Goal: Task Accomplishment & Management: Manage account settings

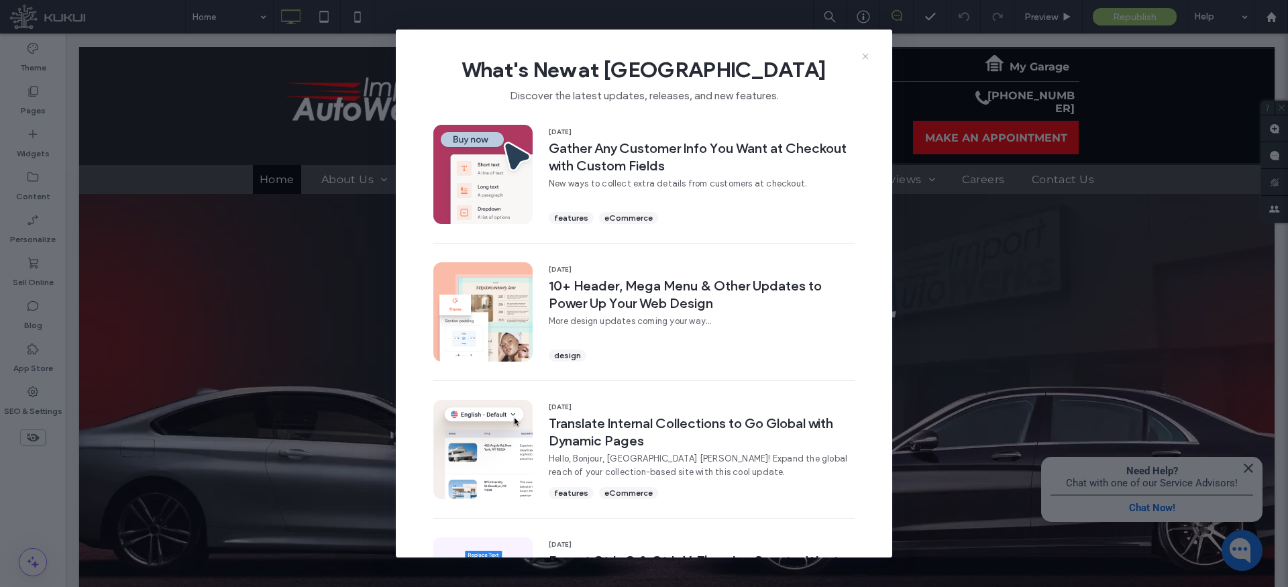
click at [870, 52] on icon at bounding box center [865, 56] width 11 height 11
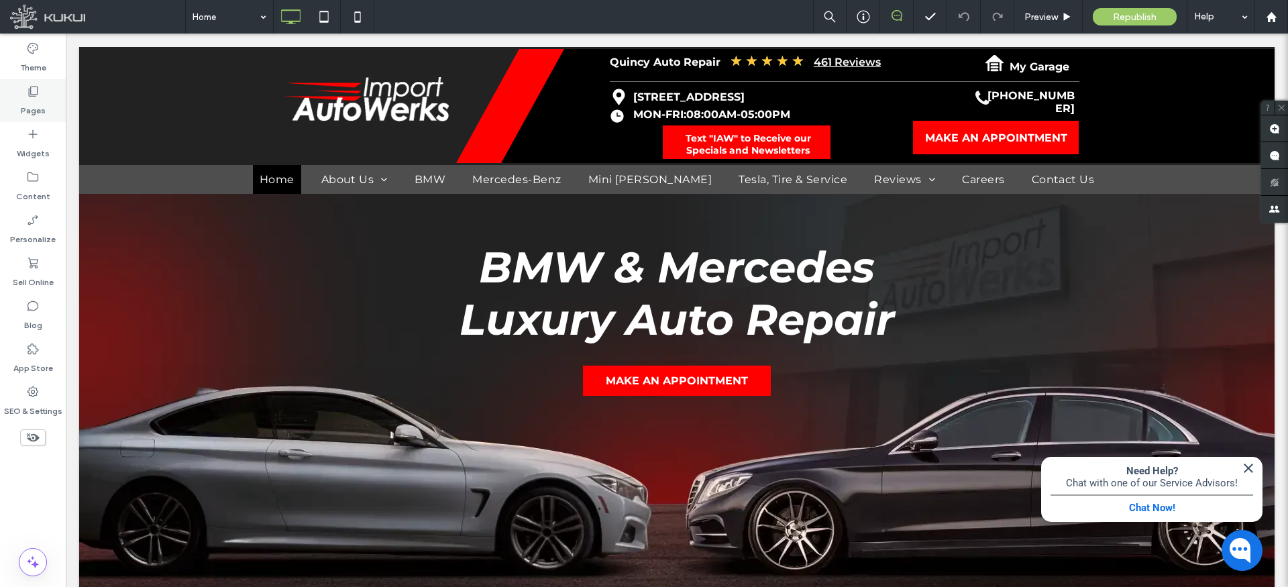
click at [30, 105] on label "Pages" at bounding box center [33, 107] width 25 height 19
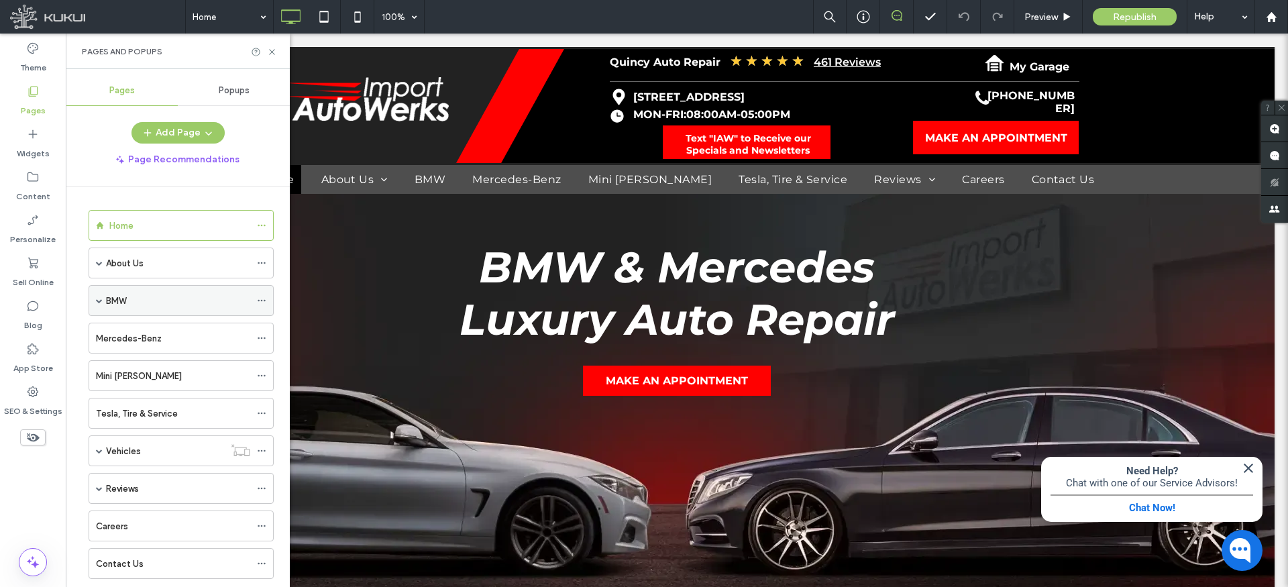
click at [100, 300] on span at bounding box center [99, 300] width 7 height 7
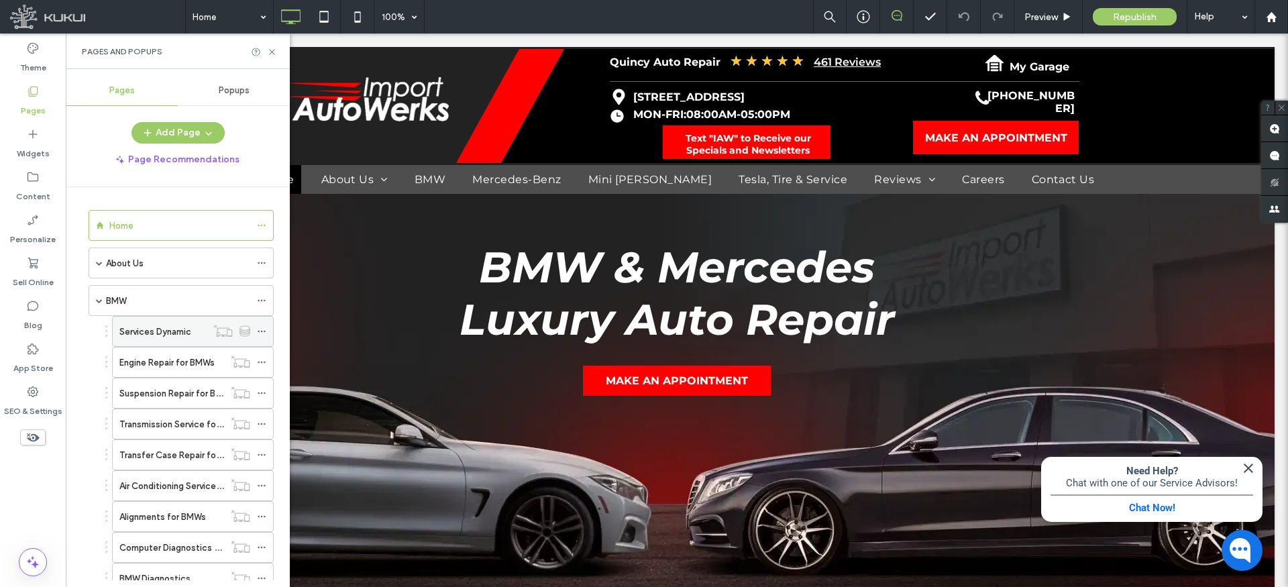
click at [177, 334] on label "Services Dynamic" at bounding box center [155, 331] width 72 height 23
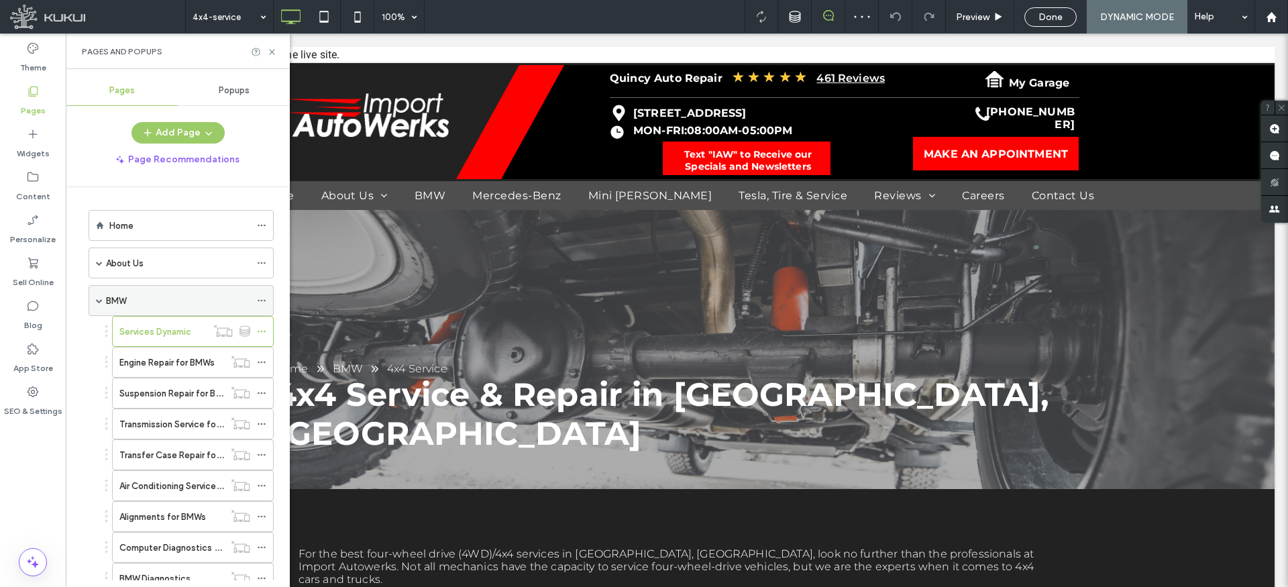
click at [97, 301] on span at bounding box center [99, 300] width 7 height 7
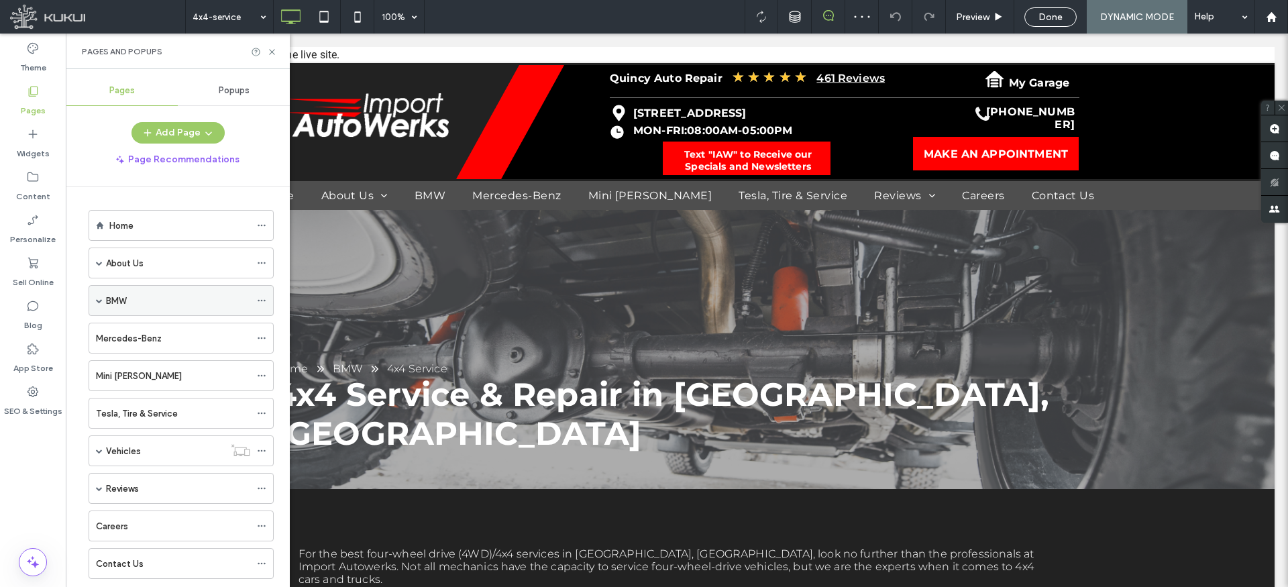
click at [97, 301] on span at bounding box center [99, 300] width 7 height 7
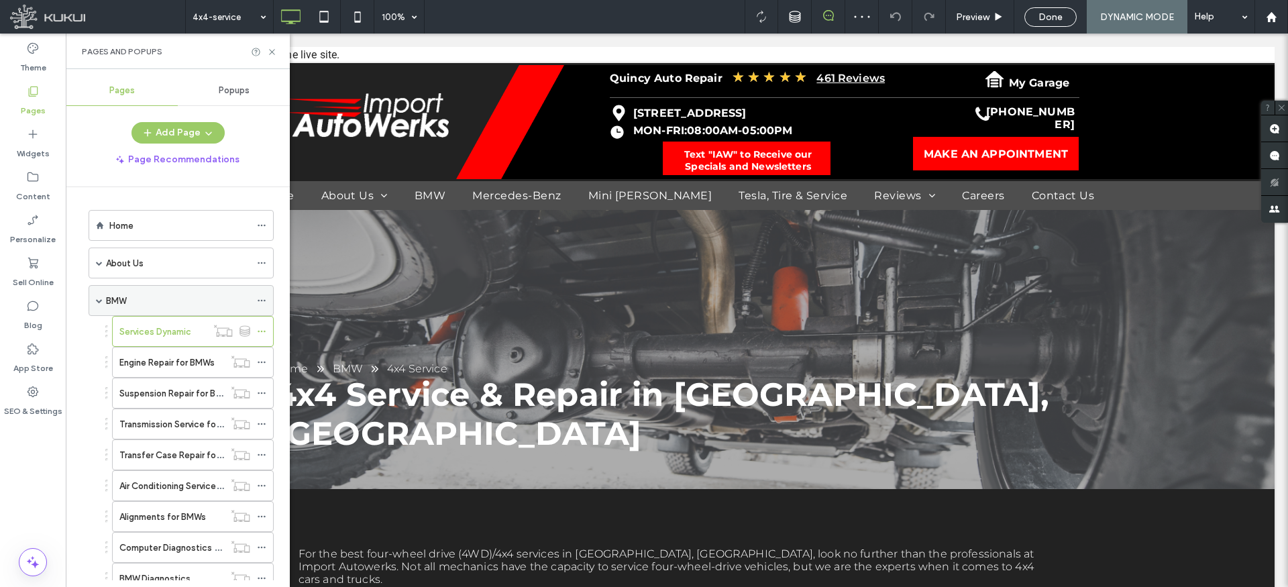
click at [97, 301] on span at bounding box center [99, 300] width 7 height 7
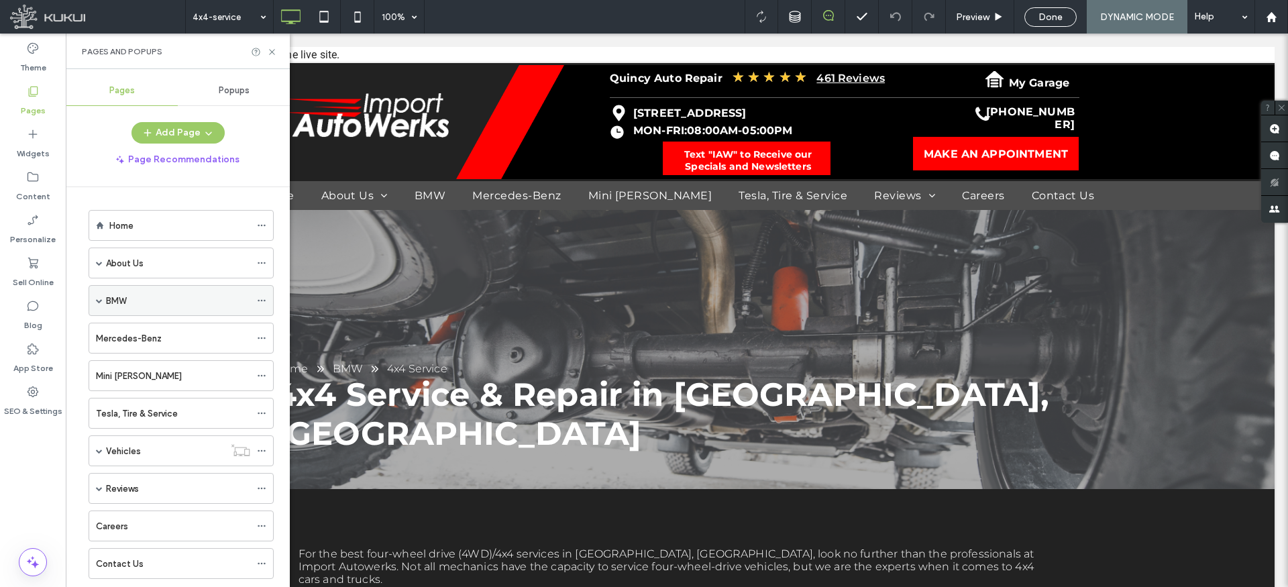
click at [166, 299] on div "BMW" at bounding box center [178, 301] width 144 height 14
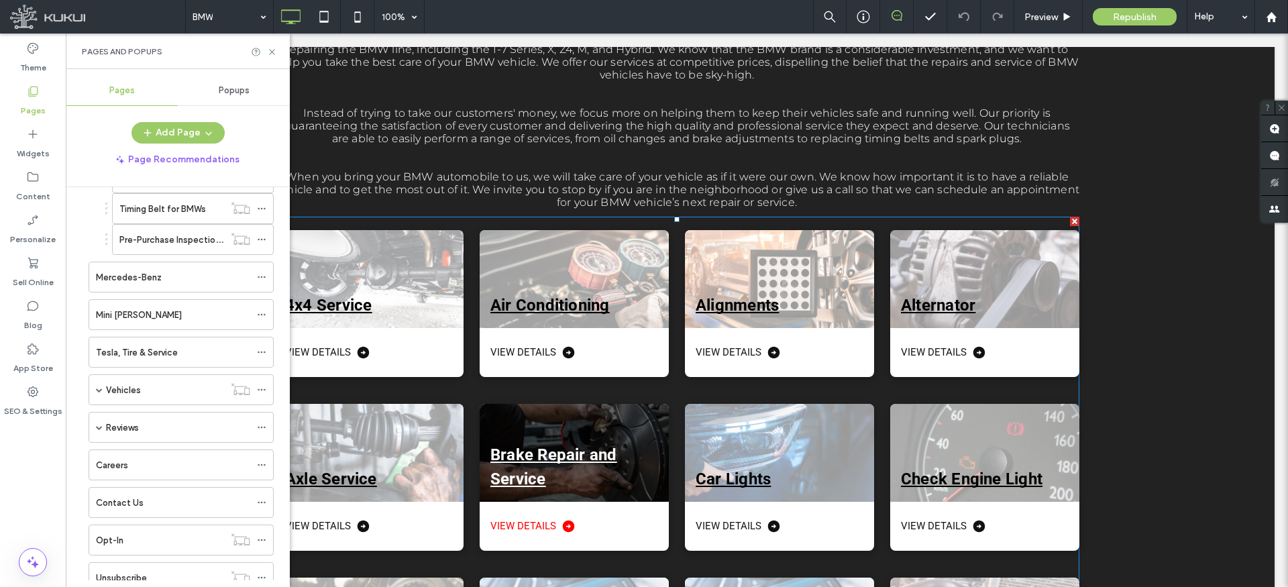
scroll to position [340, 0]
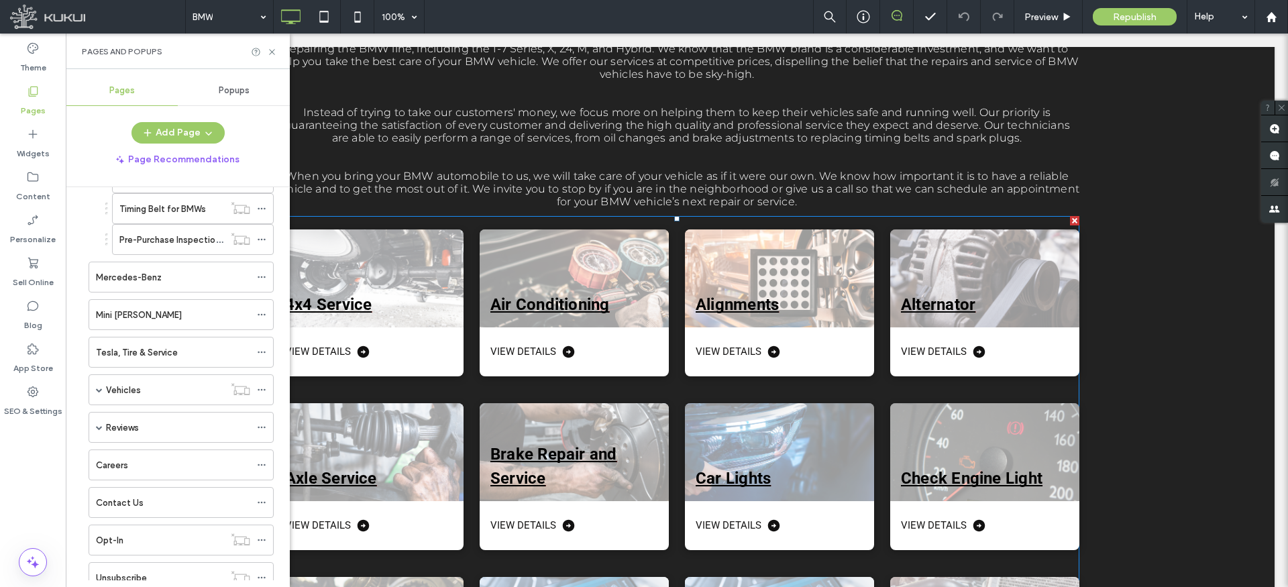
click at [474, 390] on div "Brake Repair and Service View Details" at bounding box center [566, 469] width 205 height 174
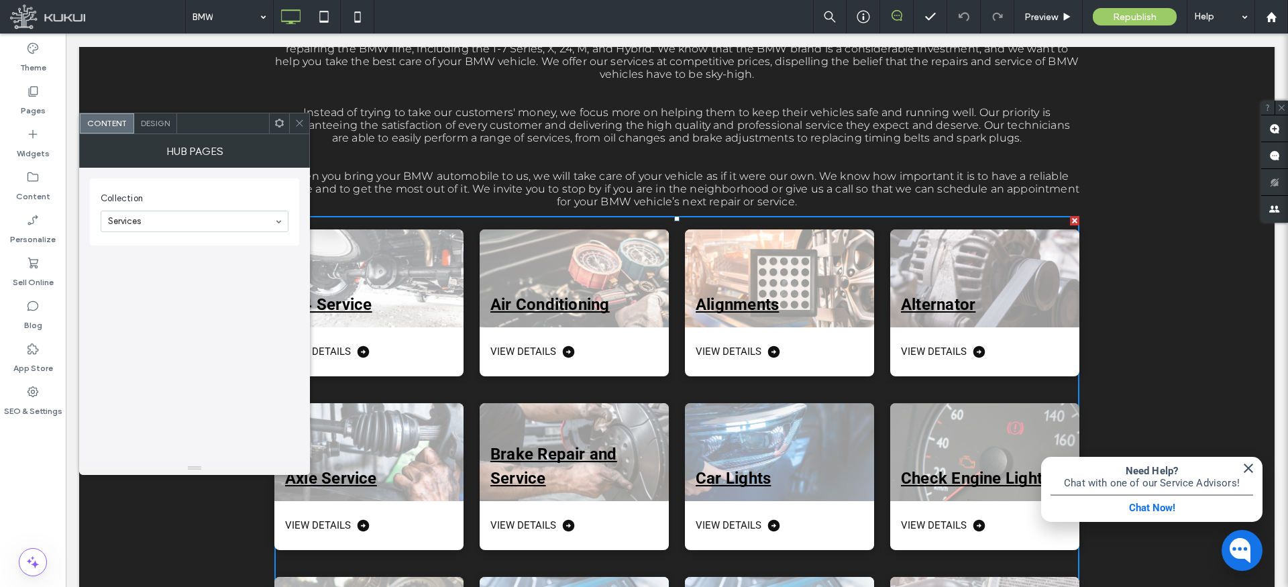
click at [301, 121] on use at bounding box center [299, 123] width 7 height 7
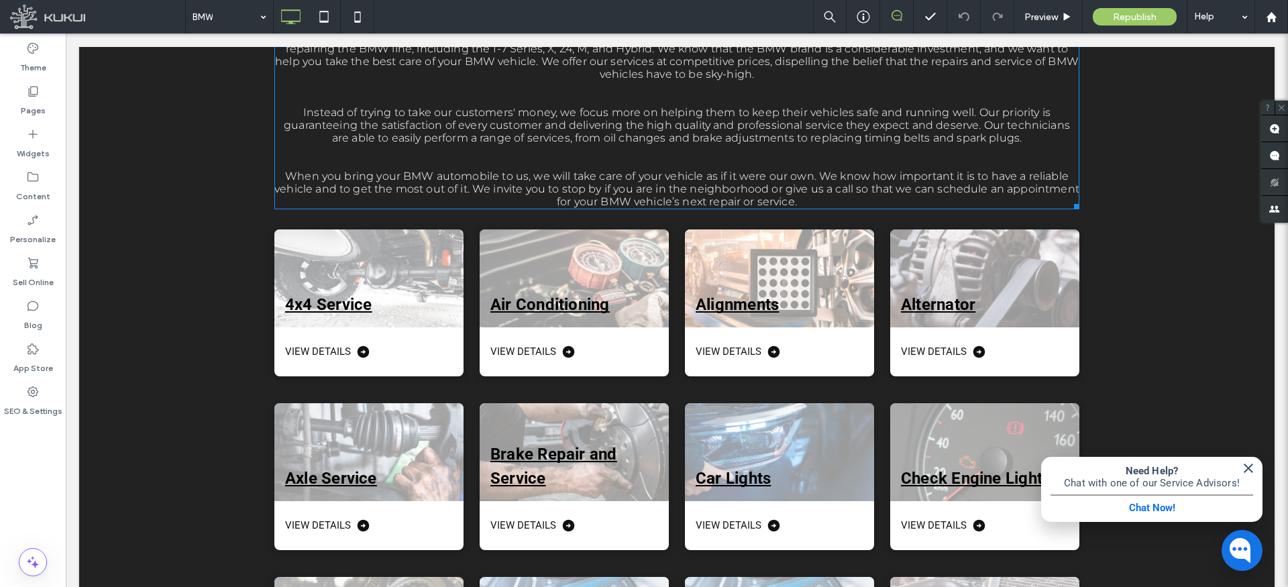
scroll to position [0, 0]
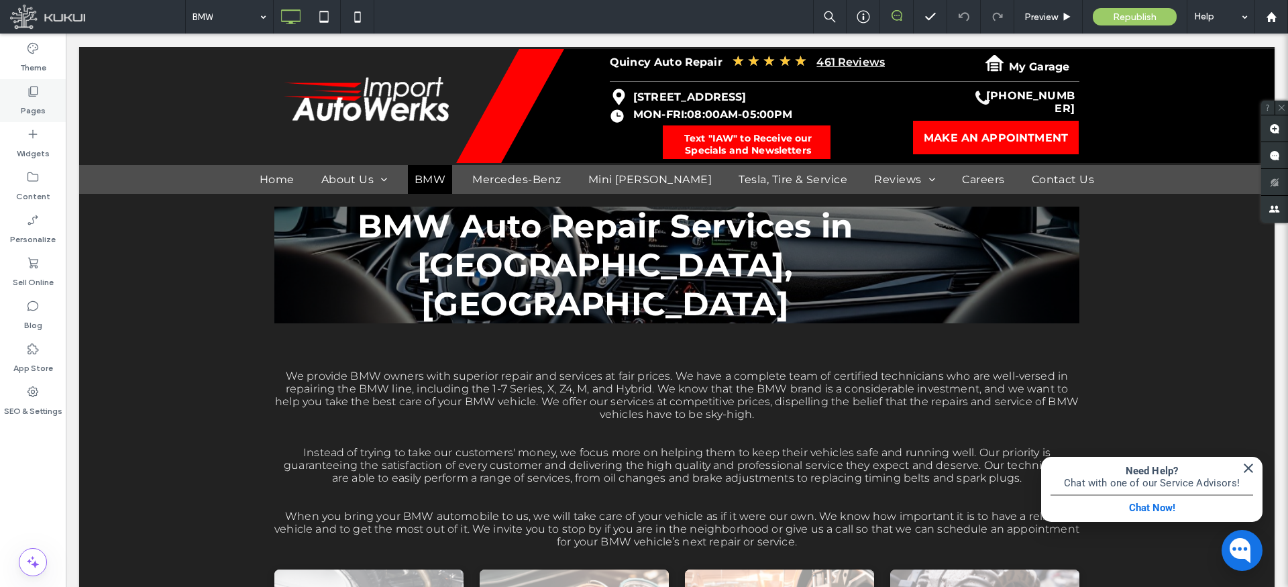
click at [36, 102] on label "Pages" at bounding box center [33, 107] width 25 height 19
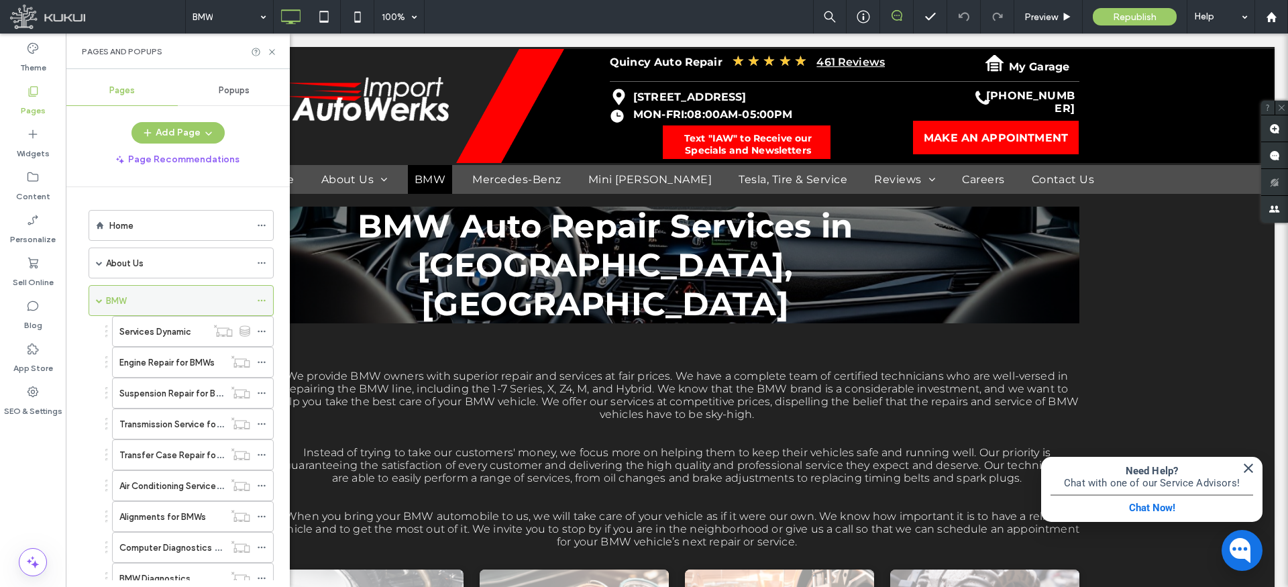
click at [260, 296] on icon at bounding box center [261, 300] width 9 height 9
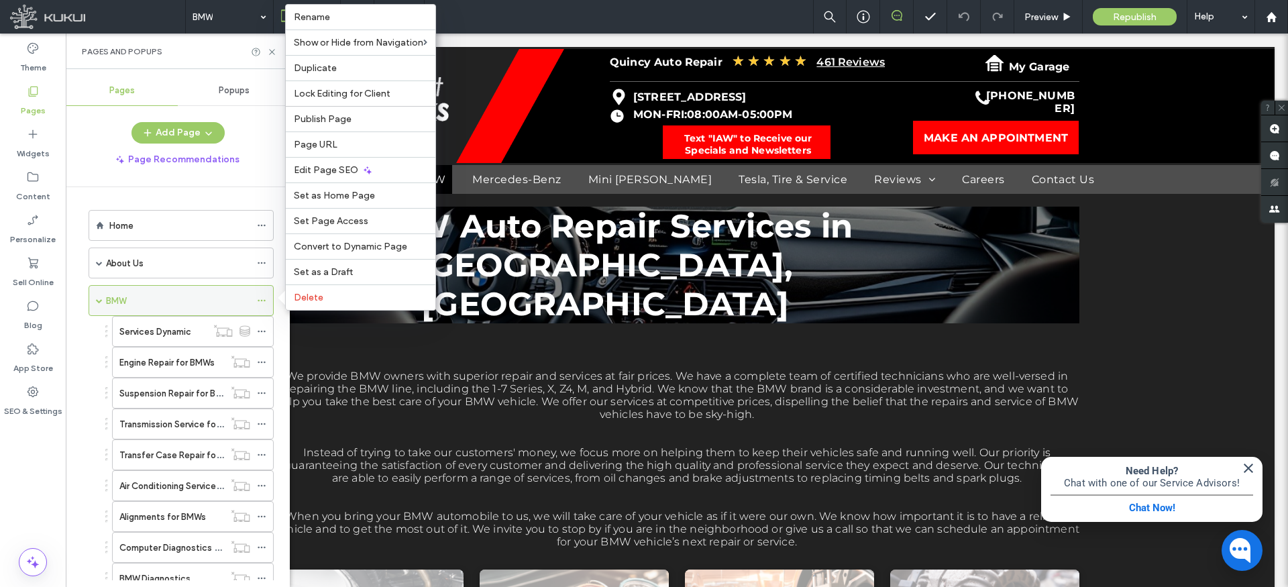
click at [264, 299] on icon at bounding box center [261, 300] width 9 height 9
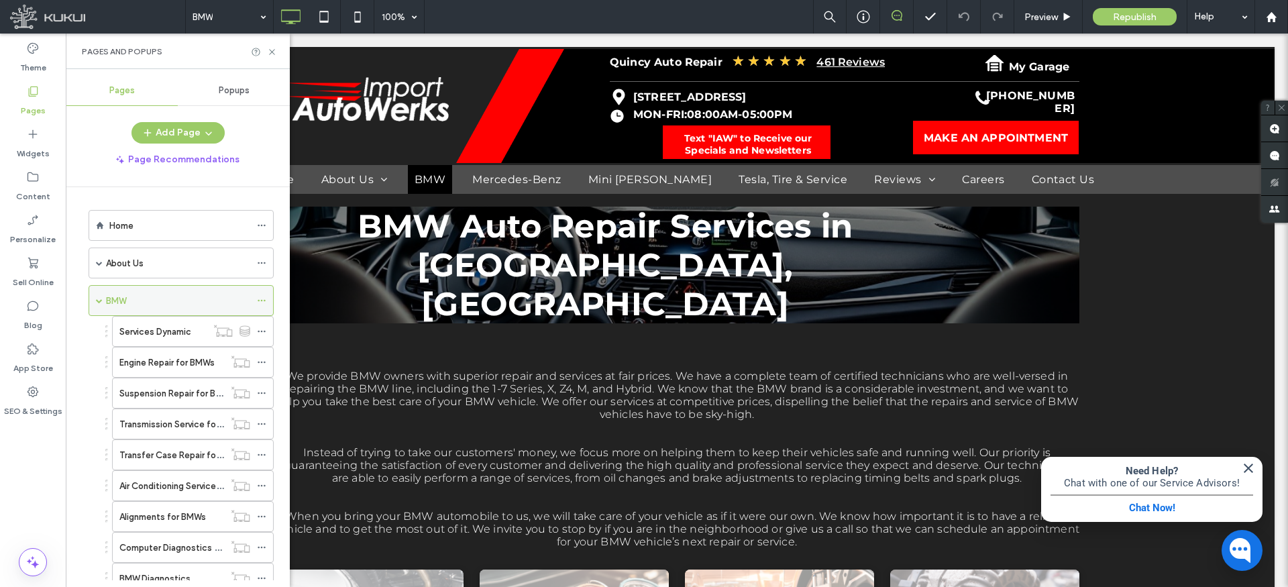
click at [100, 301] on span at bounding box center [99, 300] width 7 height 7
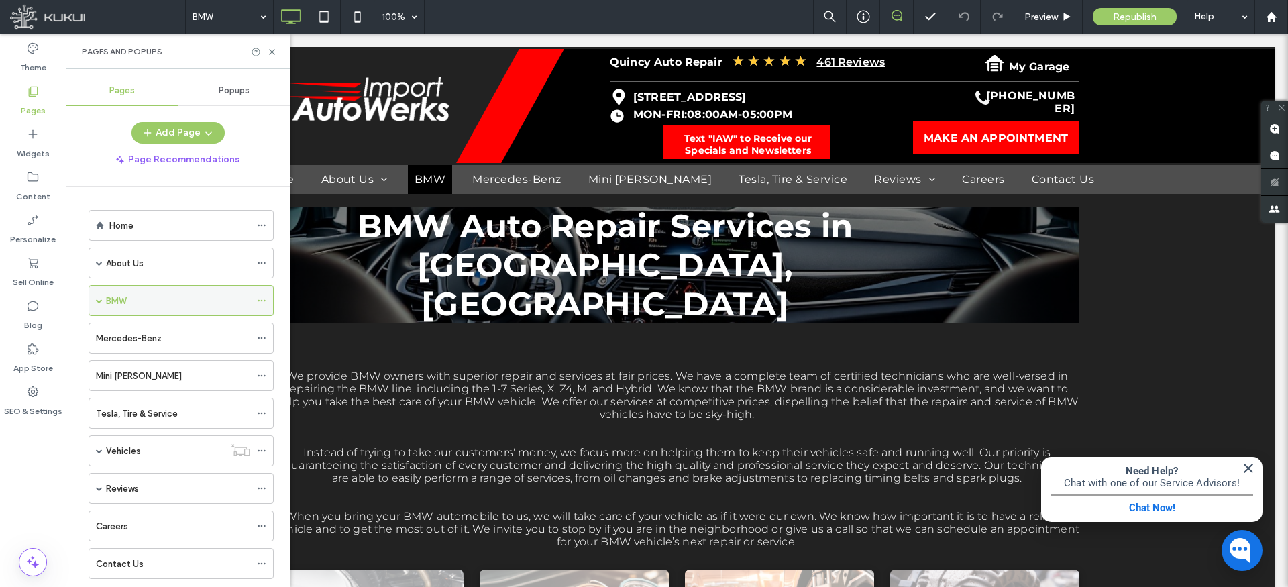
click at [264, 302] on icon at bounding box center [261, 300] width 9 height 9
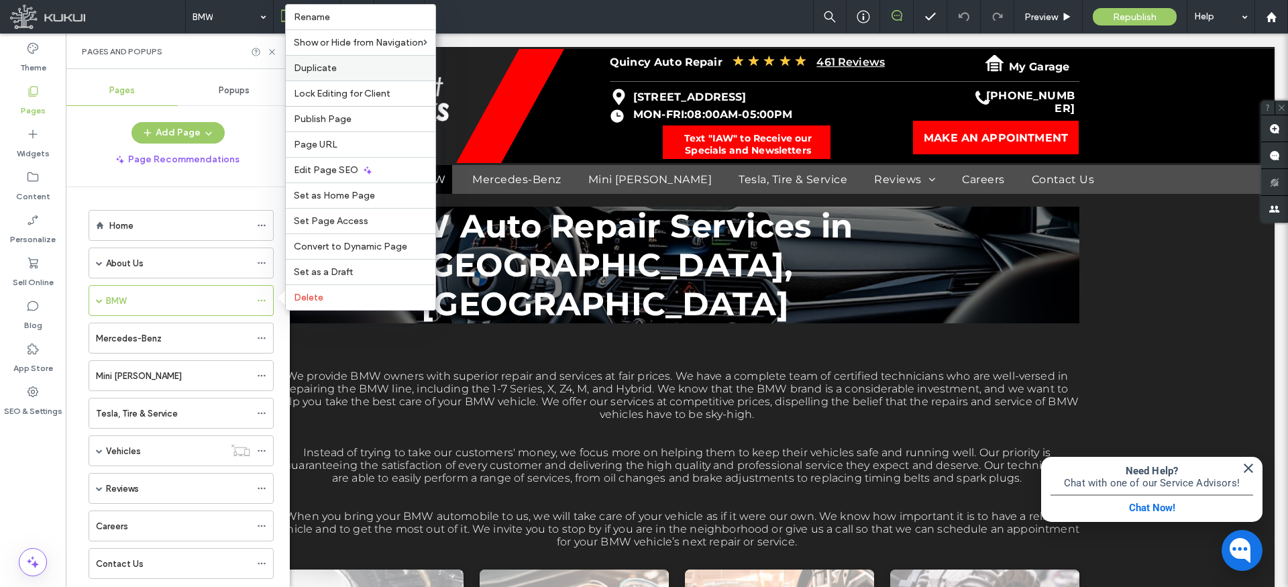
click at [342, 63] on label "Duplicate" at bounding box center [361, 67] width 134 height 11
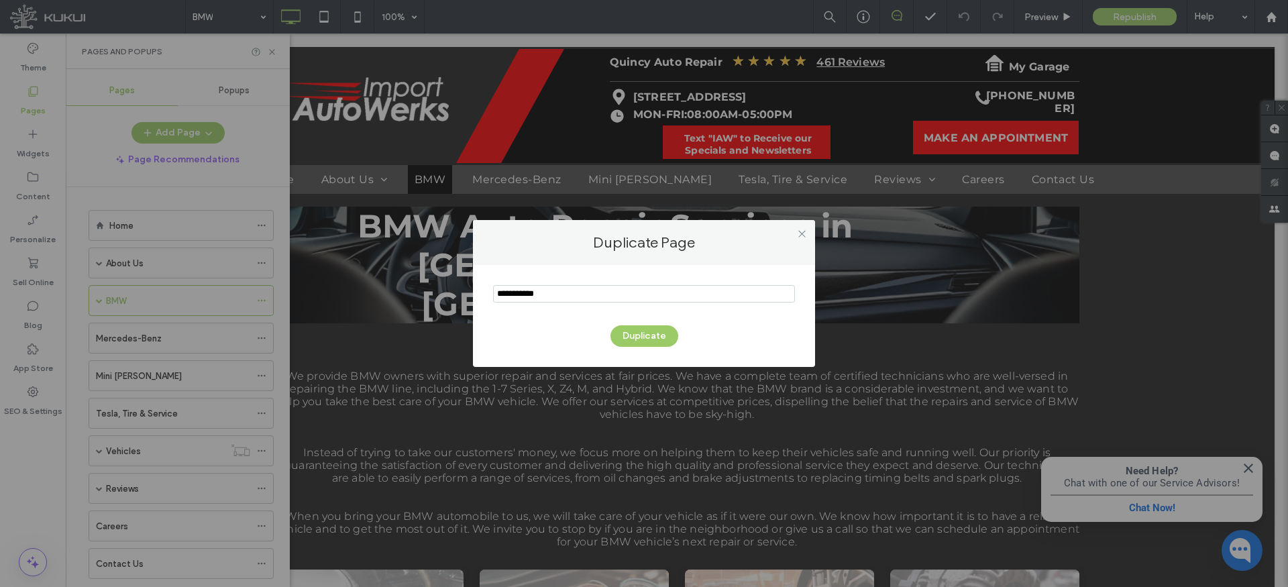
drag, startPoint x: 578, startPoint y: 296, endPoint x: 475, endPoint y: 294, distance: 102.7
click at [475, 294] on div "Duplicate" at bounding box center [644, 316] width 342 height 102
type input "********"
click at [629, 335] on button "Duplicate" at bounding box center [645, 335] width 68 height 21
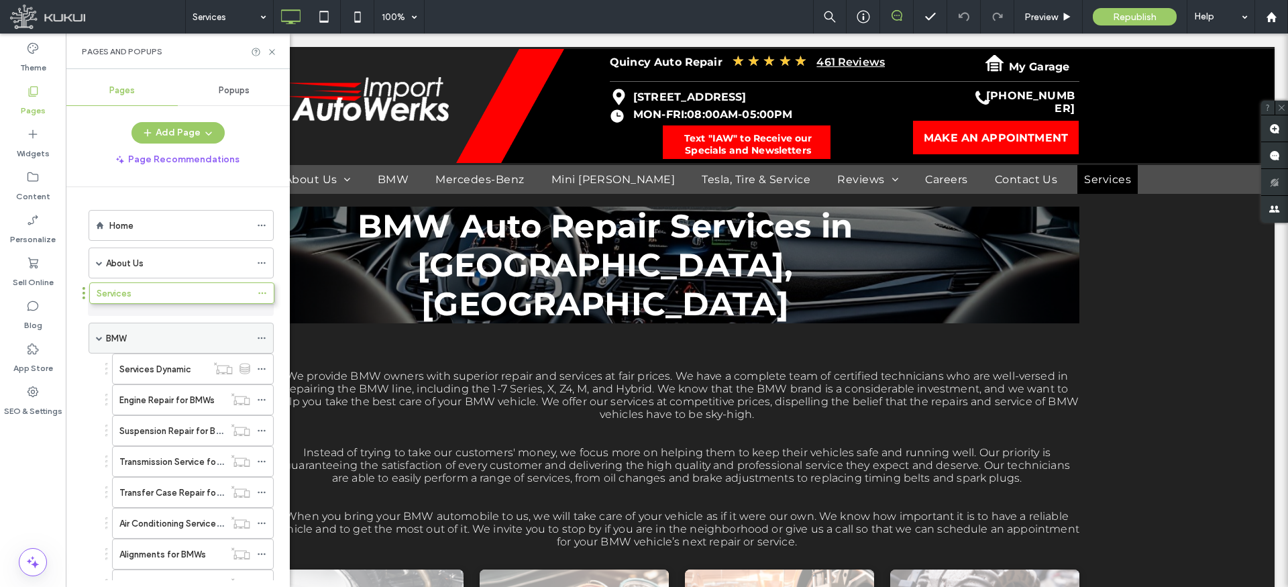
drag, startPoint x: 244, startPoint y: 532, endPoint x: 244, endPoint y: 299, distance: 233.5
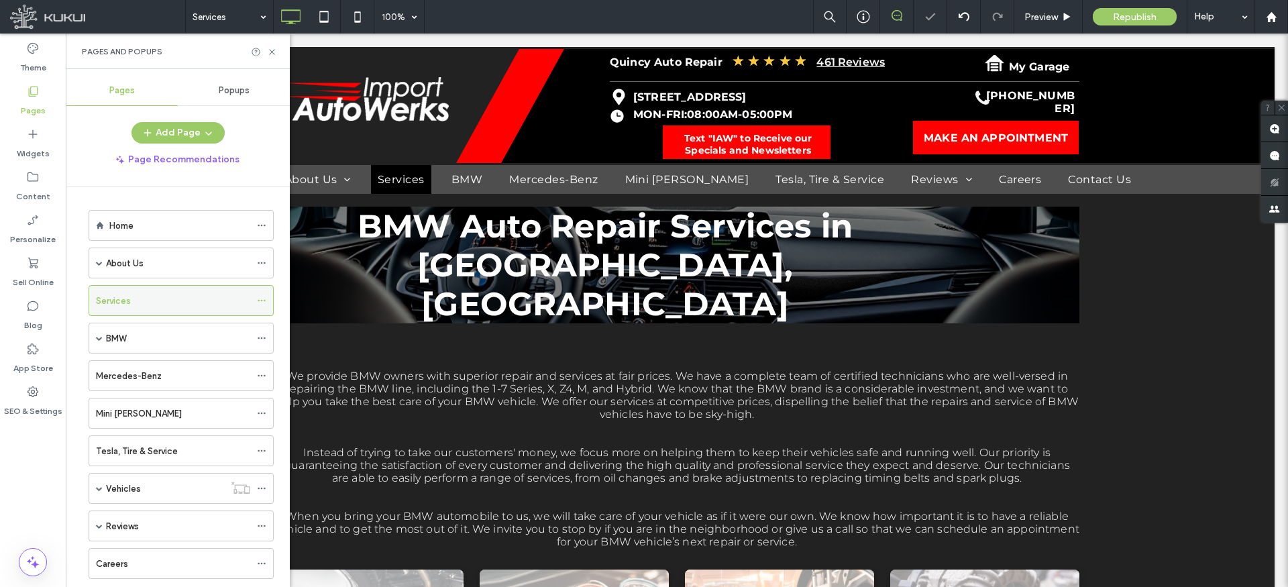
click at [238, 299] on div "Services" at bounding box center [173, 301] width 154 height 14
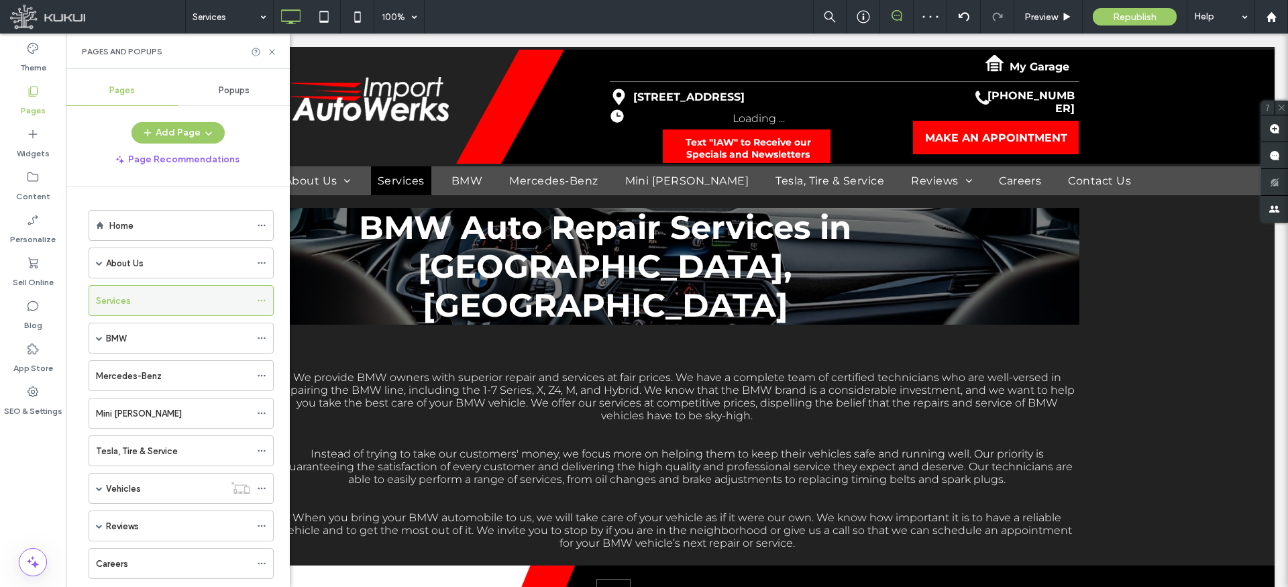
click at [260, 299] on icon at bounding box center [261, 300] width 9 height 9
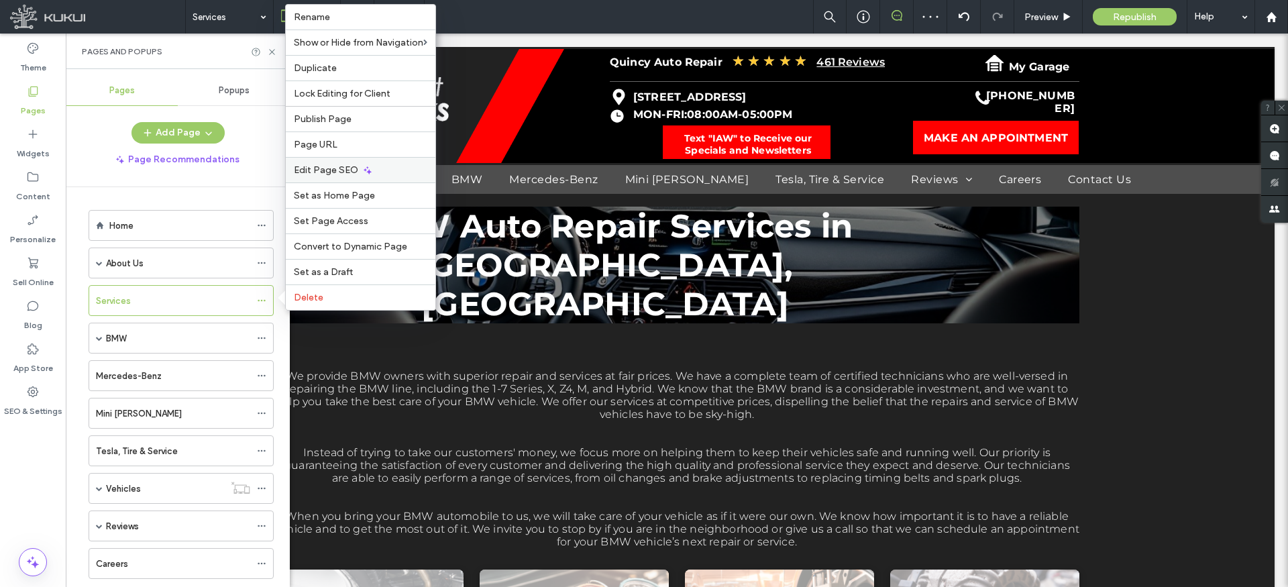
click at [327, 166] on span "Edit Page SEO" at bounding box center [326, 169] width 64 height 11
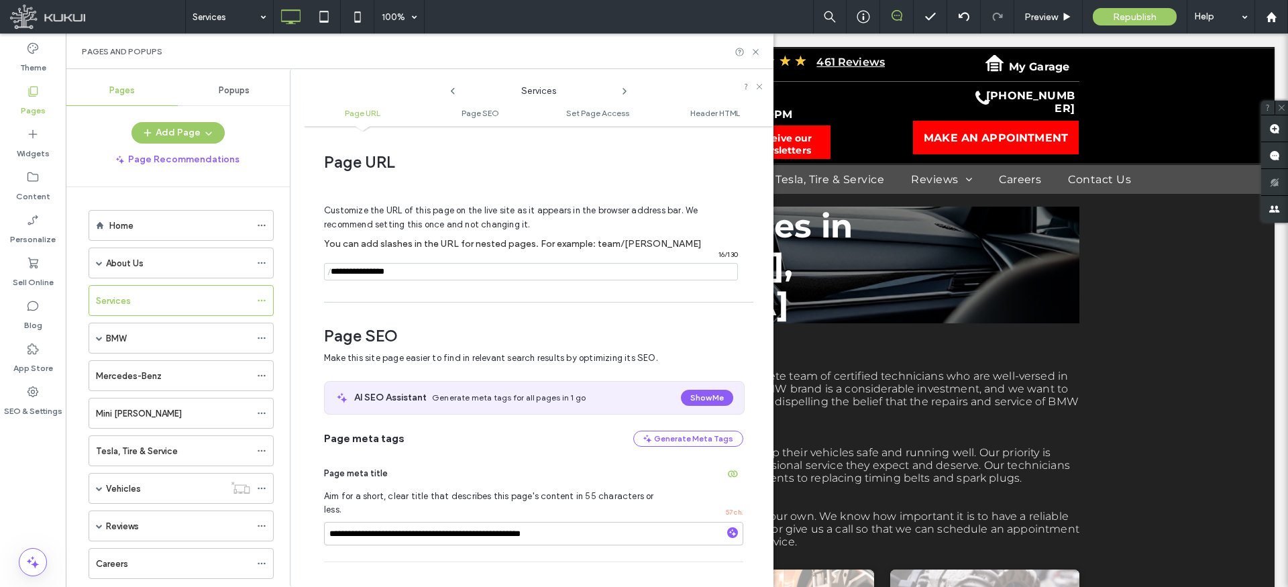
scroll to position [184, 0]
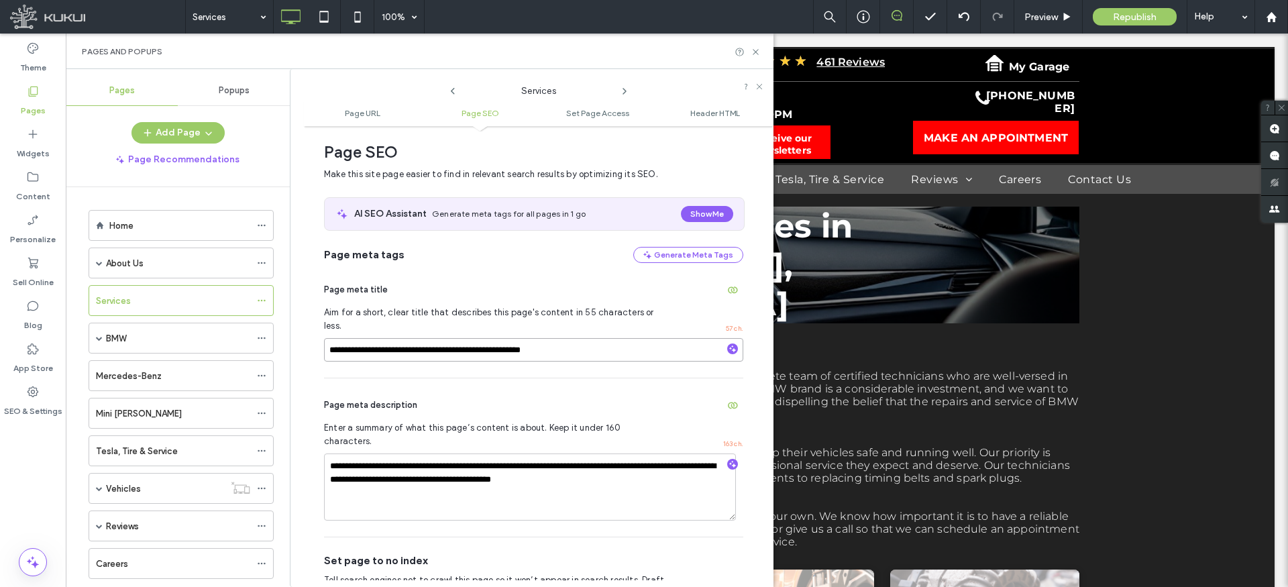
drag, startPoint x: 353, startPoint y: 338, endPoint x: 309, endPoint y: 336, distance: 43.7
click at [309, 336] on div "**********" at bounding box center [539, 357] width 470 height 448
type input "**********"
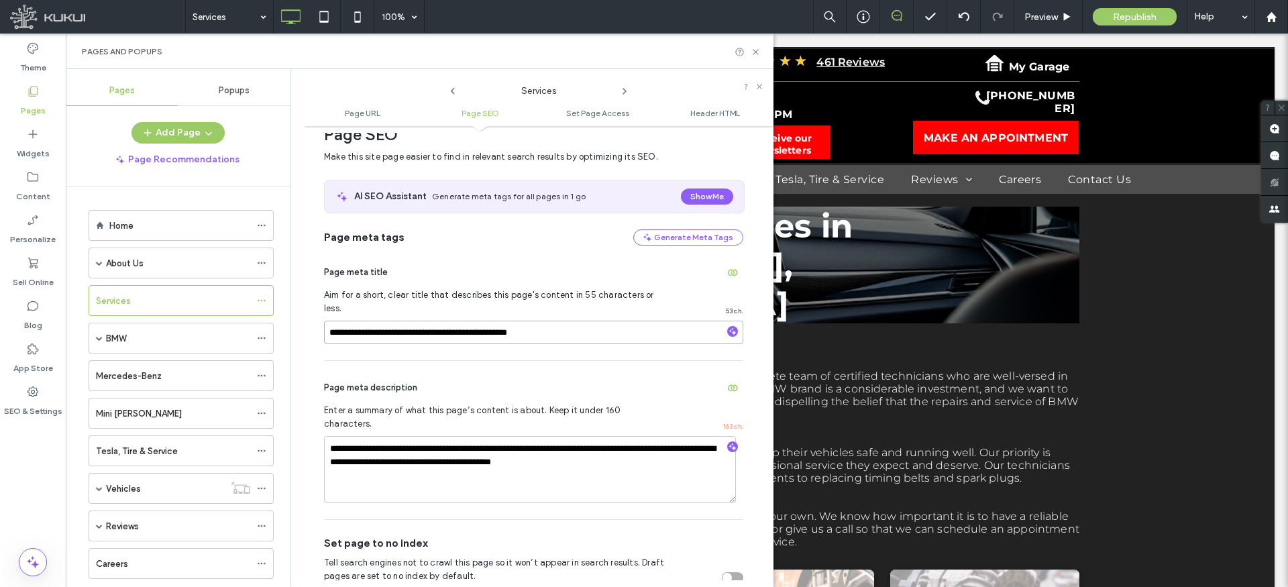
scroll to position [204, 0]
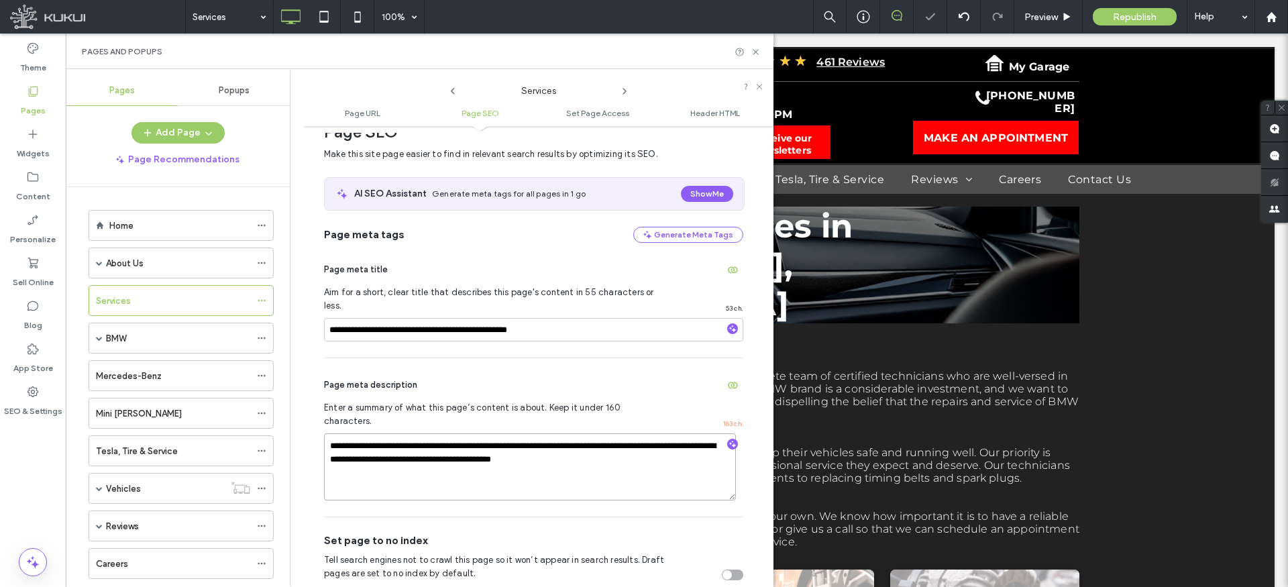
click at [470, 433] on textarea "**********" at bounding box center [530, 466] width 412 height 67
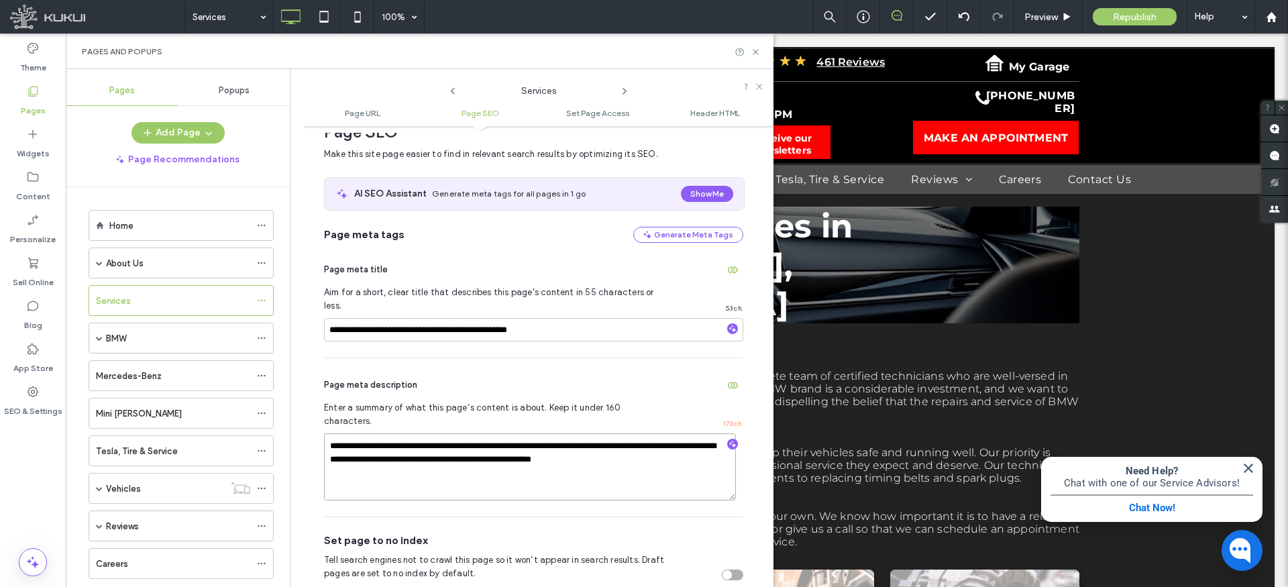
type textarea "**********"
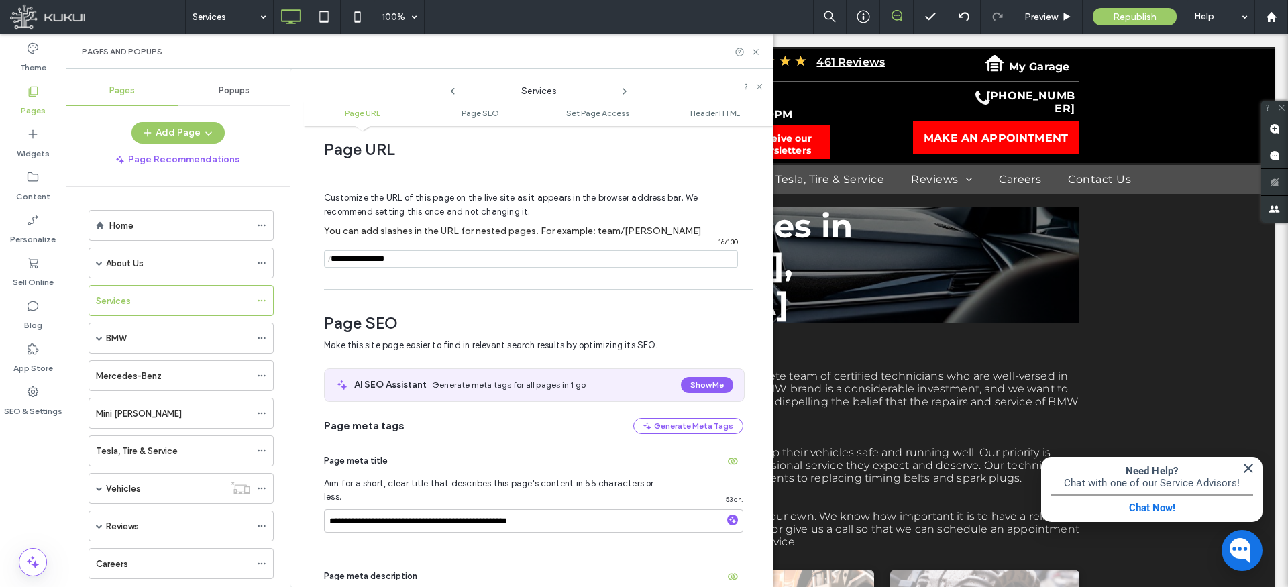
scroll to position [0, 0]
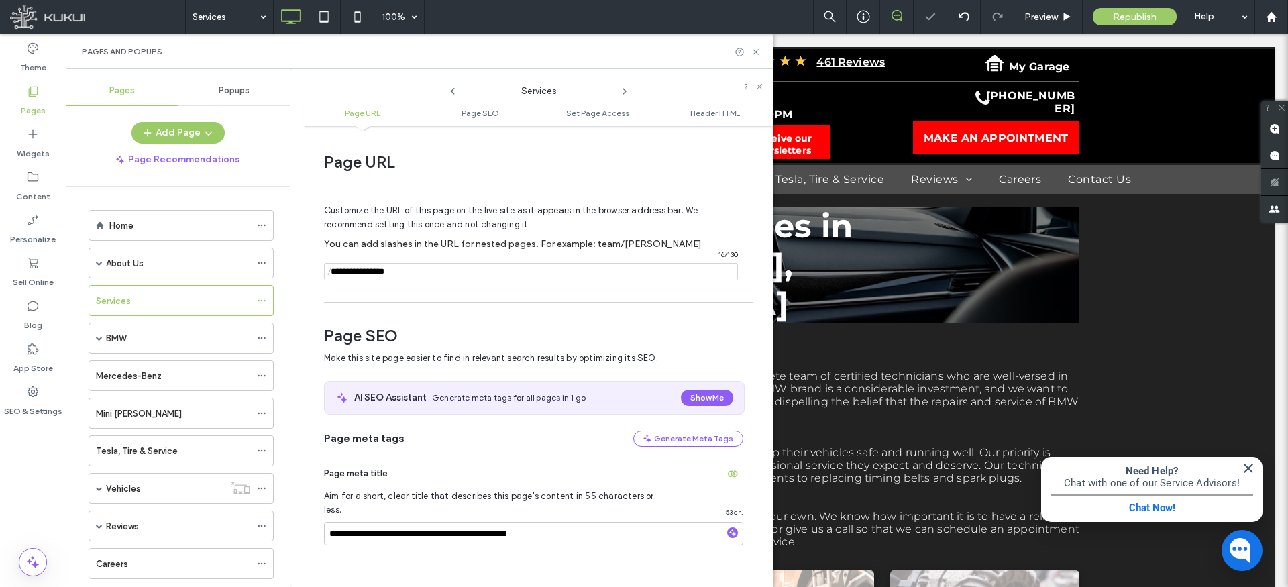
click at [429, 271] on input "notEmpty" at bounding box center [531, 271] width 414 height 17
click at [413, 272] on input "notEmpty" at bounding box center [531, 271] width 414 height 17
click at [364, 272] on input "notEmpty" at bounding box center [531, 271] width 414 height 17
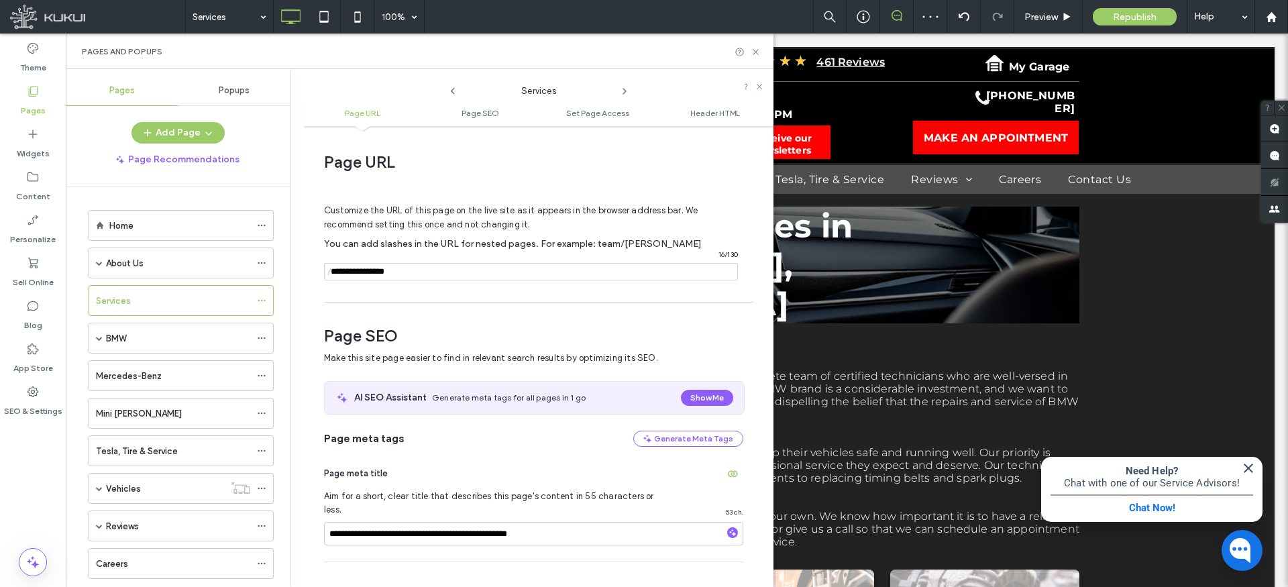
click at [425, 273] on input "notEmpty" at bounding box center [531, 271] width 414 height 17
click at [416, 273] on input "notEmpty" at bounding box center [531, 271] width 414 height 17
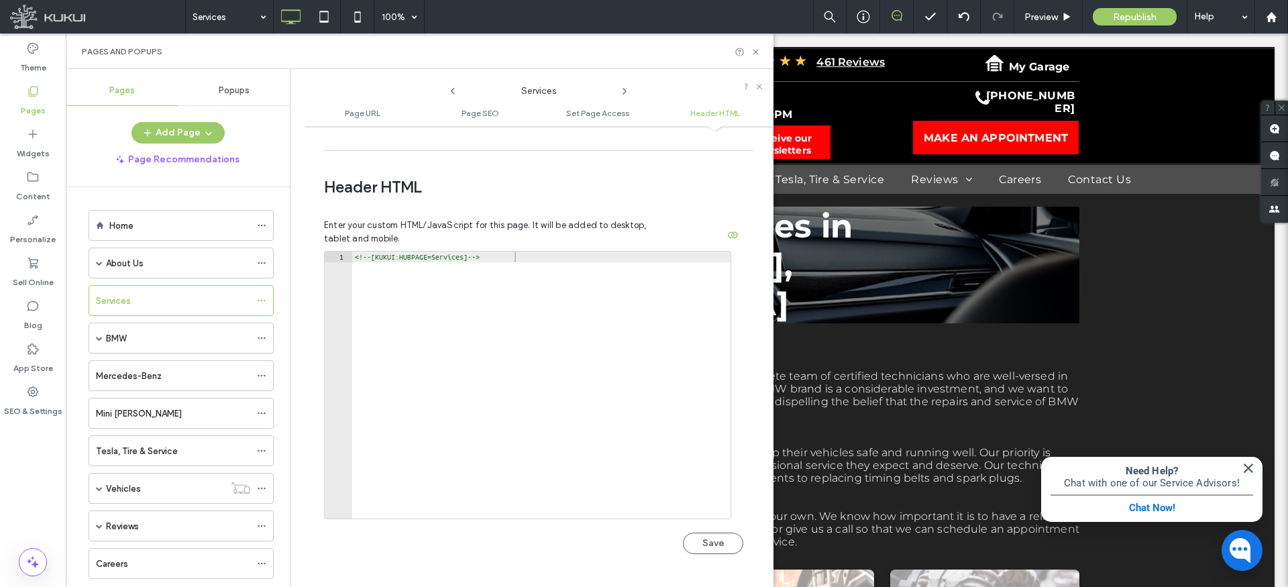
scroll to position [1498, 0]
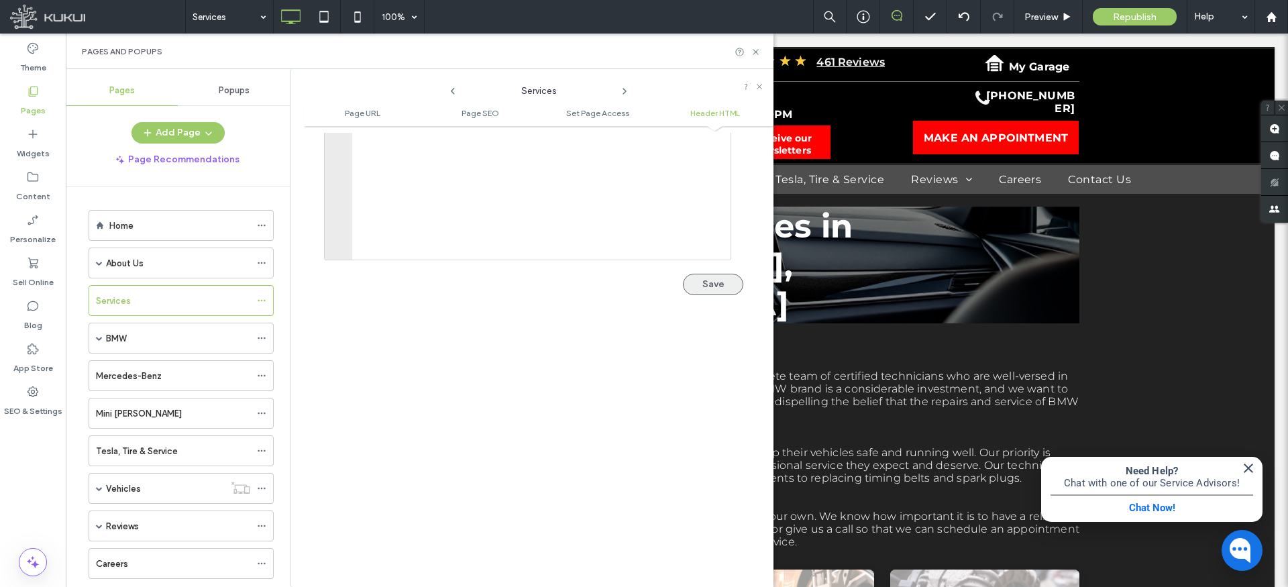
click at [713, 274] on button "Save" at bounding box center [713, 284] width 60 height 21
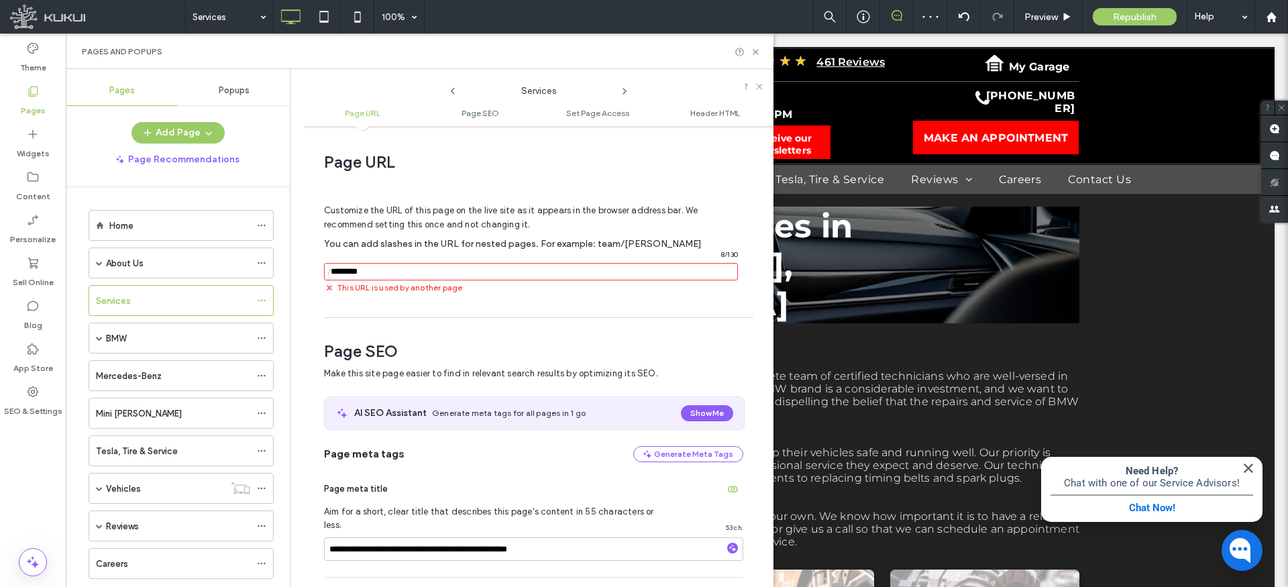
click at [433, 274] on input "notEmpty" at bounding box center [531, 271] width 414 height 17
click at [414, 270] on input "notEmpty" at bounding box center [531, 271] width 414 height 17
click at [331, 274] on span "/" at bounding box center [329, 272] width 11 height 17
click at [427, 272] on input "notEmpty" at bounding box center [531, 271] width 414 height 17
drag, startPoint x: 372, startPoint y: 274, endPoint x: 281, endPoint y: 266, distance: 91.6
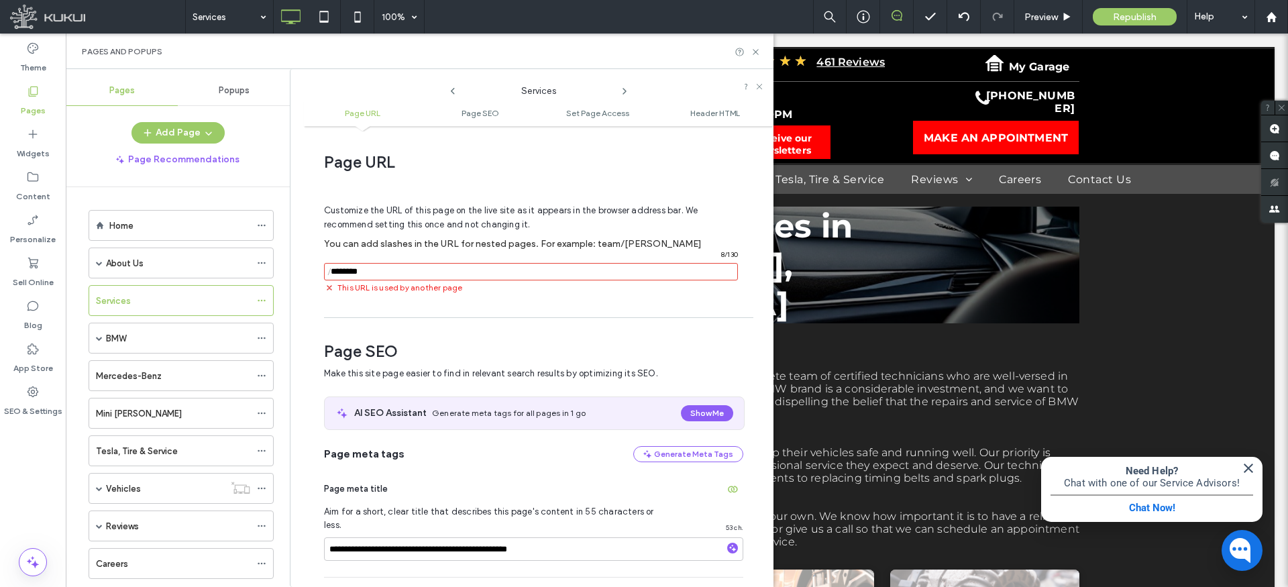
click at [281, 266] on div "Pages Popups Add Page Page Recommendations Home About Us Blog Directions Specia…" at bounding box center [420, 328] width 708 height 518
click at [377, 270] on input "notEmpty" at bounding box center [531, 271] width 414 height 17
click at [334, 272] on span "/" at bounding box center [329, 272] width 11 height 17
click at [387, 273] on input "notEmpty" at bounding box center [531, 271] width 414 height 17
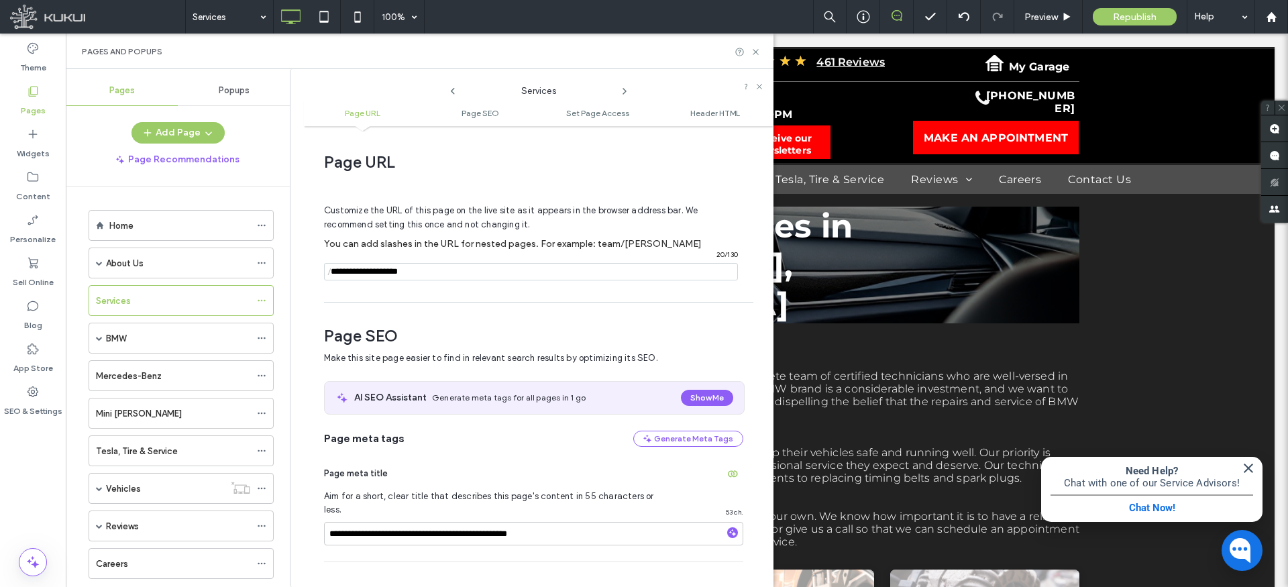
click at [427, 272] on input "notEmpty" at bounding box center [531, 271] width 414 height 17
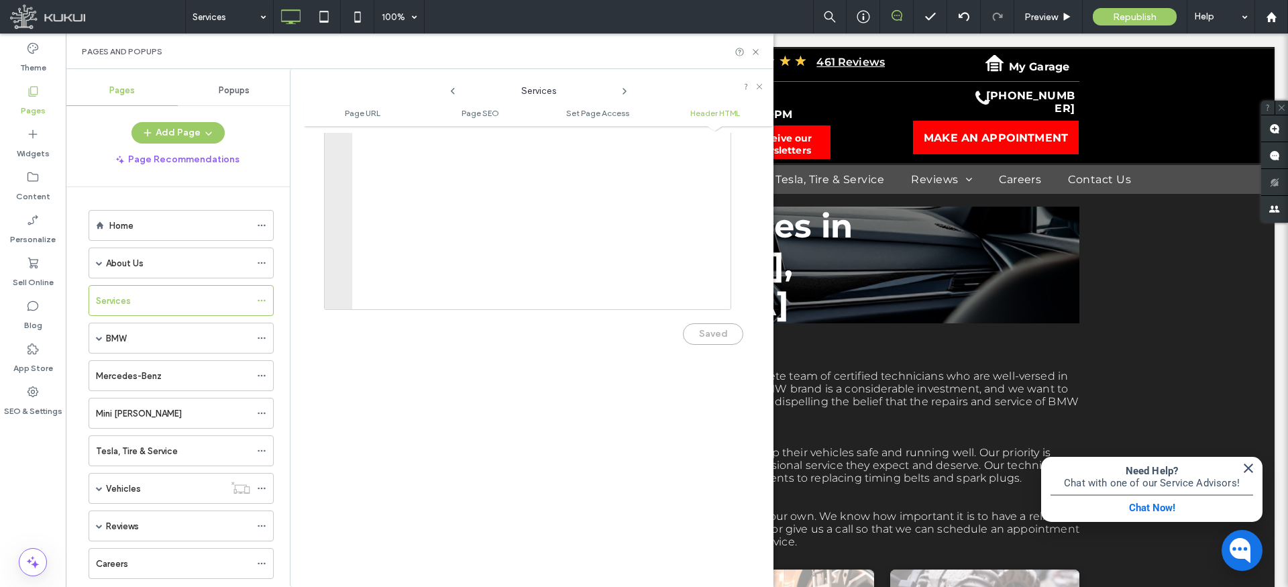
scroll to position [1379, 0]
type input "**********"
drag, startPoint x: 697, startPoint y: 377, endPoint x: 645, endPoint y: 377, distance: 51.7
click at [697, 379] on div "Saved" at bounding box center [533, 396] width 419 height 35
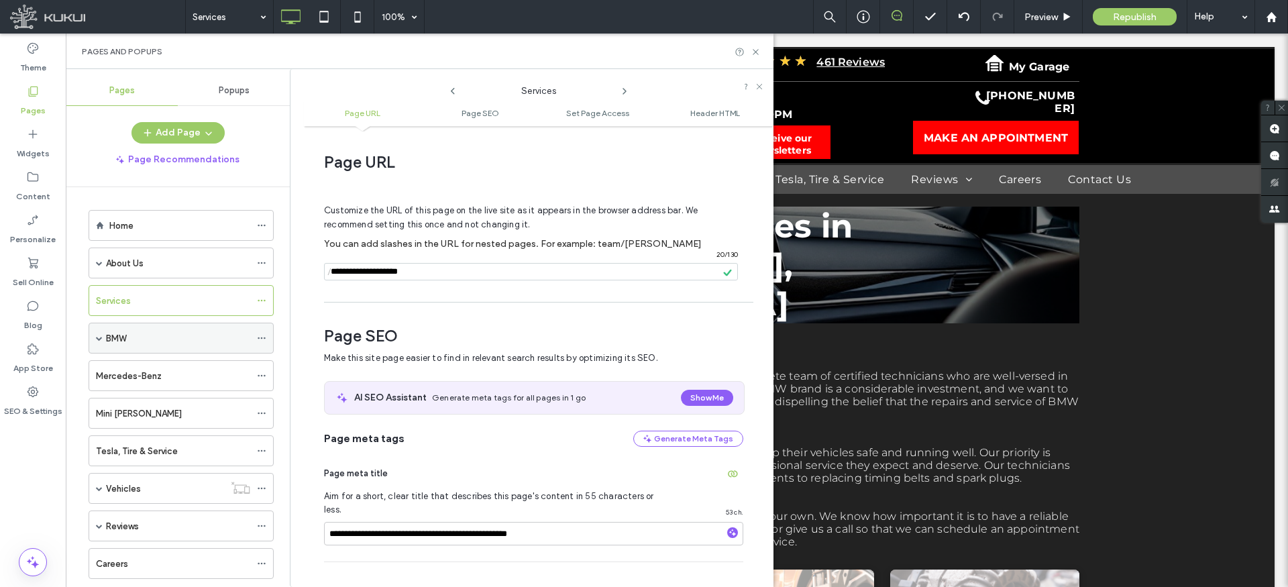
click at [97, 338] on span at bounding box center [99, 338] width 7 height 7
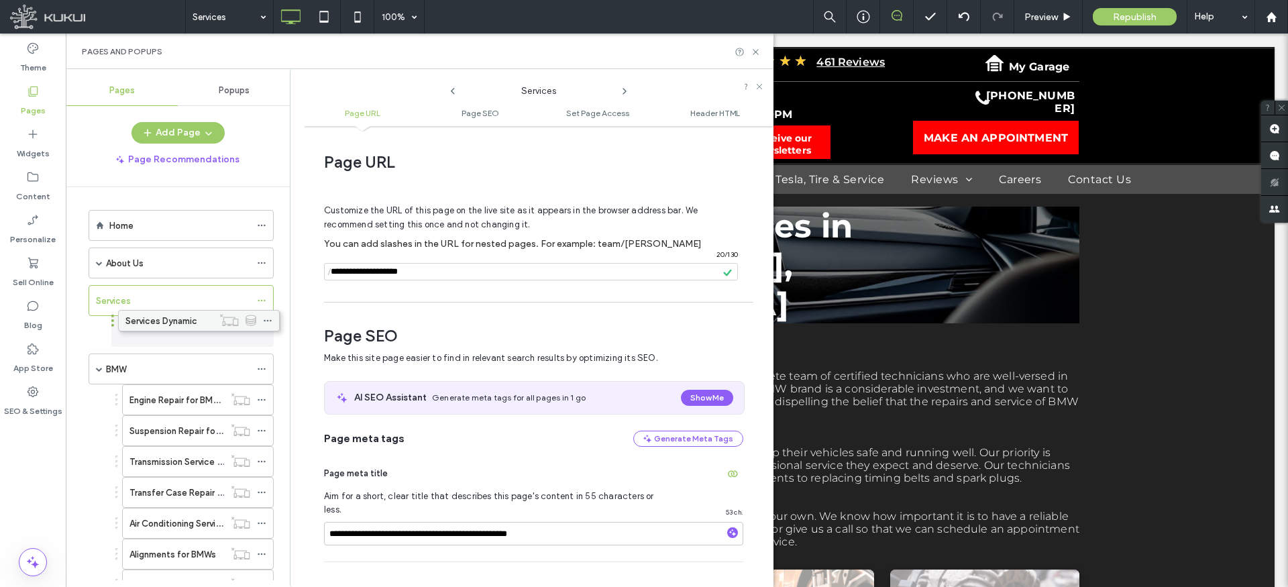
drag, startPoint x: 170, startPoint y: 364, endPoint x: 176, endPoint y: 314, distance: 50.7
click at [266, 329] on div at bounding box center [265, 331] width 16 height 20
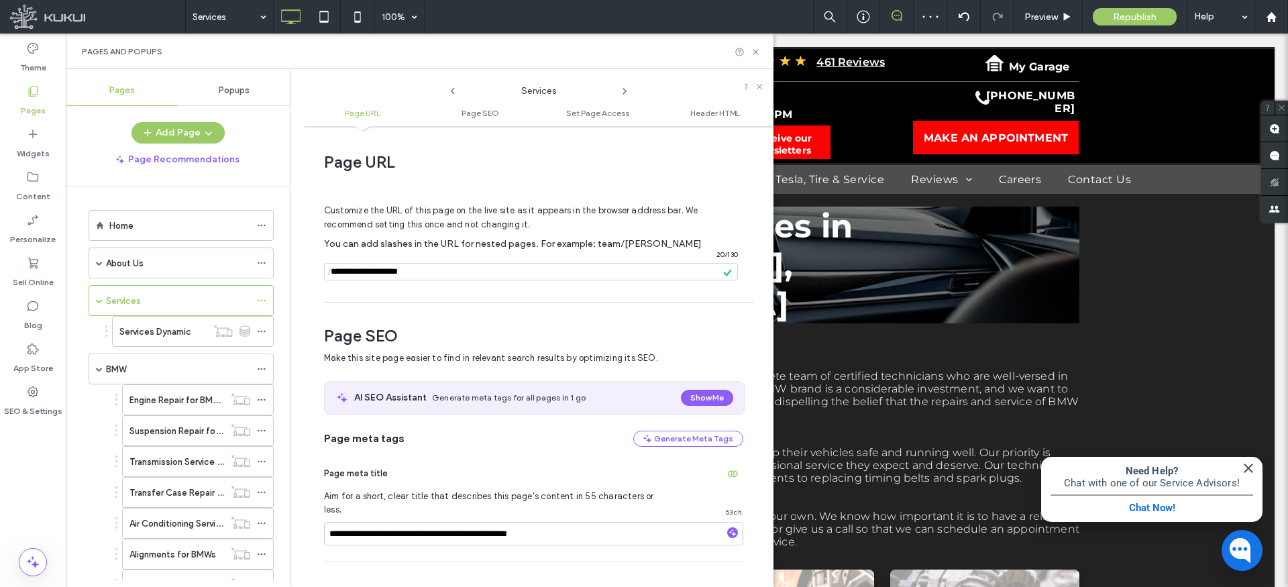
click at [456, 270] on input "notEmpty" at bounding box center [531, 271] width 414 height 17
click at [263, 333] on icon at bounding box center [261, 331] width 9 height 9
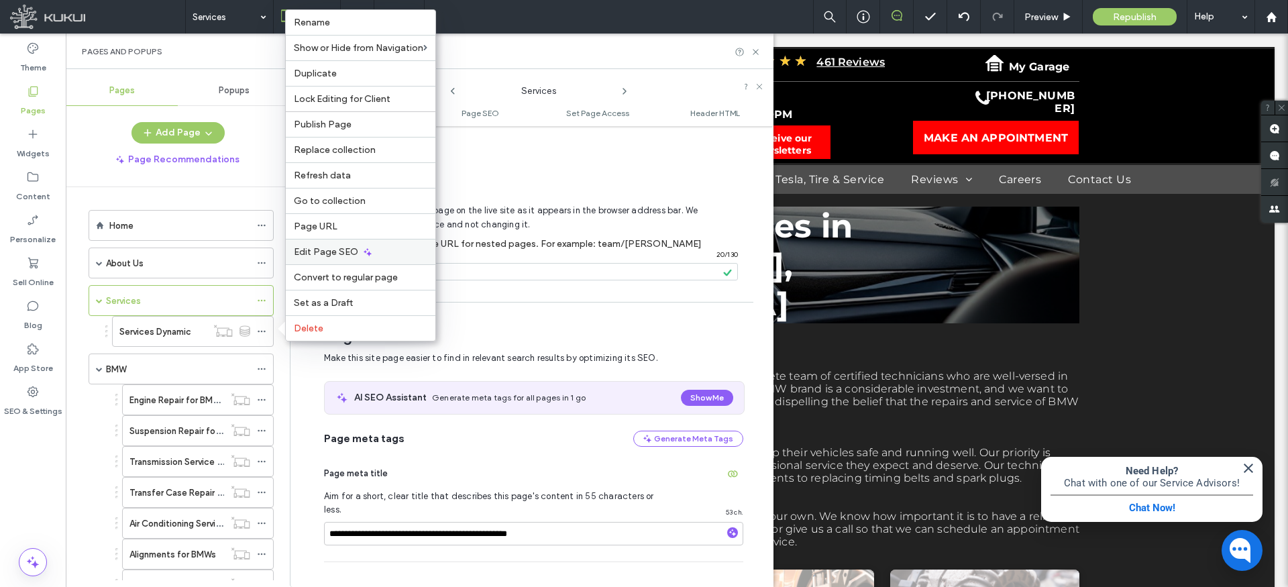
click at [324, 254] on span "Edit Page SEO" at bounding box center [326, 251] width 64 height 11
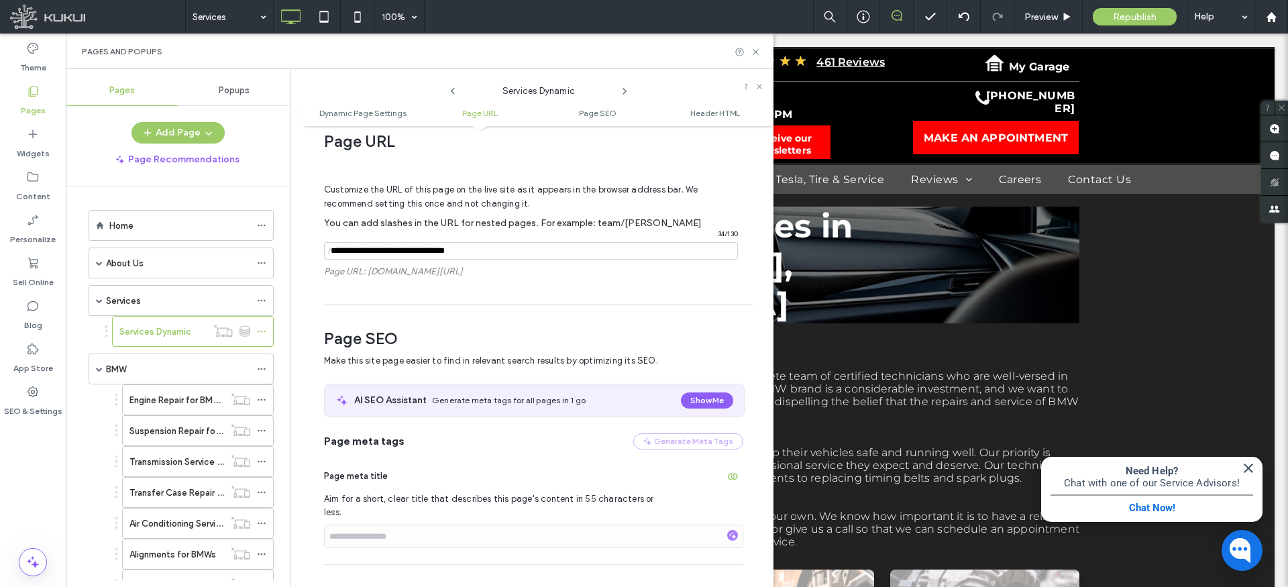
scroll to position [255, 0]
click at [516, 254] on input "notEmpty" at bounding box center [531, 252] width 414 height 17
paste input "**********"
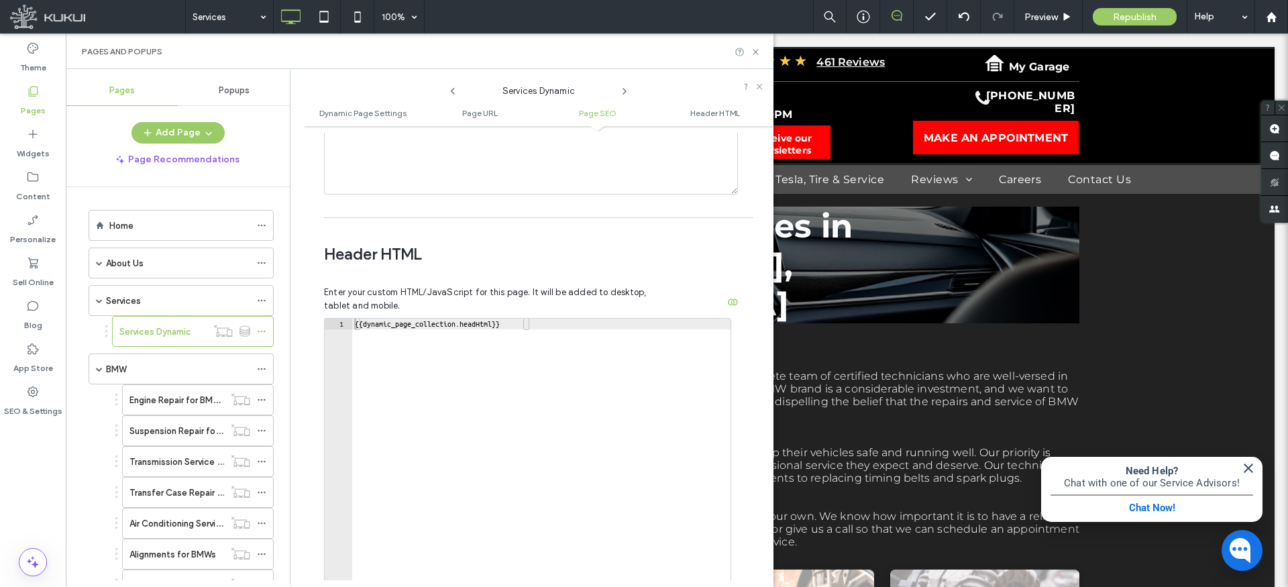
scroll to position [1278, 0]
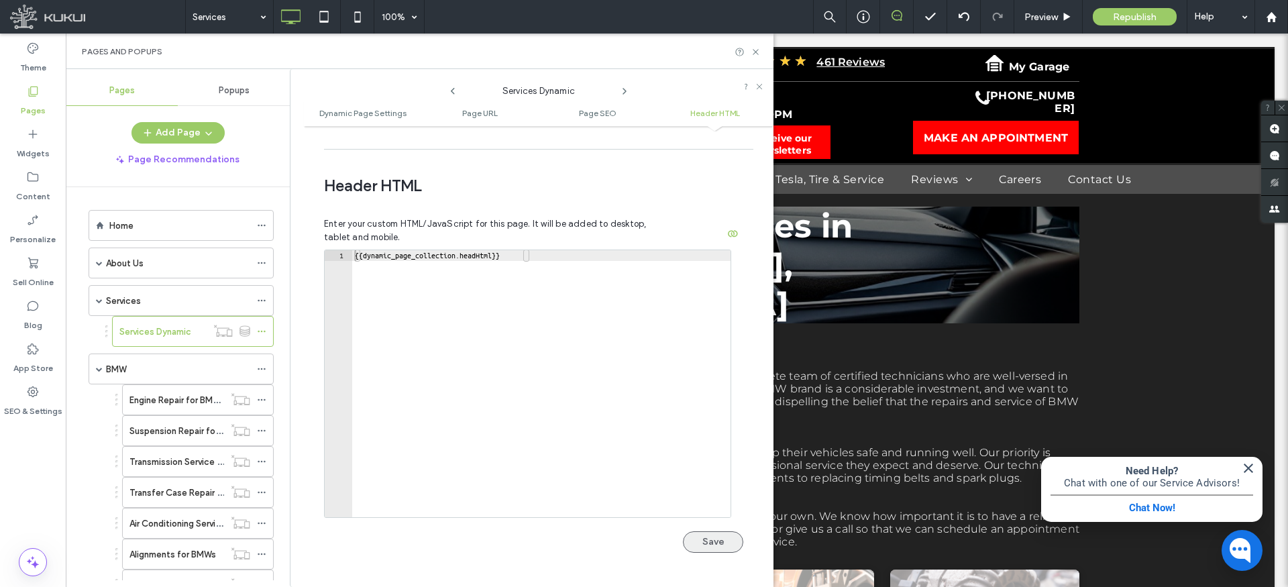
type input "**********"
click at [697, 531] on button "Save" at bounding box center [713, 541] width 60 height 21
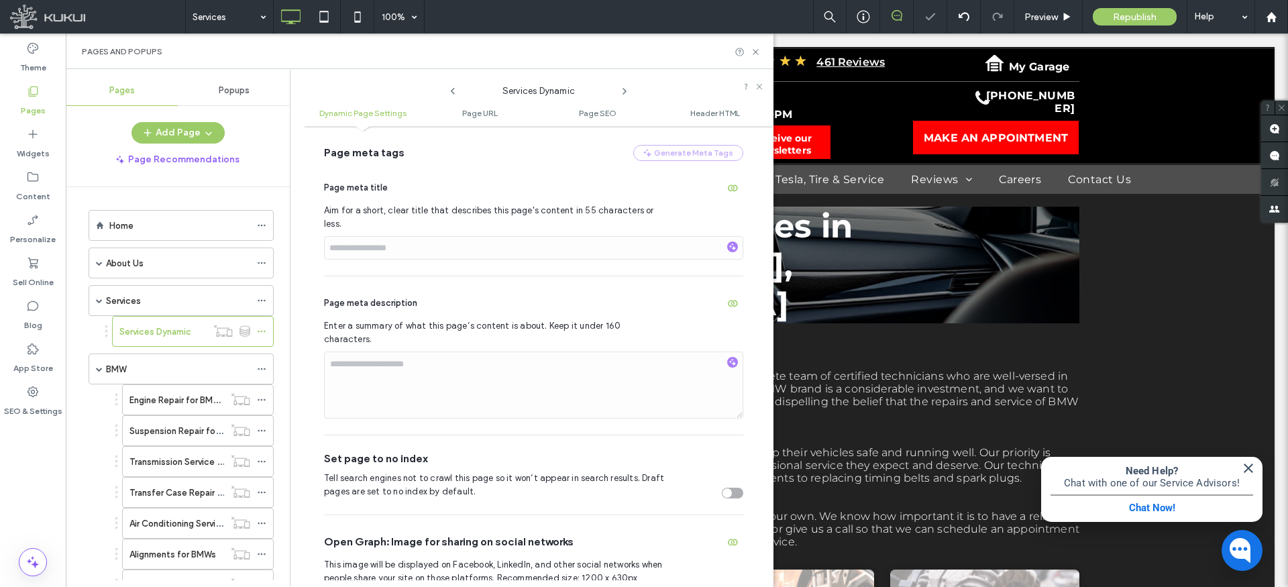
scroll to position [0, 0]
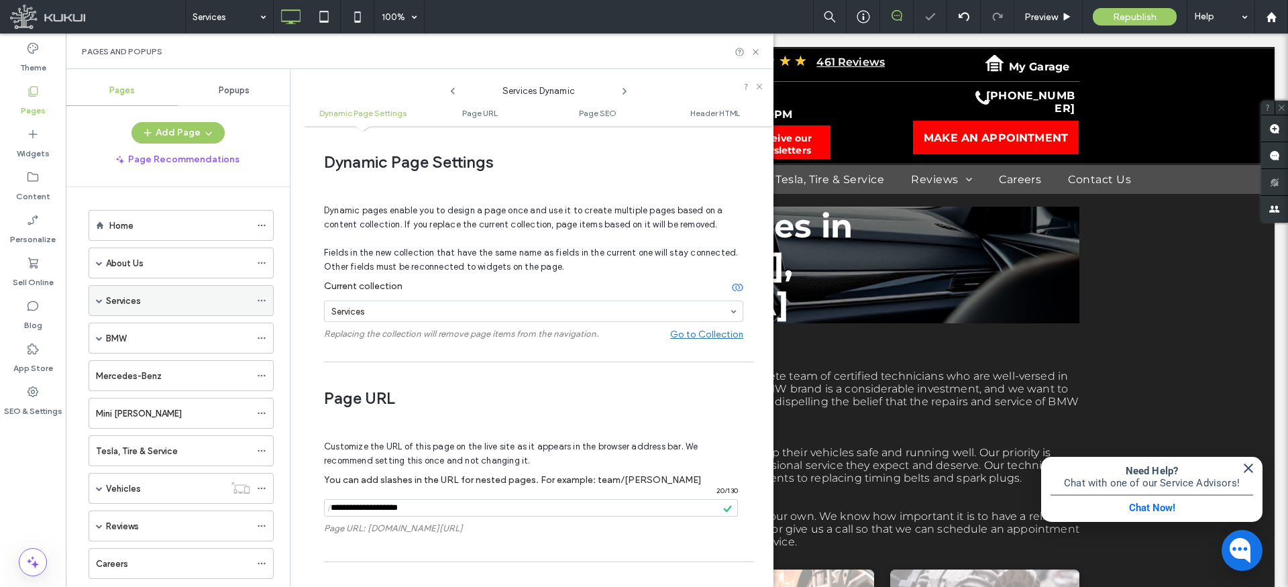
click at [102, 301] on span at bounding box center [99, 300] width 7 height 7
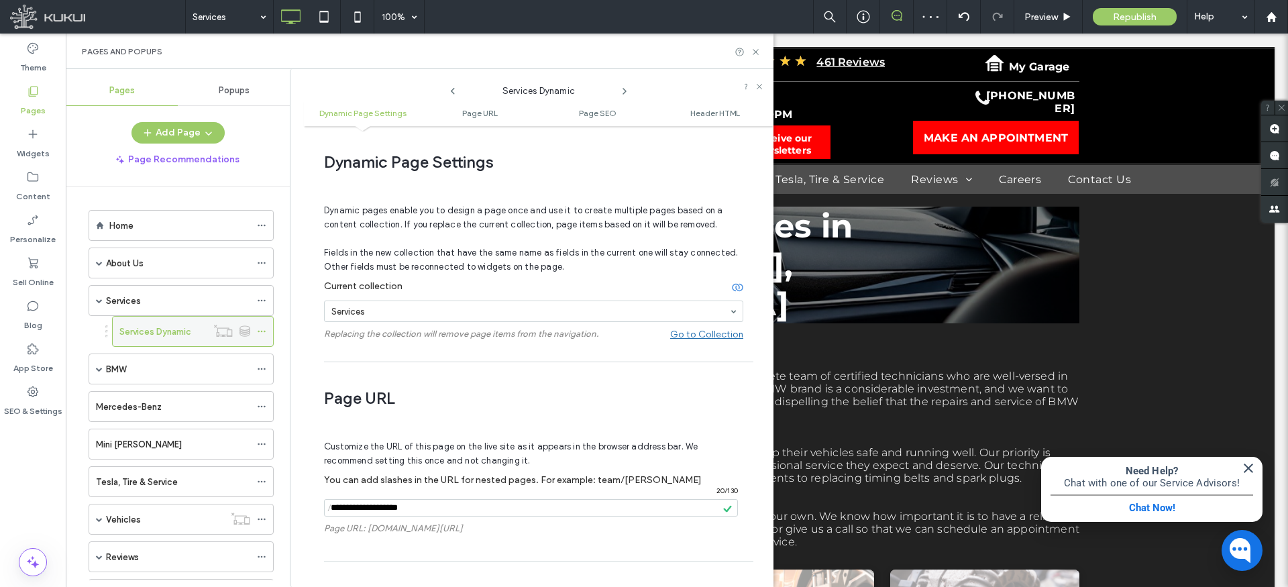
click at [264, 330] on icon at bounding box center [261, 331] width 9 height 9
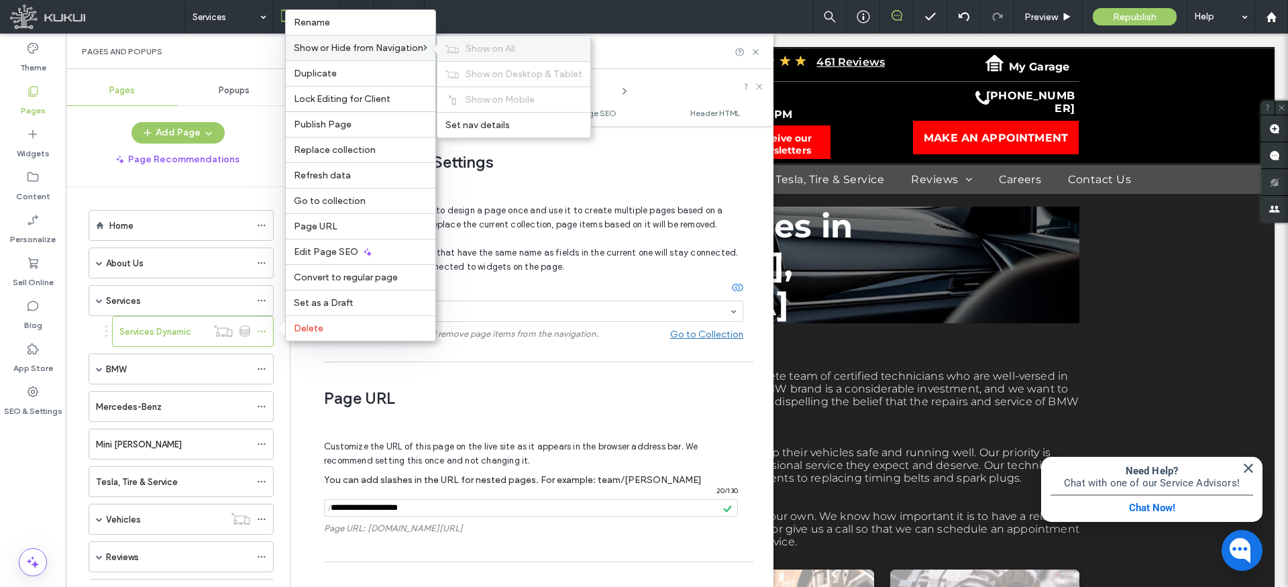
click at [486, 44] on span "Show on All" at bounding box center [491, 48] width 50 height 11
click at [486, 44] on span "Hide on All" at bounding box center [489, 48] width 46 height 11
click at [486, 125] on span "Set nav details" at bounding box center [478, 124] width 64 height 11
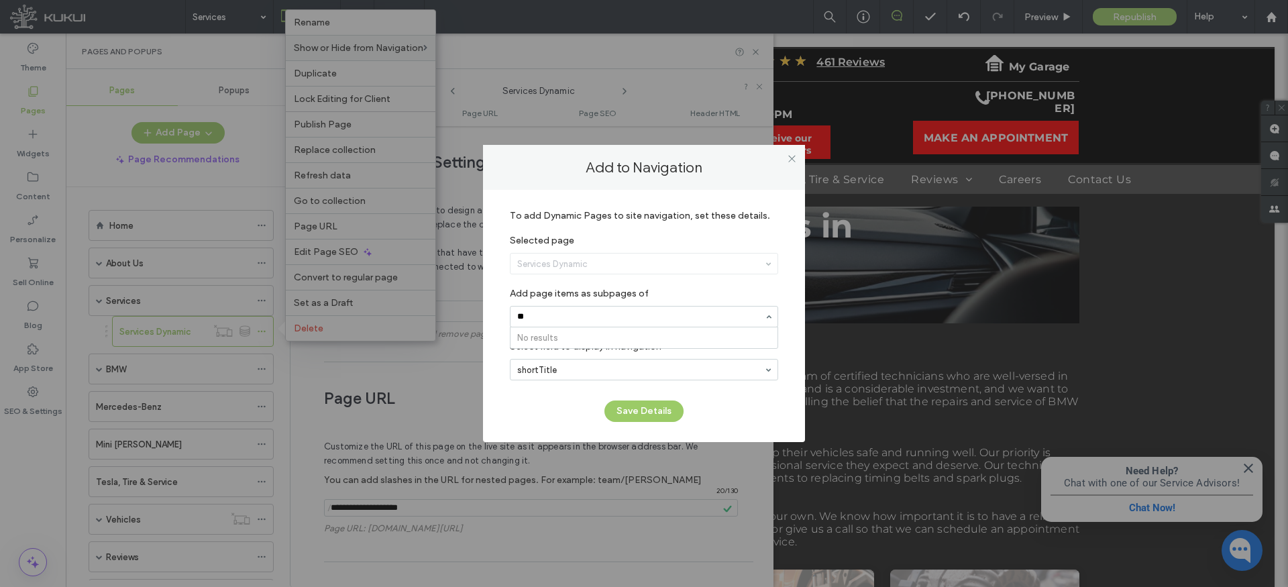
type input "*"
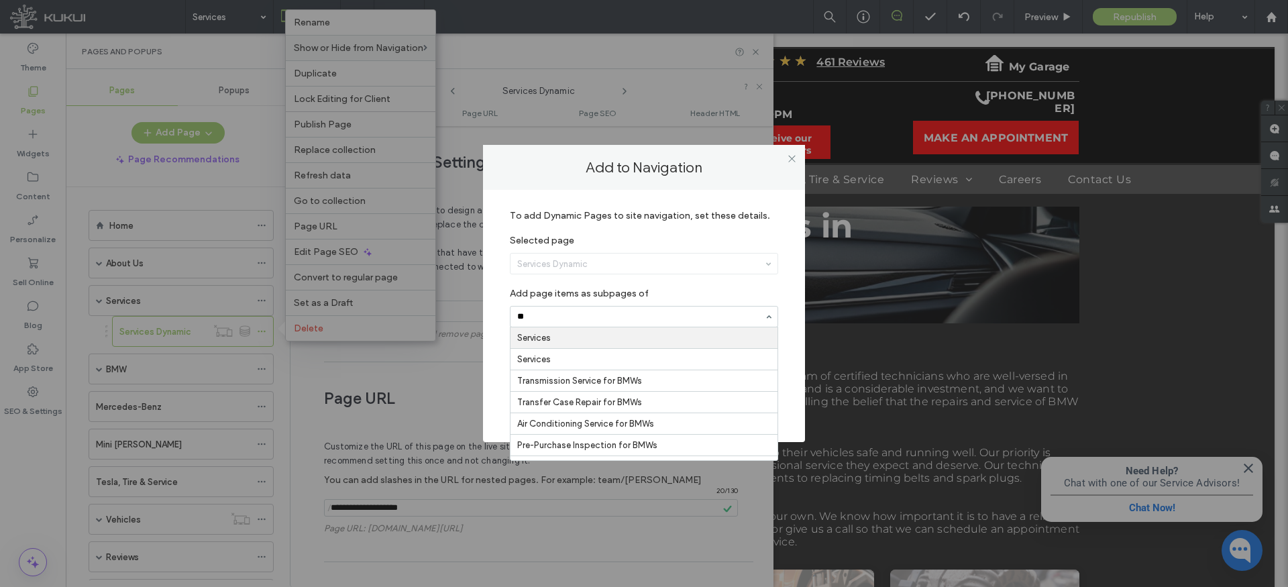
type input "***"
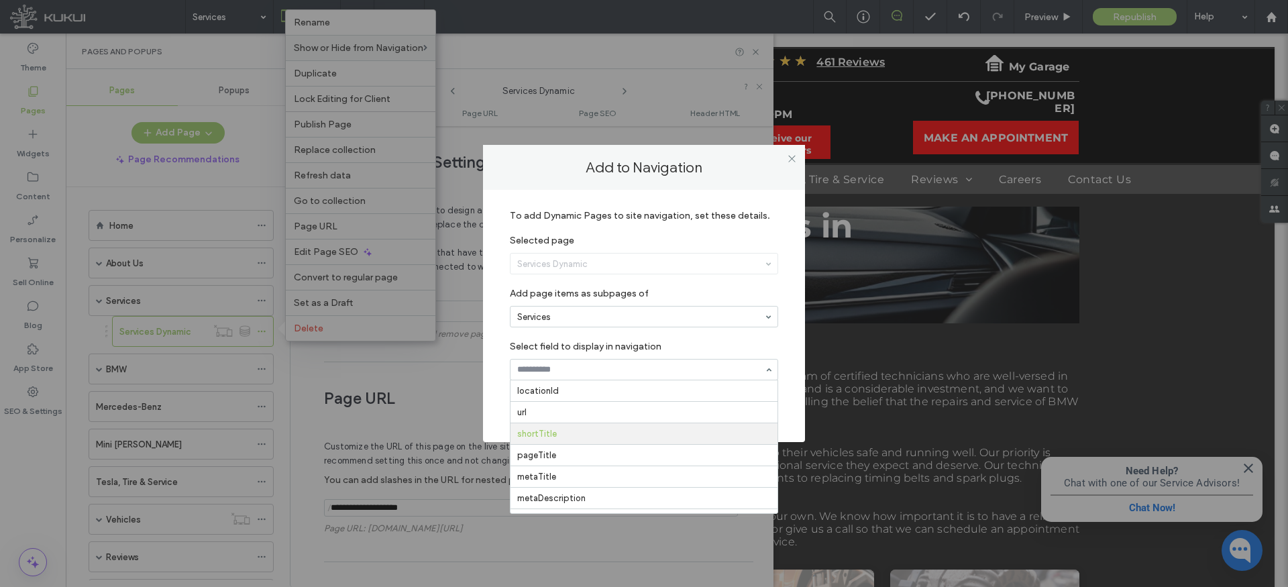
scroll to position [43, 0]
click at [602, 369] on input at bounding box center [640, 369] width 247 height 9
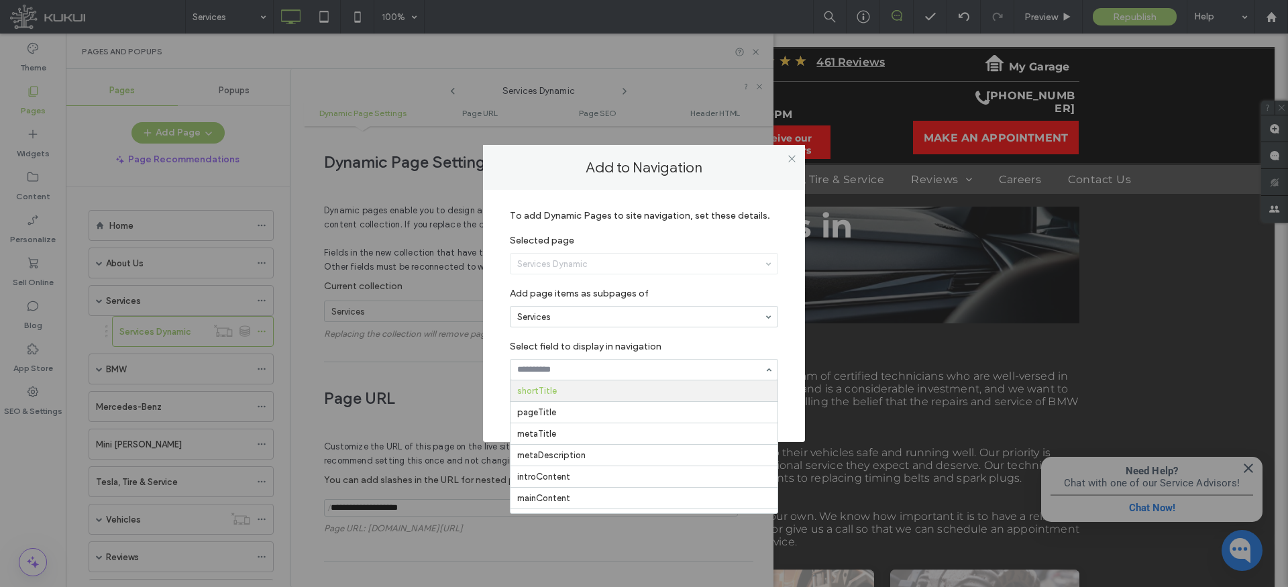
click at [771, 368] on div "locationId url shortTitle pageTitle metaTitle metaDescription introContent main…" at bounding box center [644, 369] width 268 height 21
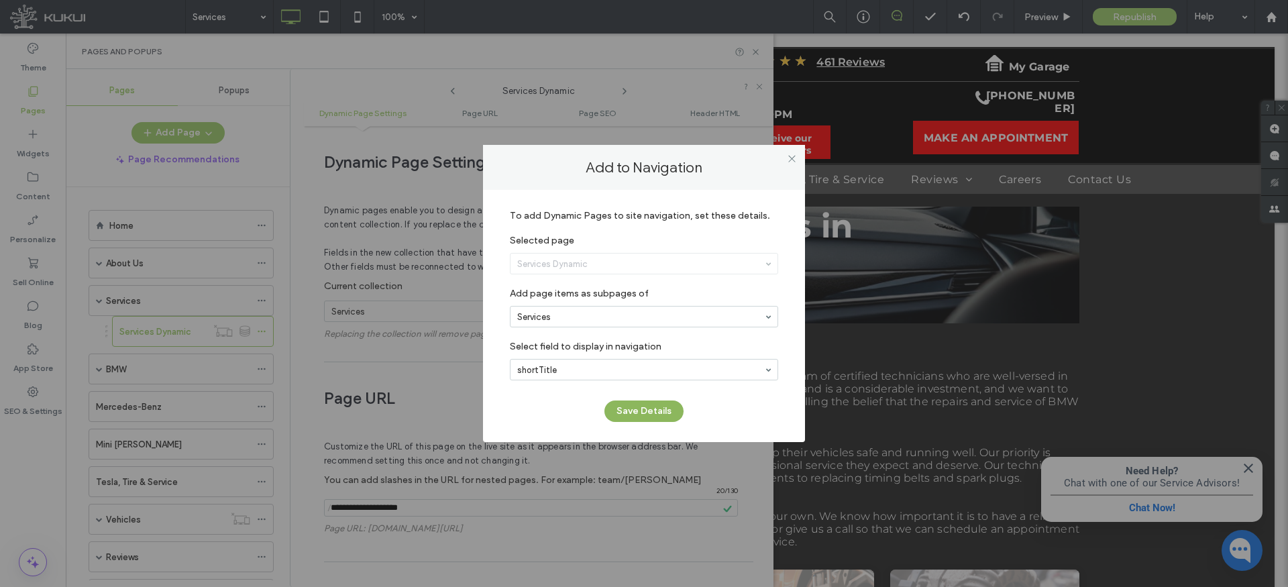
drag, startPoint x: 660, startPoint y: 407, endPoint x: 652, endPoint y: 403, distance: 8.7
click at [660, 407] on button "Save Details" at bounding box center [644, 411] width 79 height 21
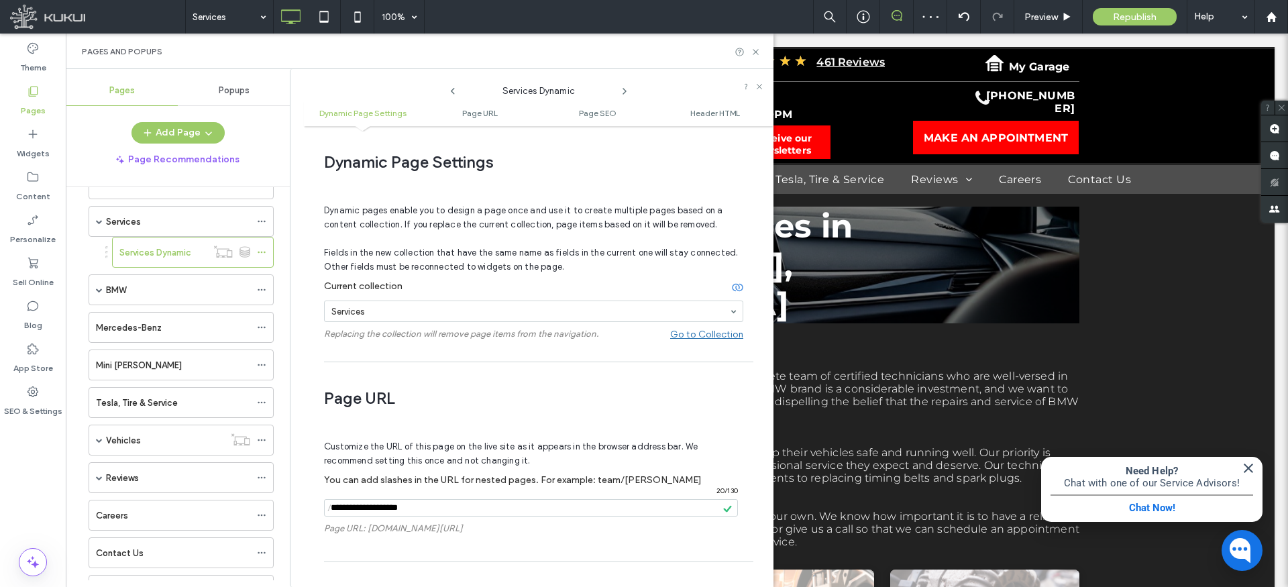
scroll to position [0, 0]
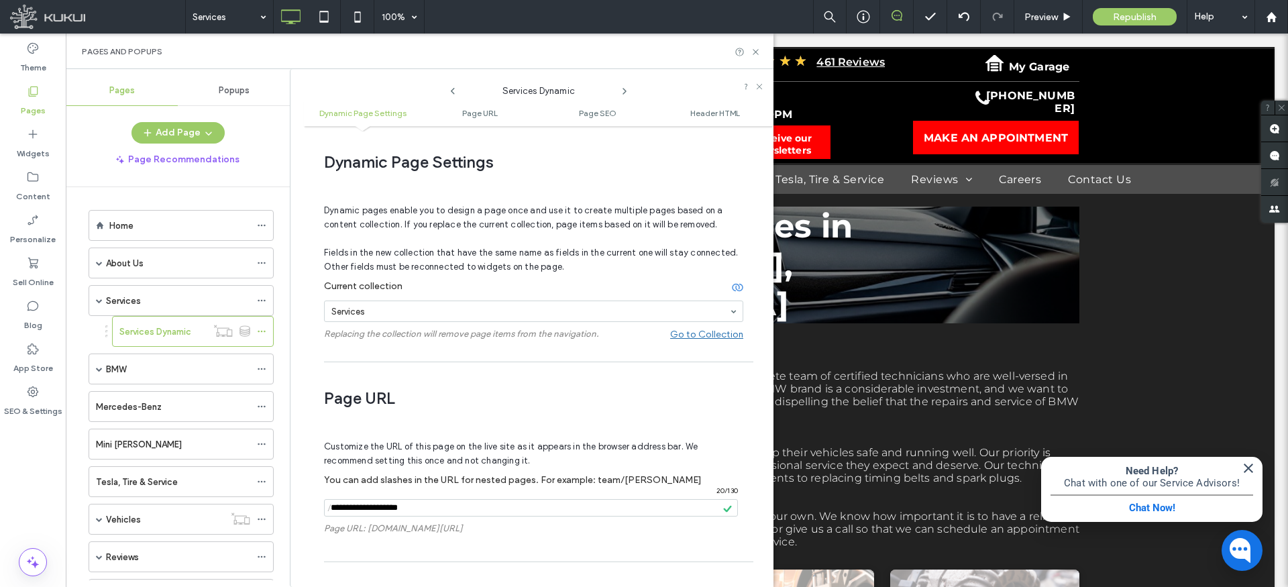
click at [150, 301] on div "Services" at bounding box center [178, 301] width 144 height 14
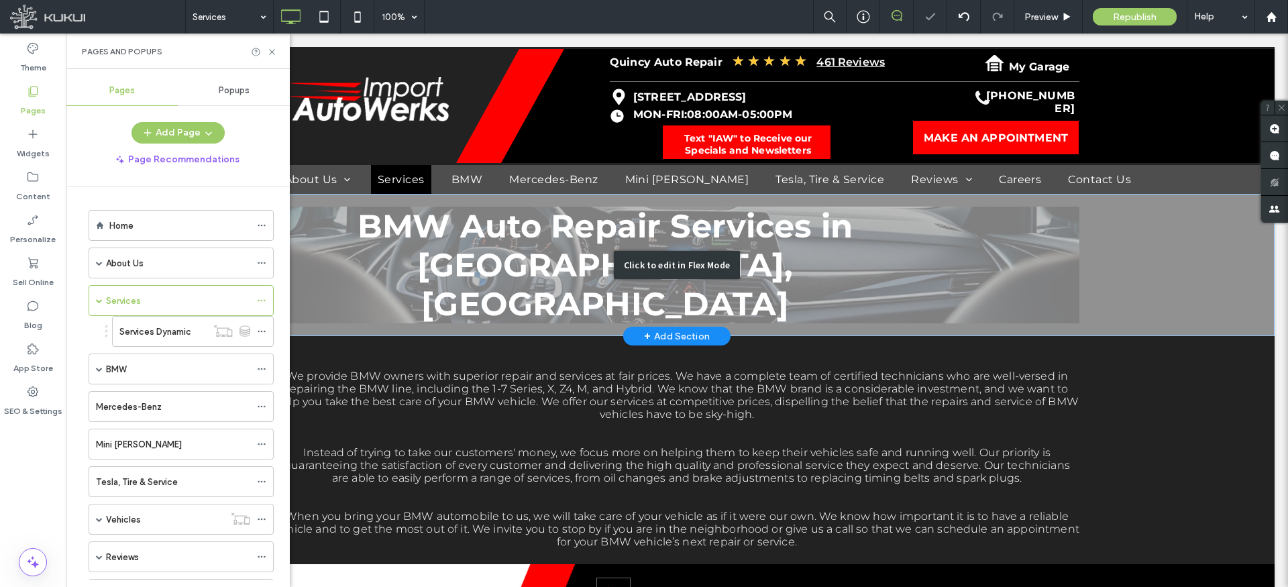
click at [585, 248] on div "Click to edit in Flex Mode" at bounding box center [677, 265] width 1196 height 142
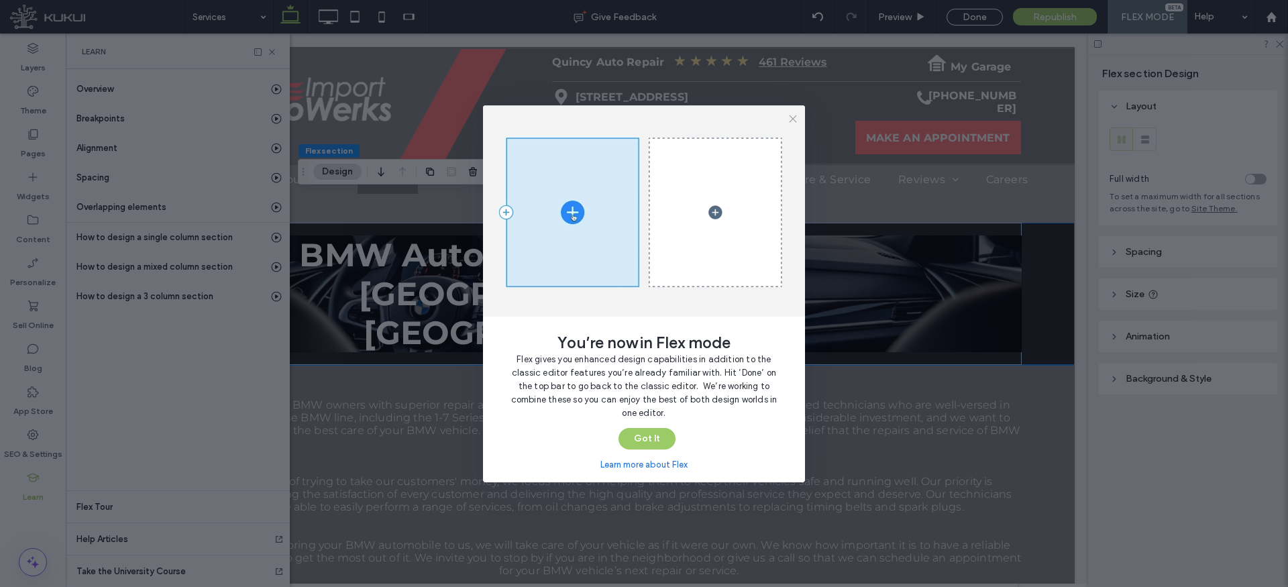
scroll to position [0, 70]
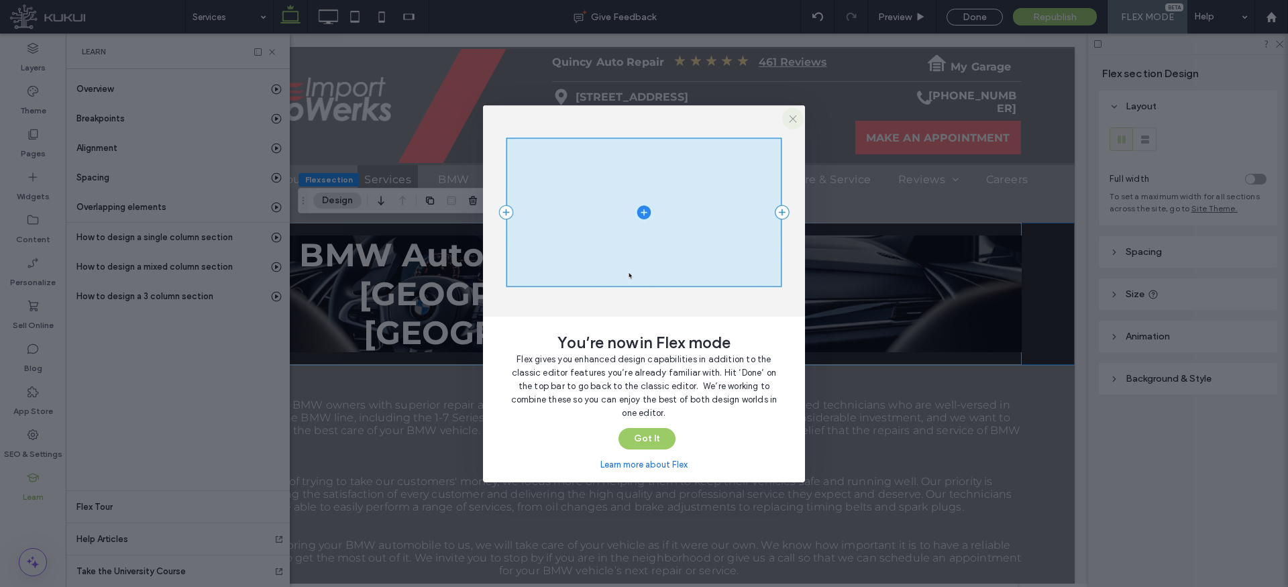
click at [795, 121] on use "button" at bounding box center [793, 118] width 7 height 7
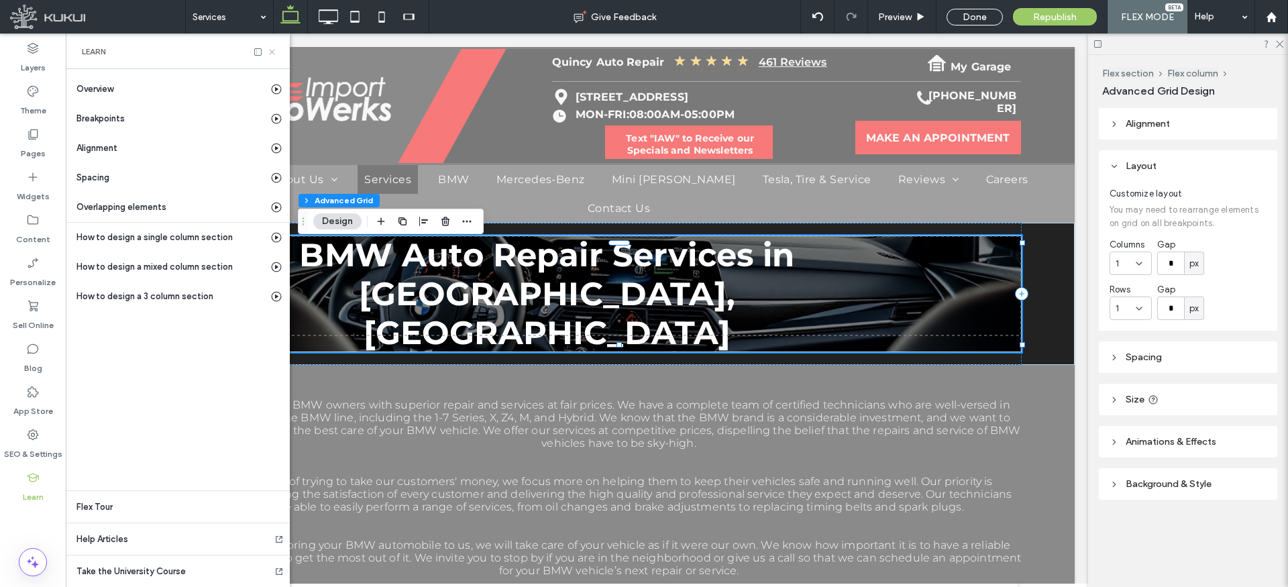
click at [274, 52] on icon at bounding box center [272, 52] width 10 height 10
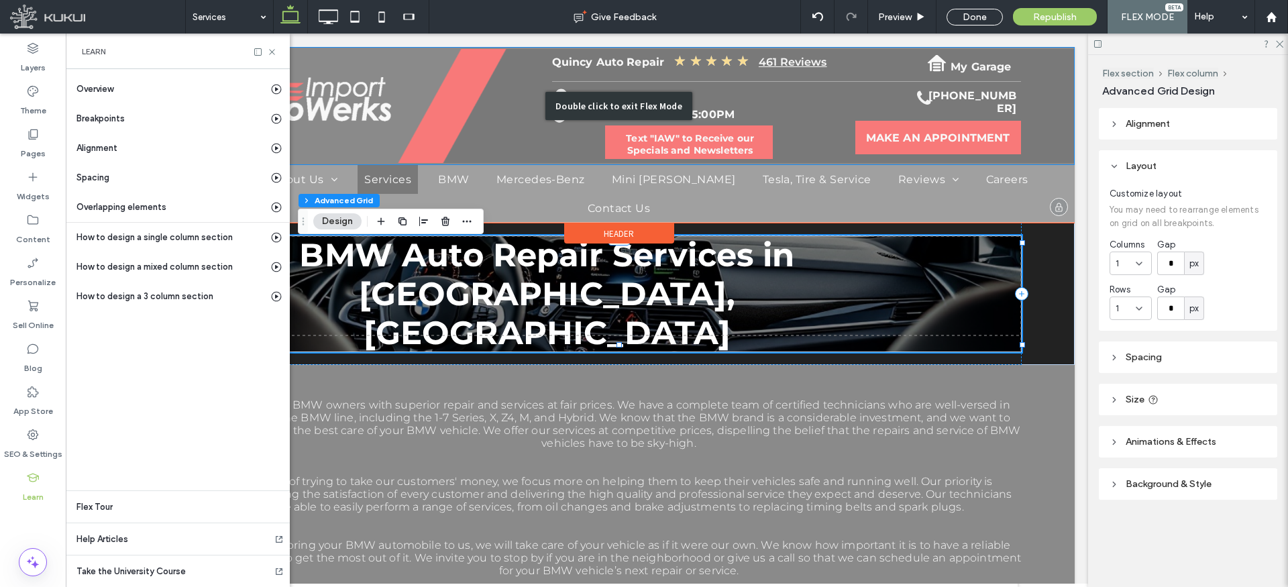
scroll to position [0, 0]
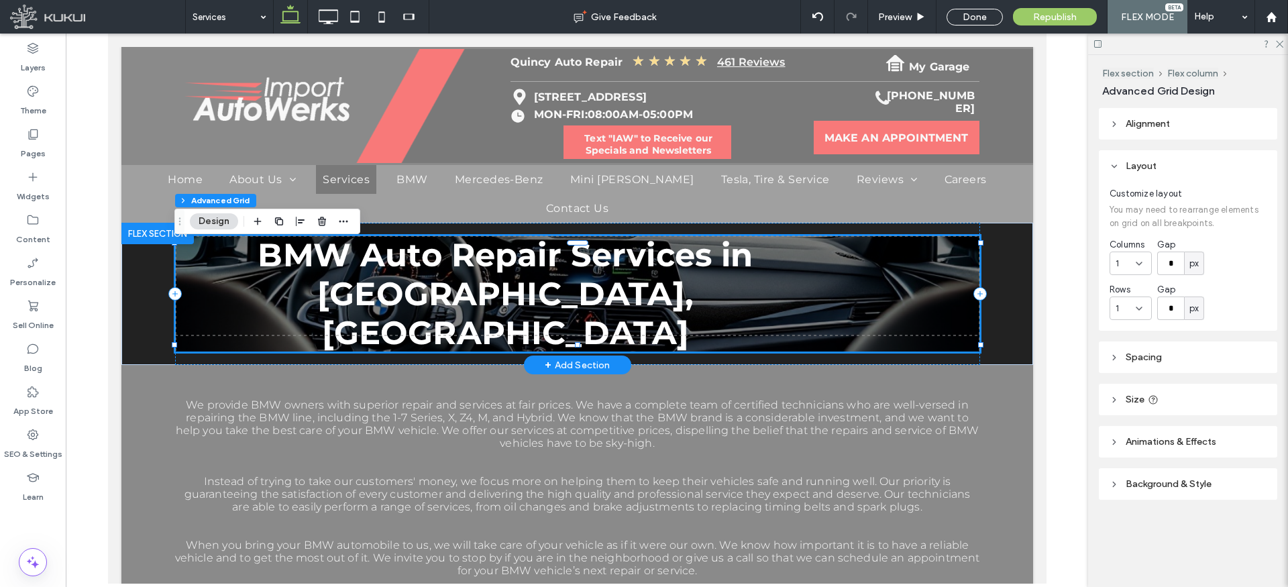
click at [493, 278] on span "BMW Auto Repair Services in Quincy, MA" at bounding box center [504, 294] width 495 height 117
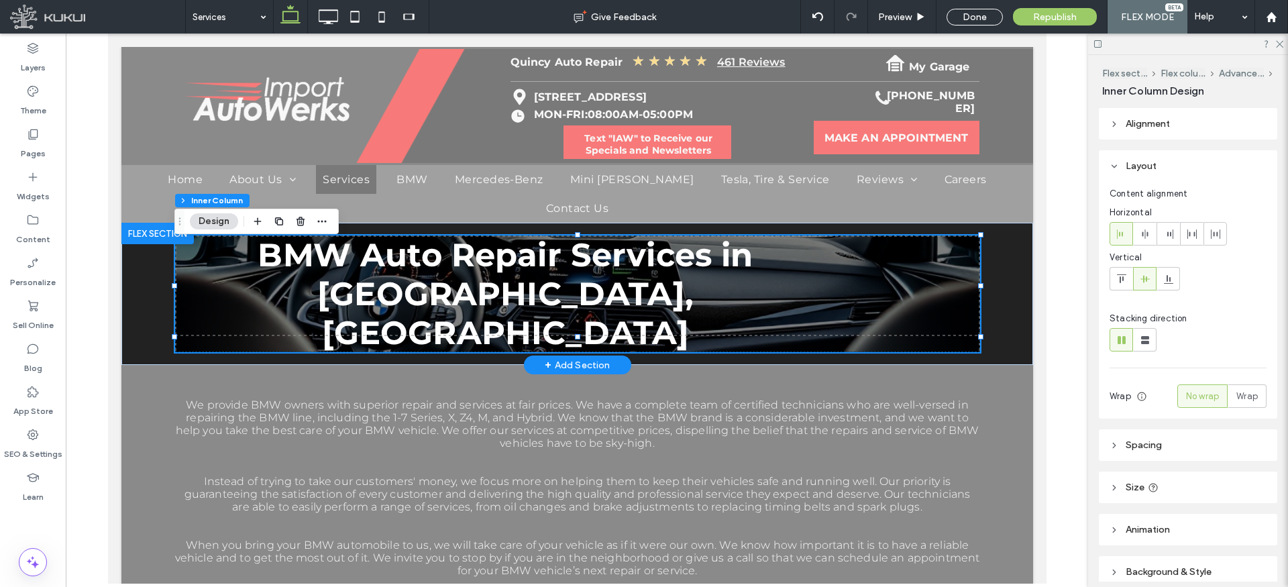
click at [487, 274] on span "BMW Auto Repair Services in Quincy, MA" at bounding box center [504, 294] width 495 height 117
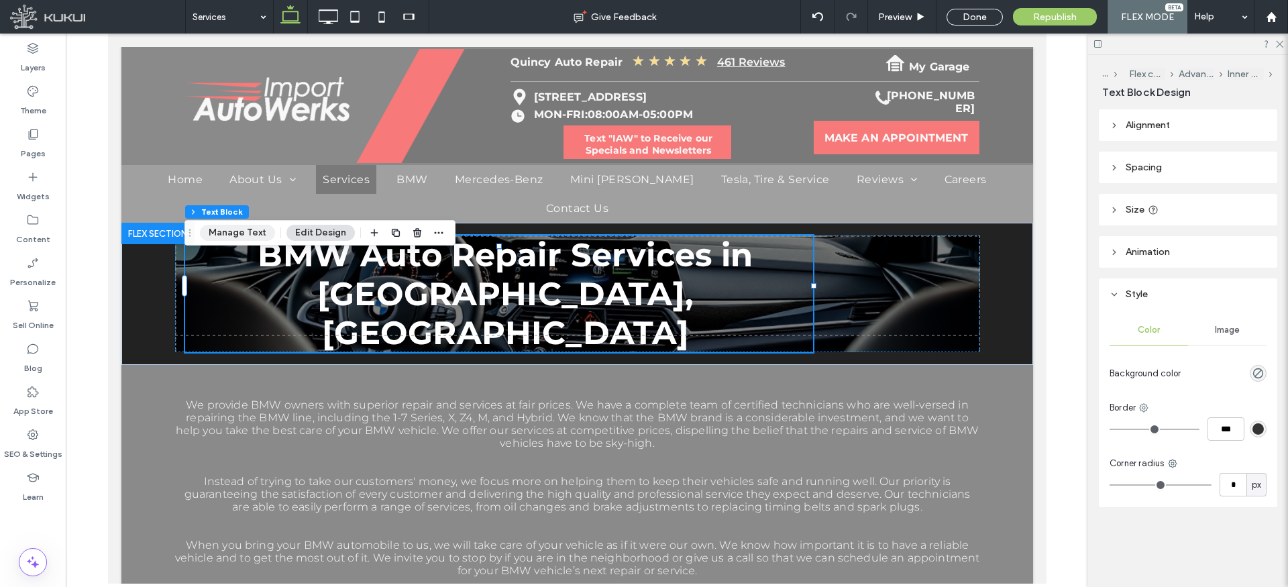
click at [257, 231] on button "Manage Text" at bounding box center [237, 233] width 75 height 16
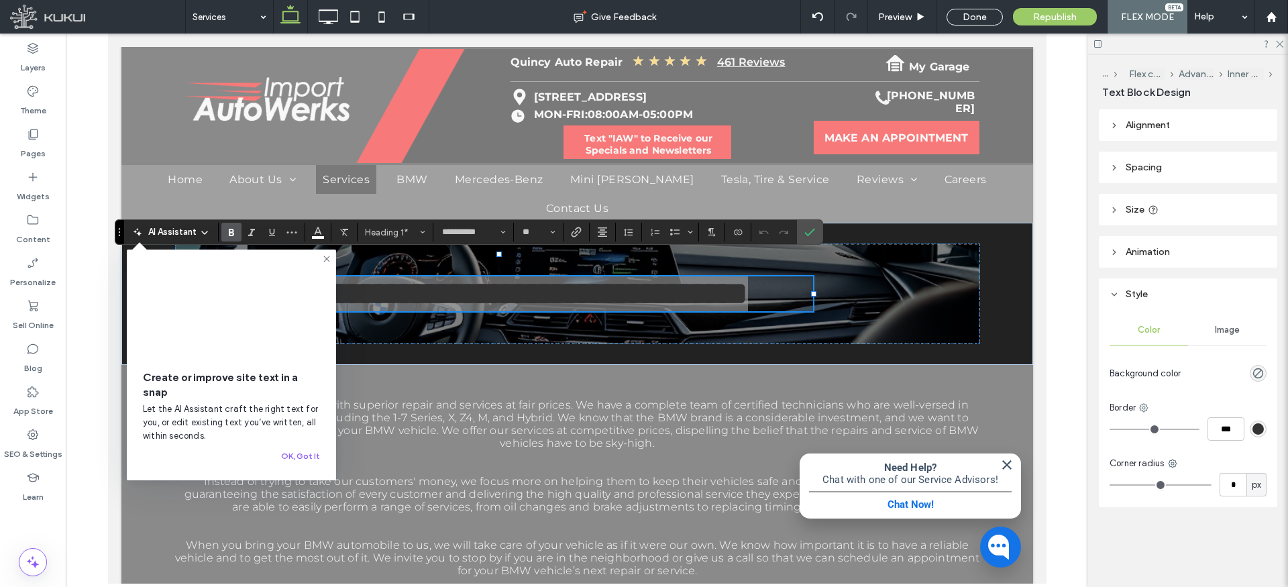
click at [327, 260] on use at bounding box center [326, 259] width 6 height 6
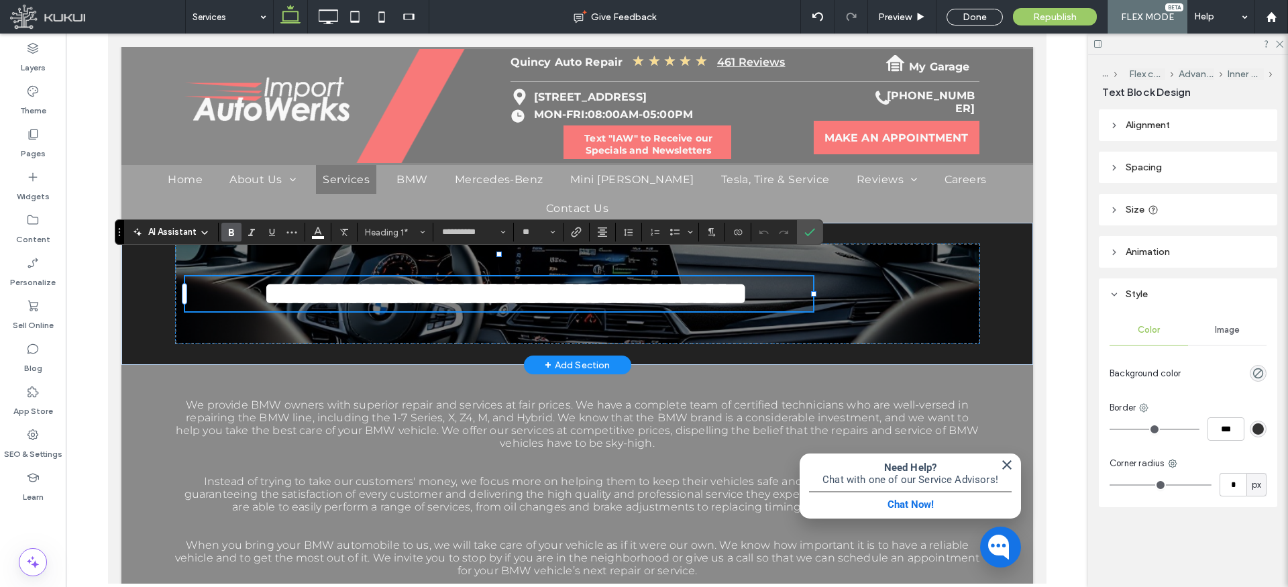
click at [359, 278] on span "**********" at bounding box center [505, 294] width 484 height 32
click at [505, 301] on span "**********" at bounding box center [505, 294] width 433 height 32
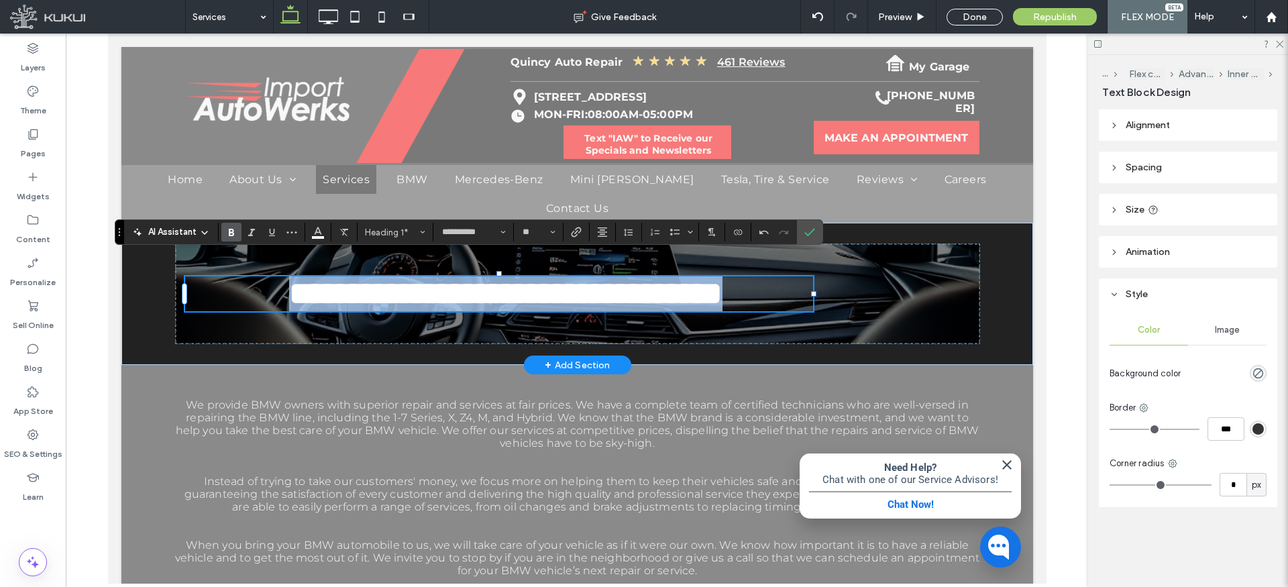
click at [505, 301] on span "**********" at bounding box center [505, 294] width 433 height 32
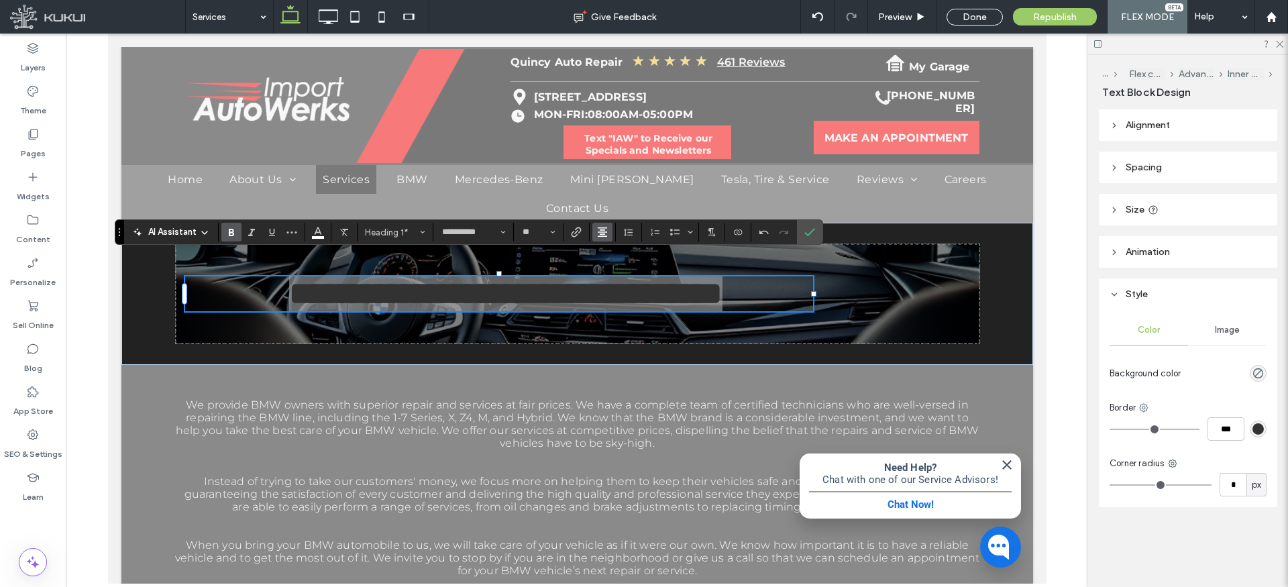
click at [605, 234] on icon "Alignment" at bounding box center [602, 232] width 11 height 11
click at [613, 271] on use "ui.textEditor.alignment.center" at bounding box center [612, 273] width 9 height 9
click at [812, 234] on icon "Confirm" at bounding box center [810, 232] width 11 height 11
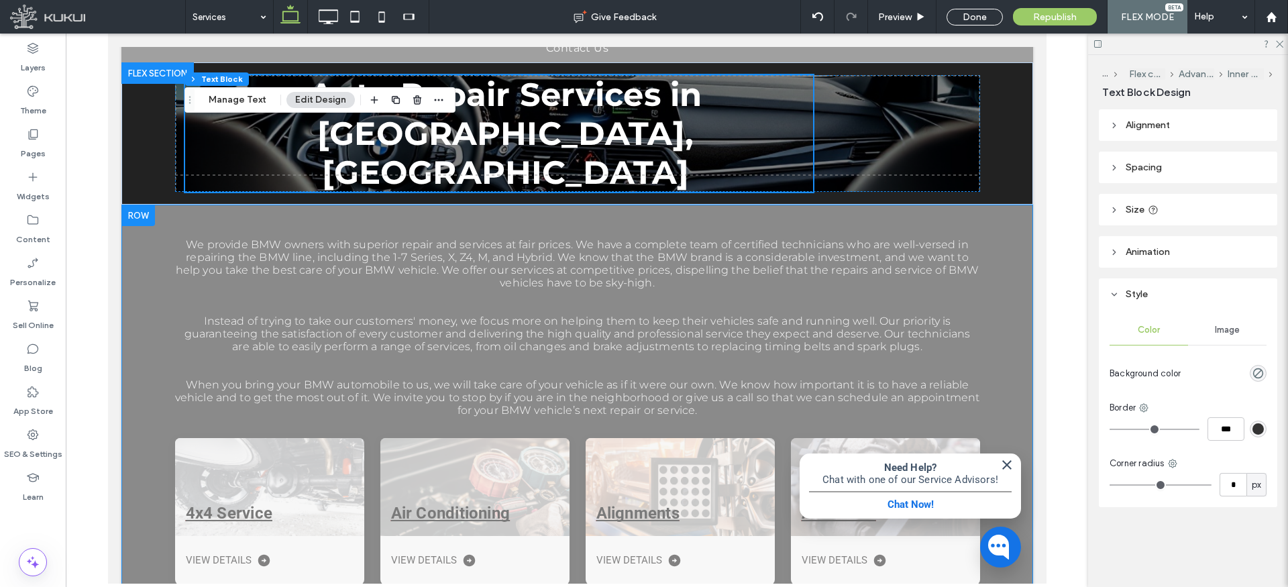
scroll to position [177, 0]
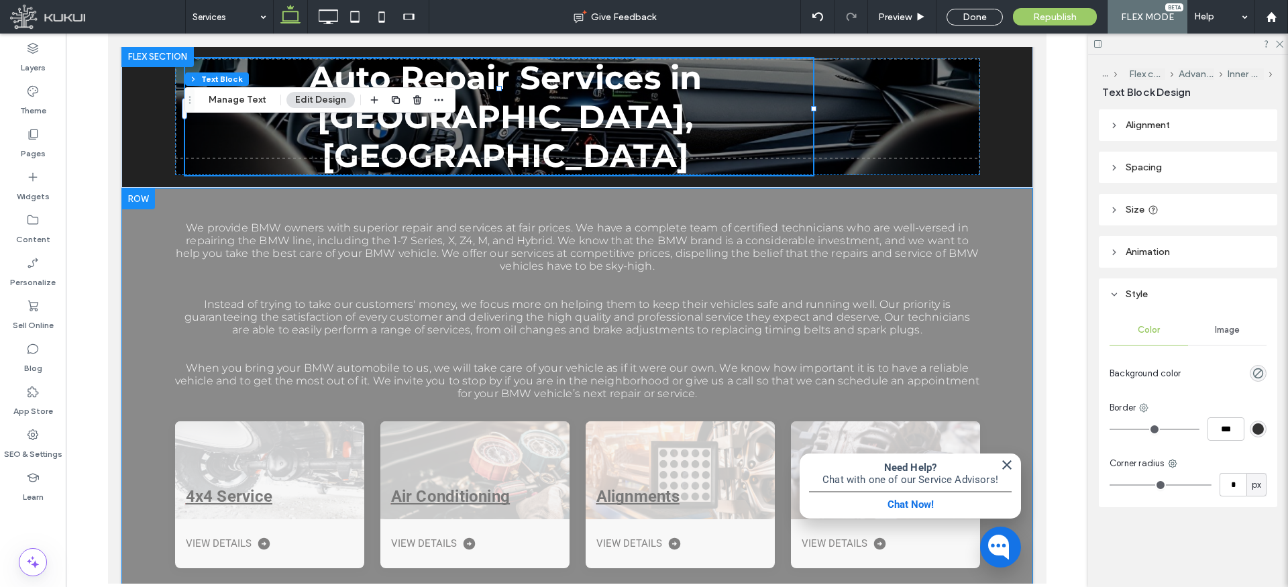
click at [982, 13] on div "Done" at bounding box center [975, 17] width 56 height 17
click at [634, 272] on p at bounding box center [576, 278] width 805 height 13
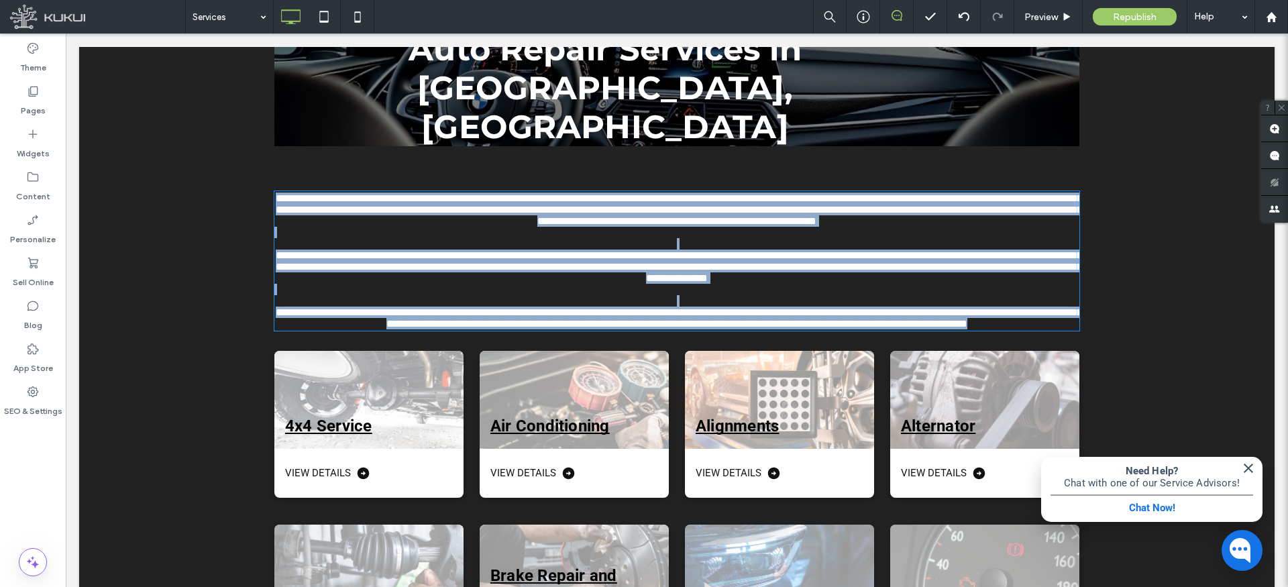
type input "**********"
type input "**"
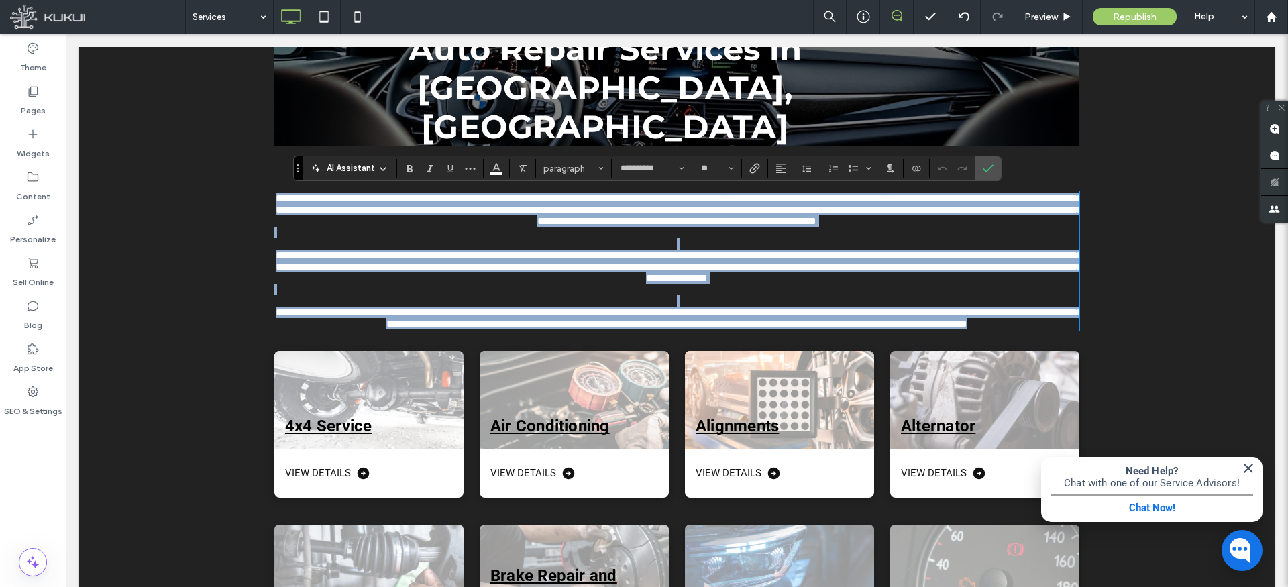
click at [1004, 215] on span "**********" at bounding box center [679, 209] width 807 height 33
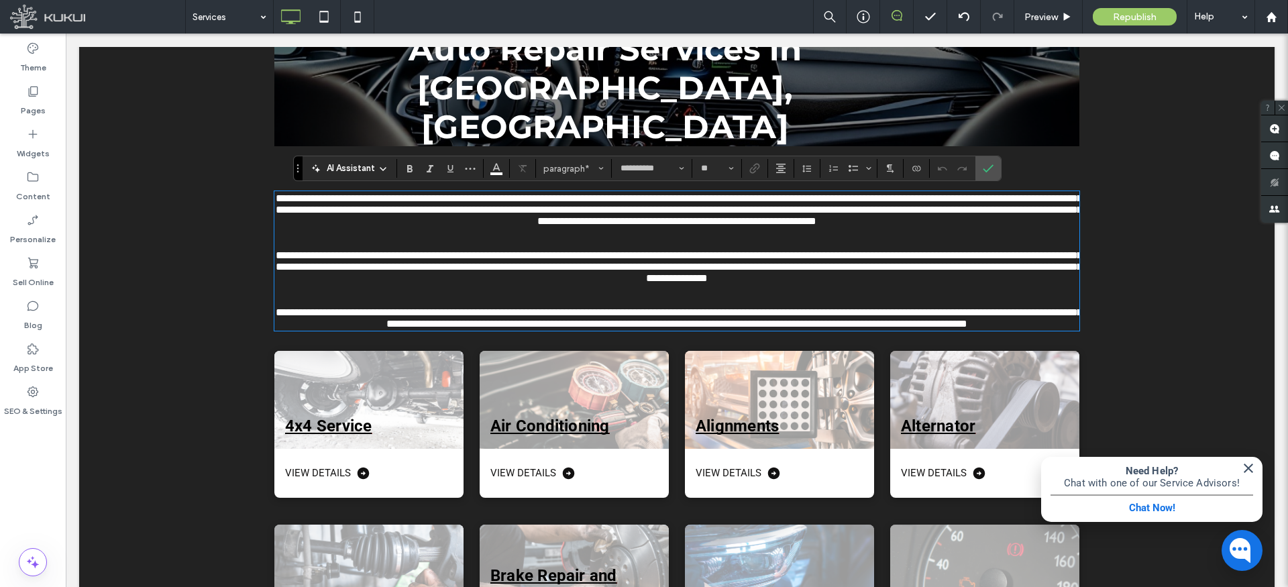
click at [995, 214] on span "**********" at bounding box center [679, 209] width 807 height 33
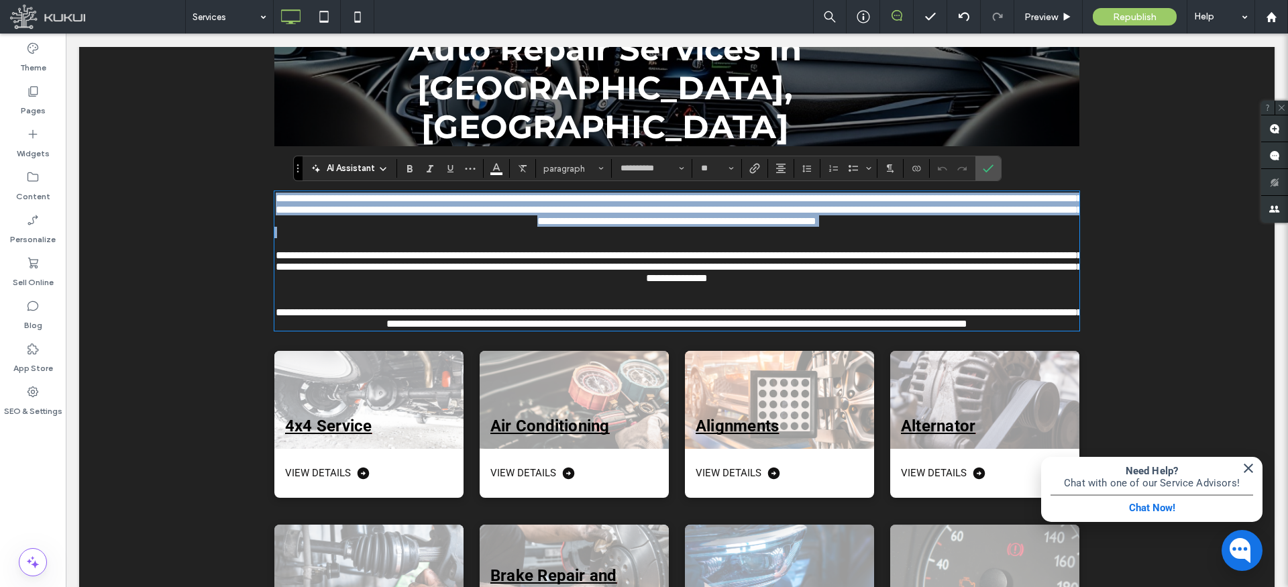
click at [995, 214] on span "**********" at bounding box center [679, 209] width 807 height 33
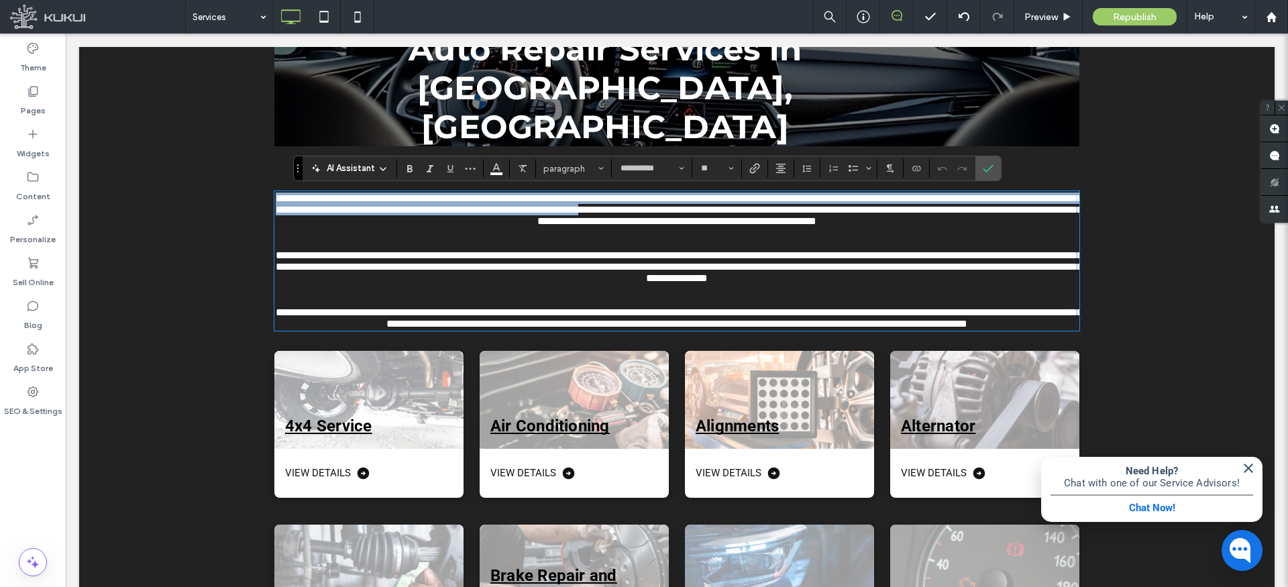
click at [870, 283] on span "**********" at bounding box center [679, 266] width 807 height 33
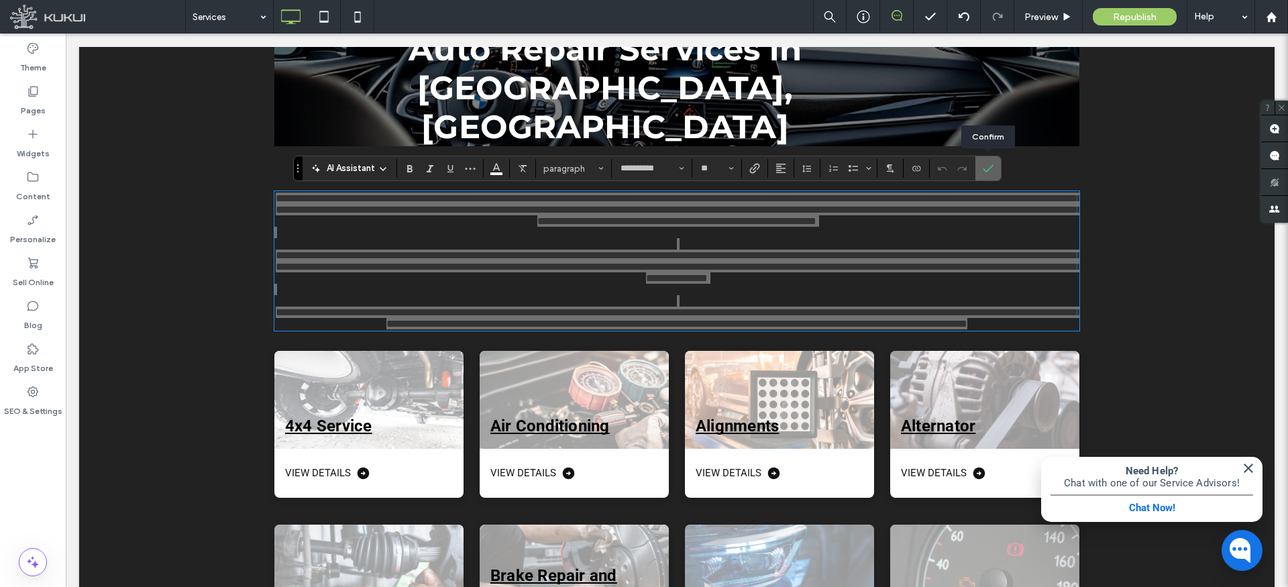
click at [991, 169] on icon "Confirm" at bounding box center [988, 168] width 11 height 11
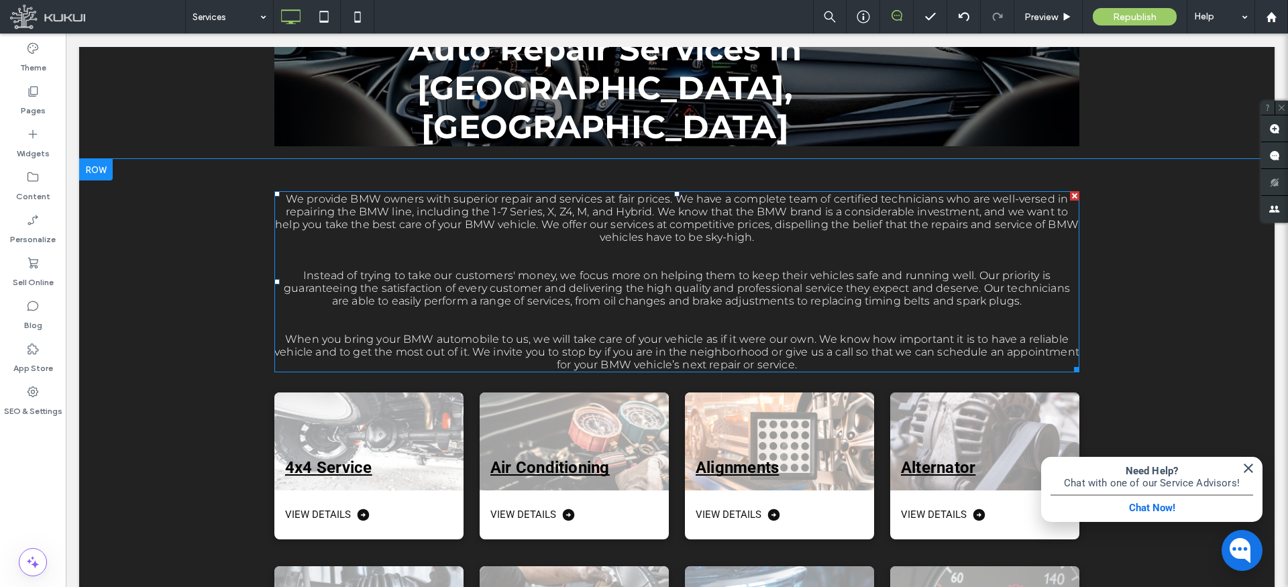
click at [1075, 195] on div at bounding box center [1074, 195] width 9 height 9
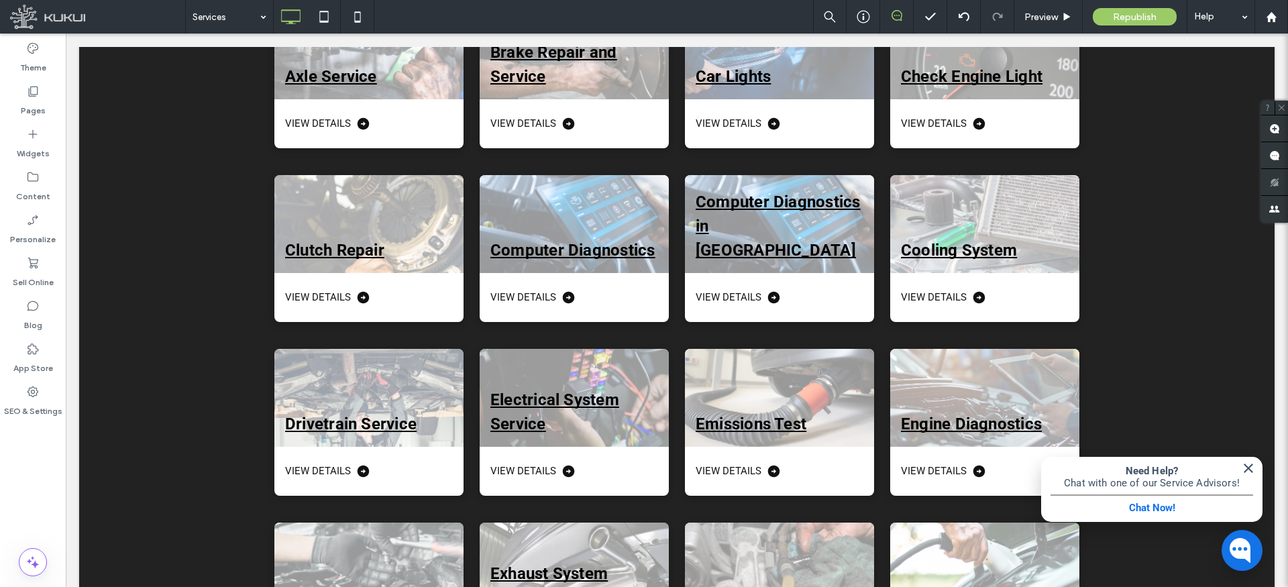
scroll to position [0, 0]
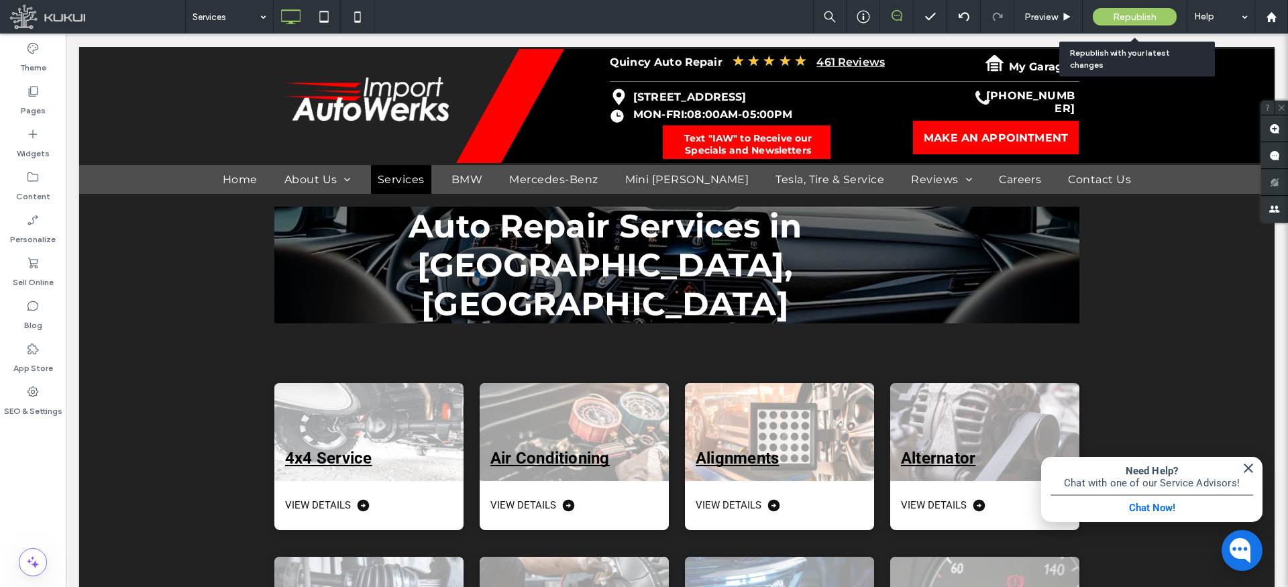
click at [1127, 19] on span "Republish" at bounding box center [1135, 16] width 44 height 11
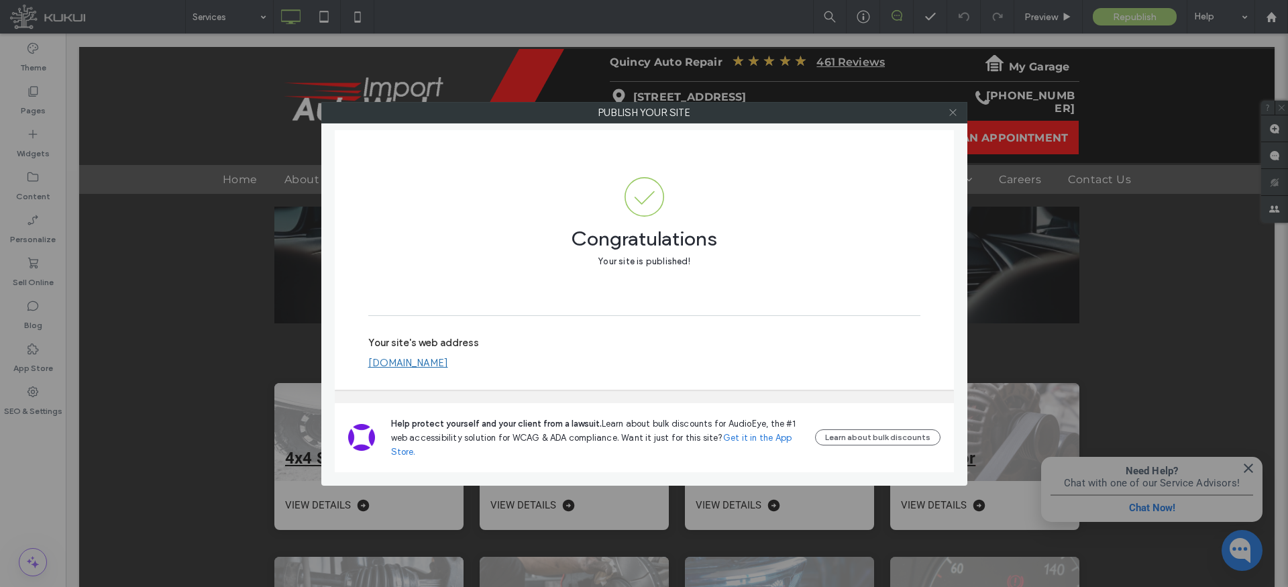
click at [954, 113] on use at bounding box center [952, 112] width 7 height 7
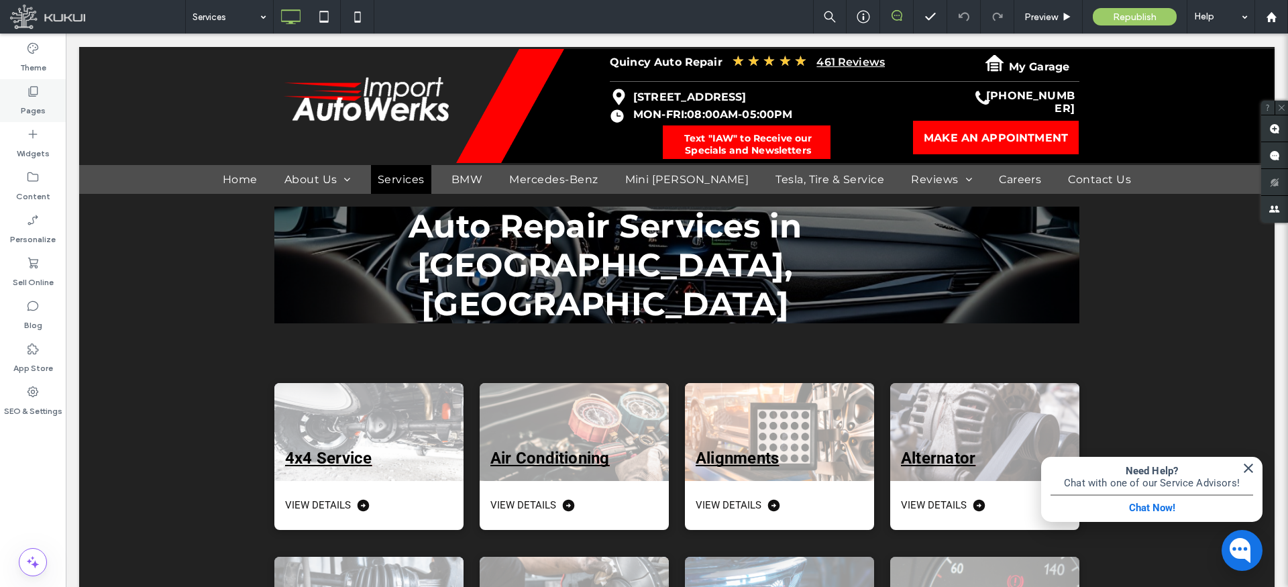
click at [33, 104] on label "Pages" at bounding box center [33, 107] width 25 height 19
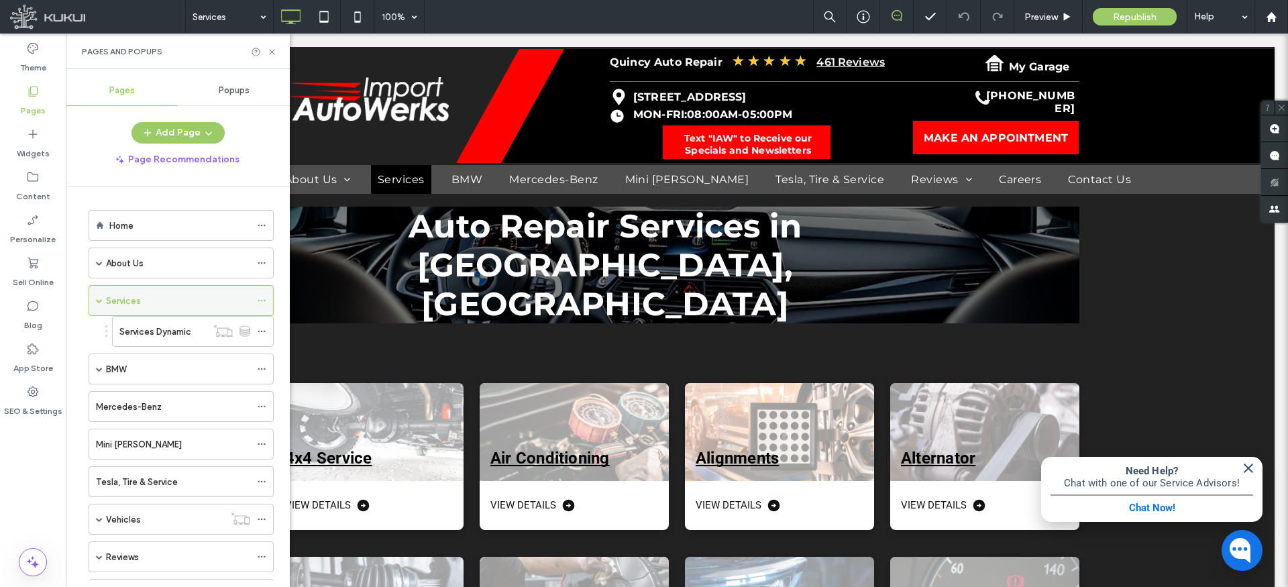
click at [262, 301] on icon at bounding box center [261, 300] width 9 height 9
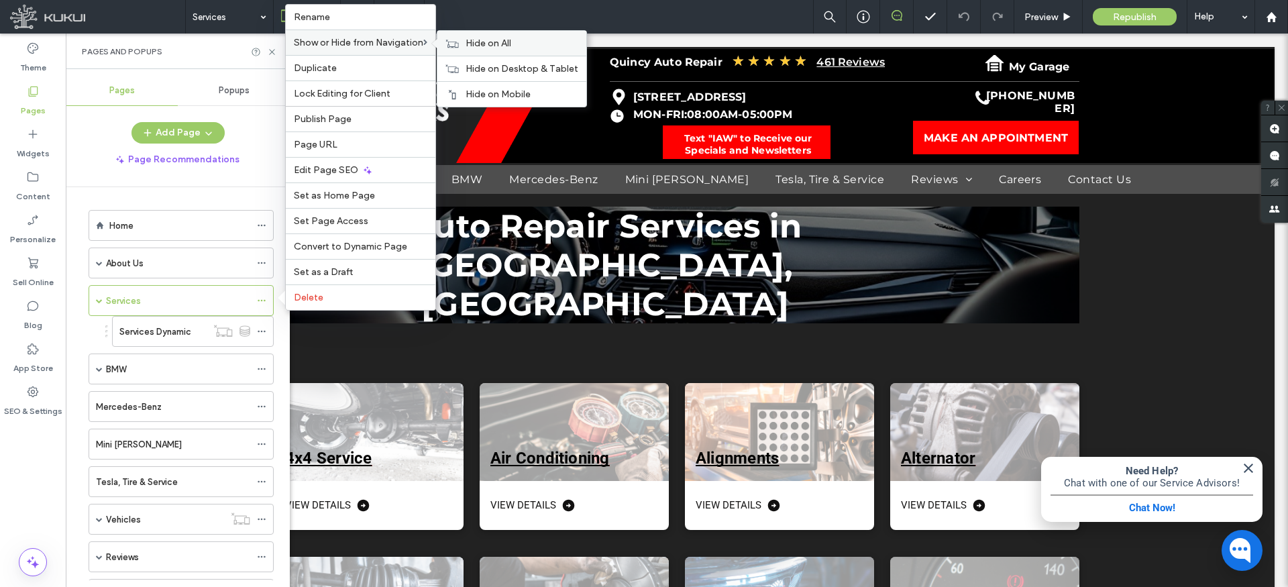
click at [498, 40] on span "Hide on All" at bounding box center [489, 43] width 46 height 11
click at [497, 41] on span "Show on All" at bounding box center [491, 43] width 50 height 11
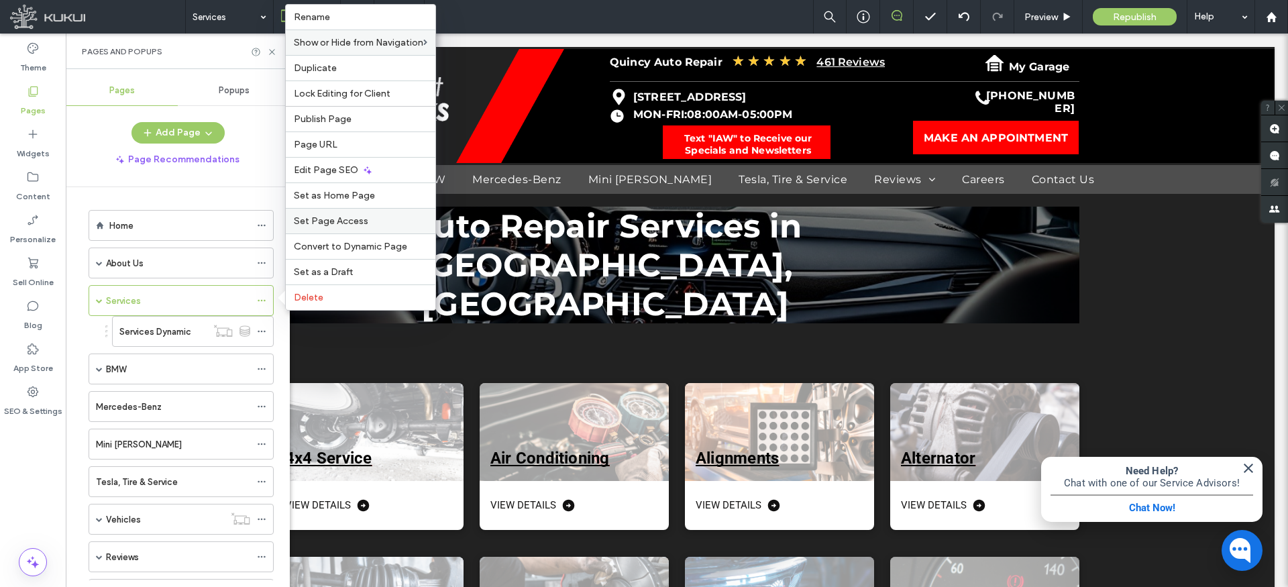
click at [374, 218] on label "Set Page Access" at bounding box center [361, 220] width 134 height 11
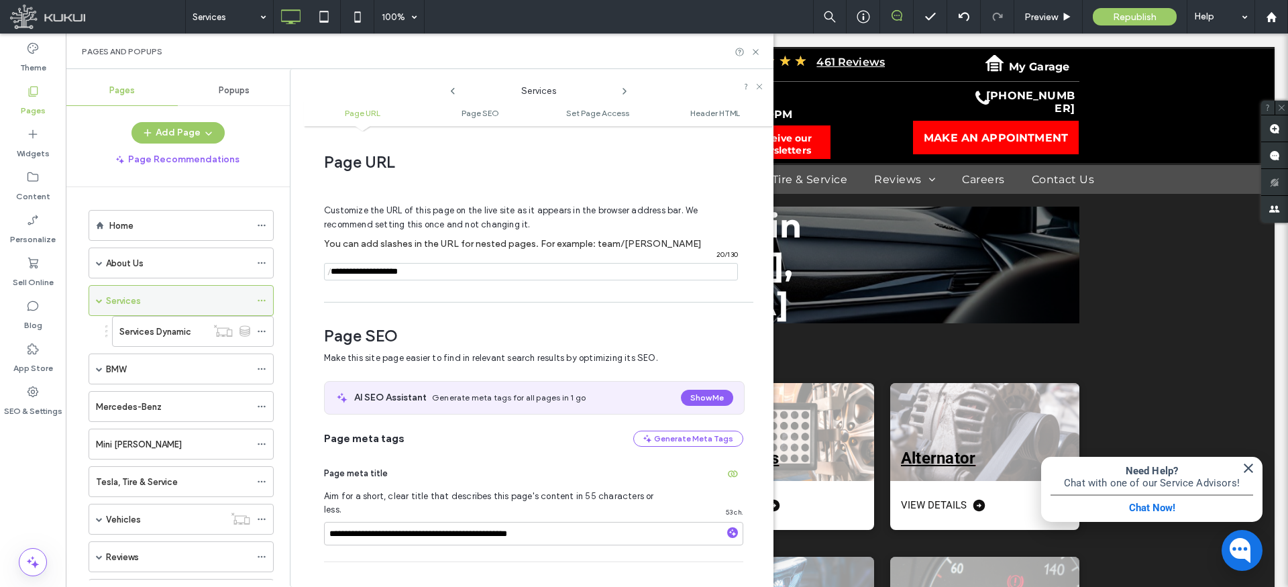
click at [259, 297] on icon at bounding box center [261, 300] width 9 height 9
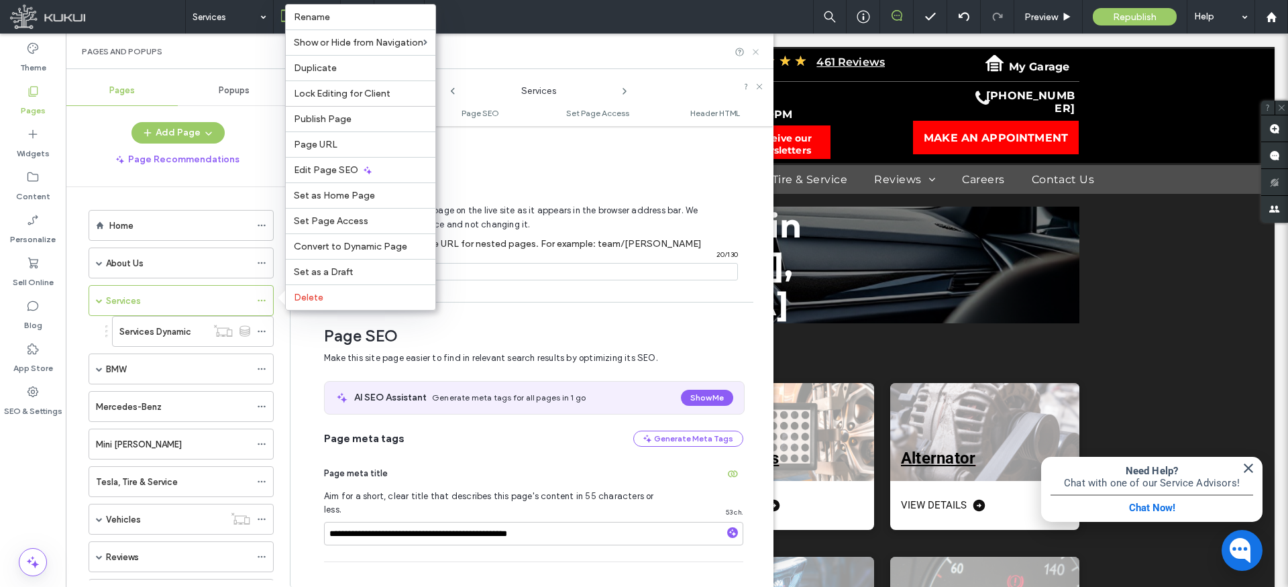
click at [758, 49] on icon at bounding box center [756, 52] width 10 height 10
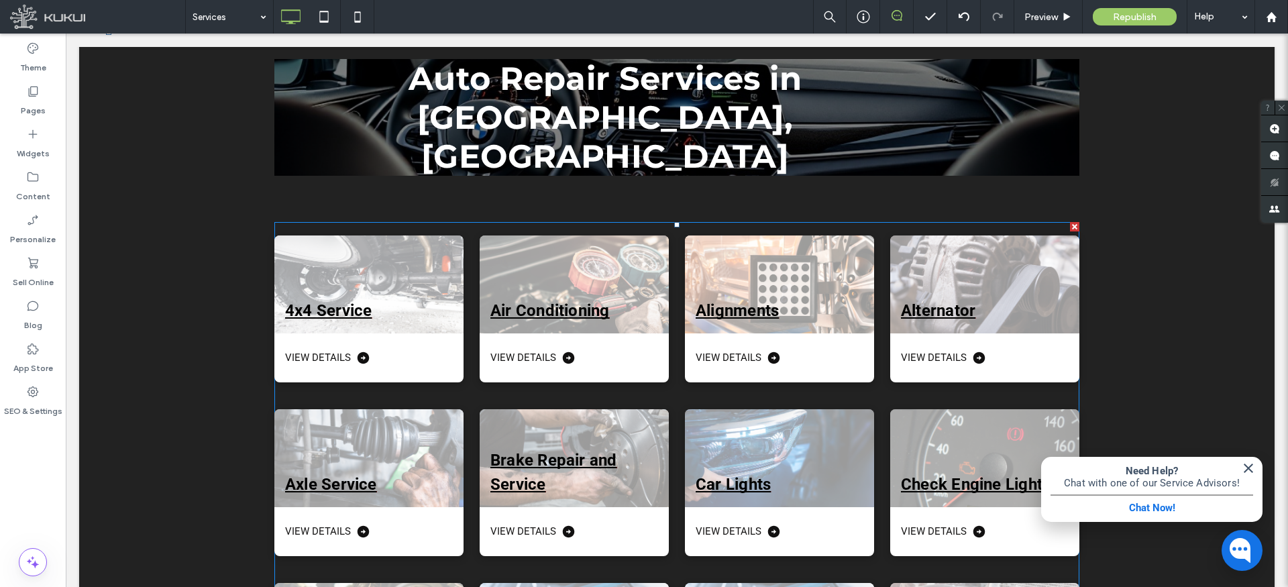
scroll to position [116, 0]
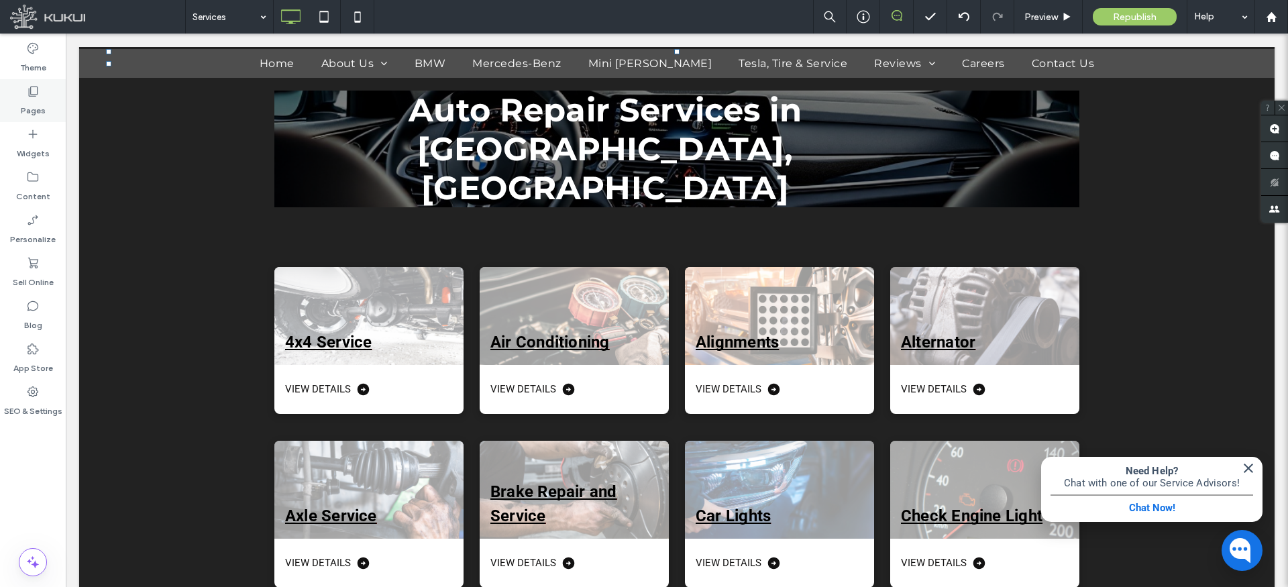
click at [35, 105] on label "Pages" at bounding box center [33, 107] width 25 height 19
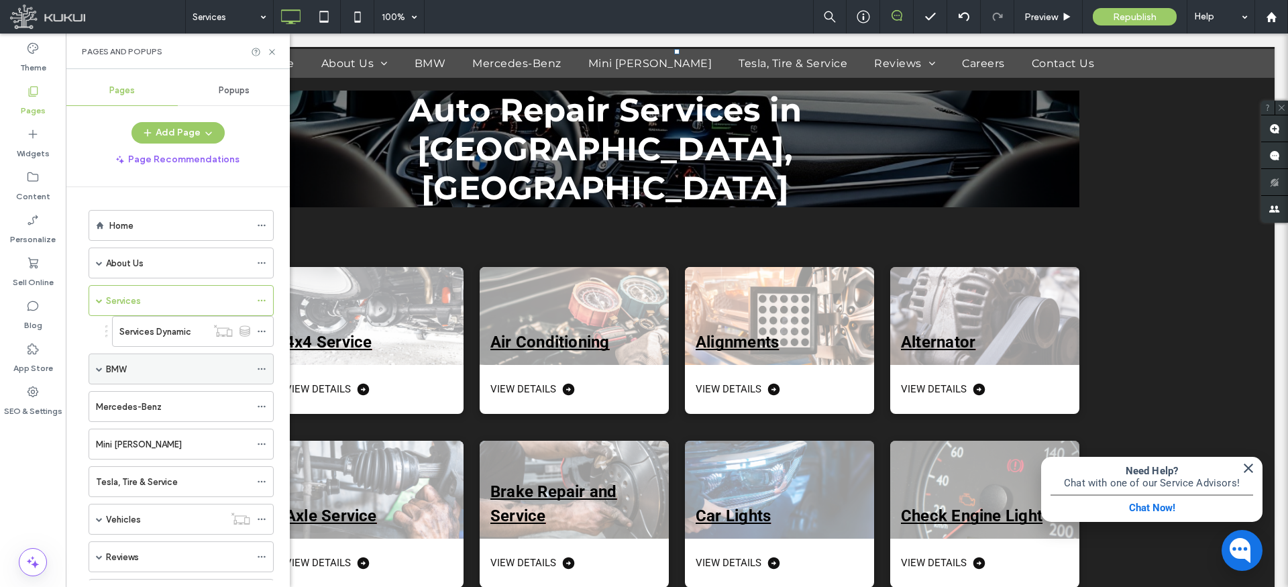
click at [101, 368] on span at bounding box center [99, 369] width 7 height 7
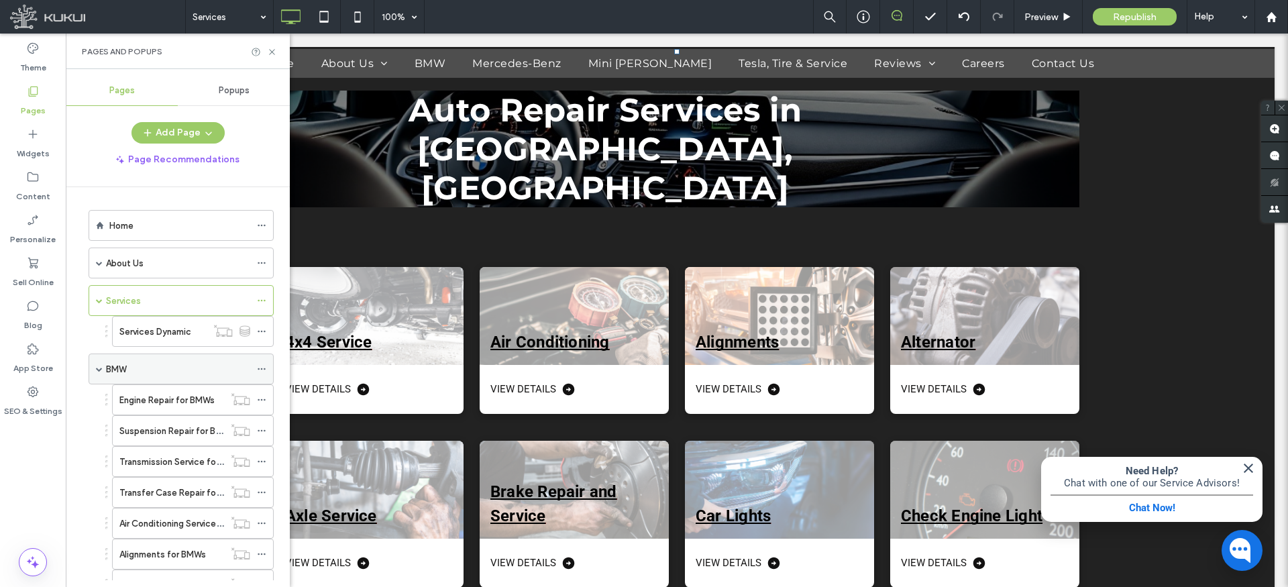
click at [101, 368] on span at bounding box center [99, 369] width 7 height 7
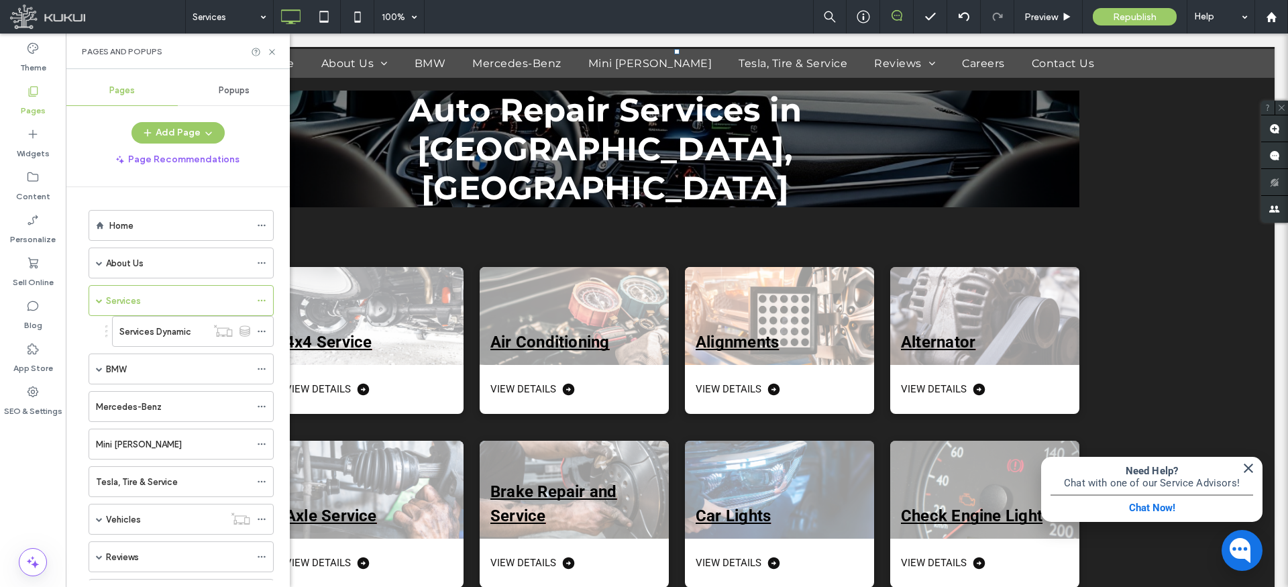
click at [162, 367] on div "BMW" at bounding box center [178, 369] width 144 height 14
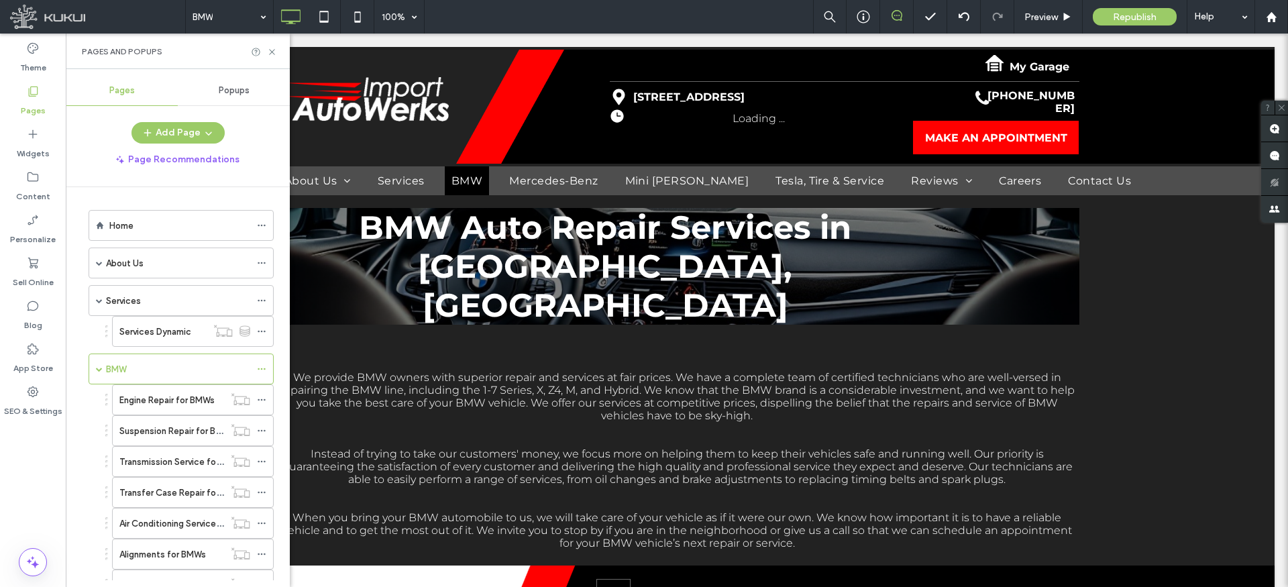
scroll to position [0, 0]
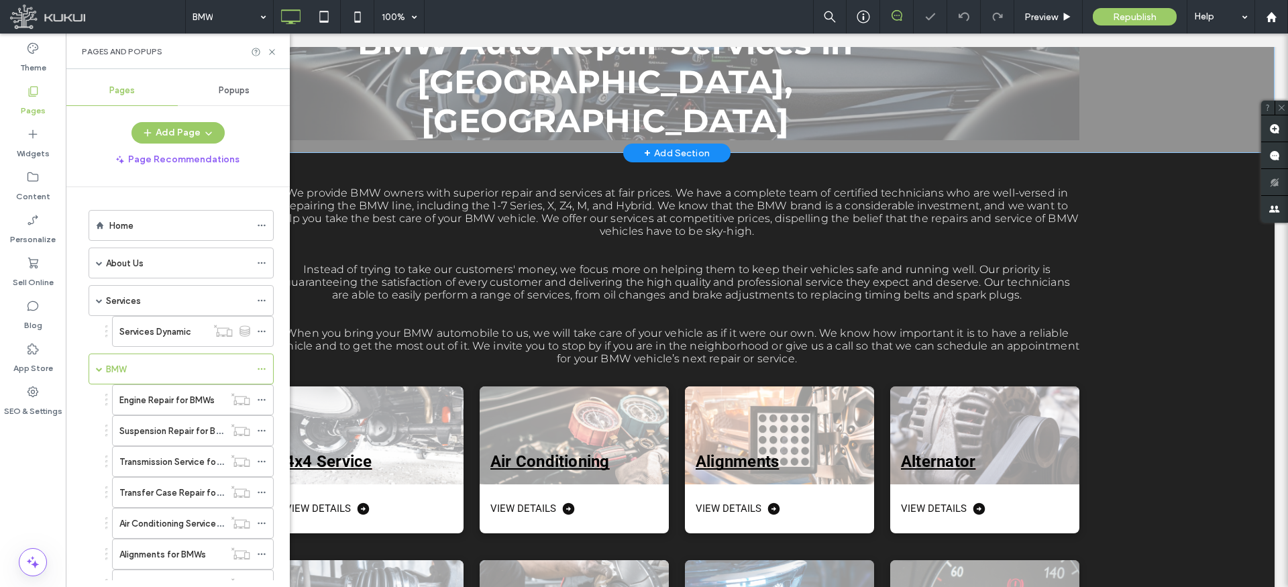
scroll to position [182, 0]
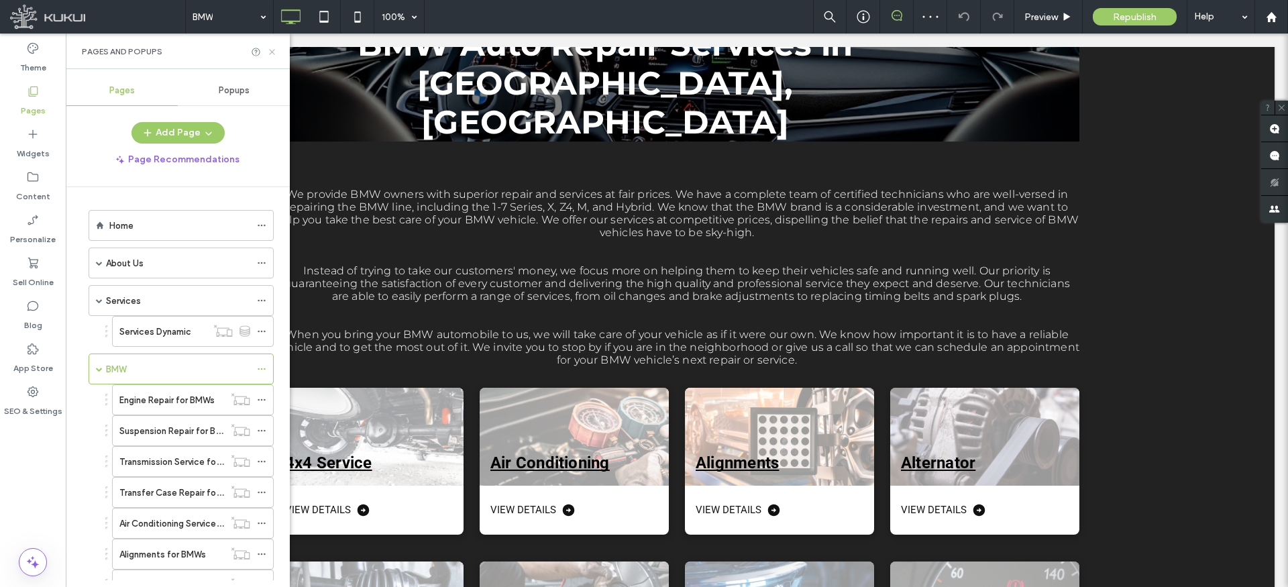
click at [273, 48] on icon at bounding box center [272, 52] width 10 height 10
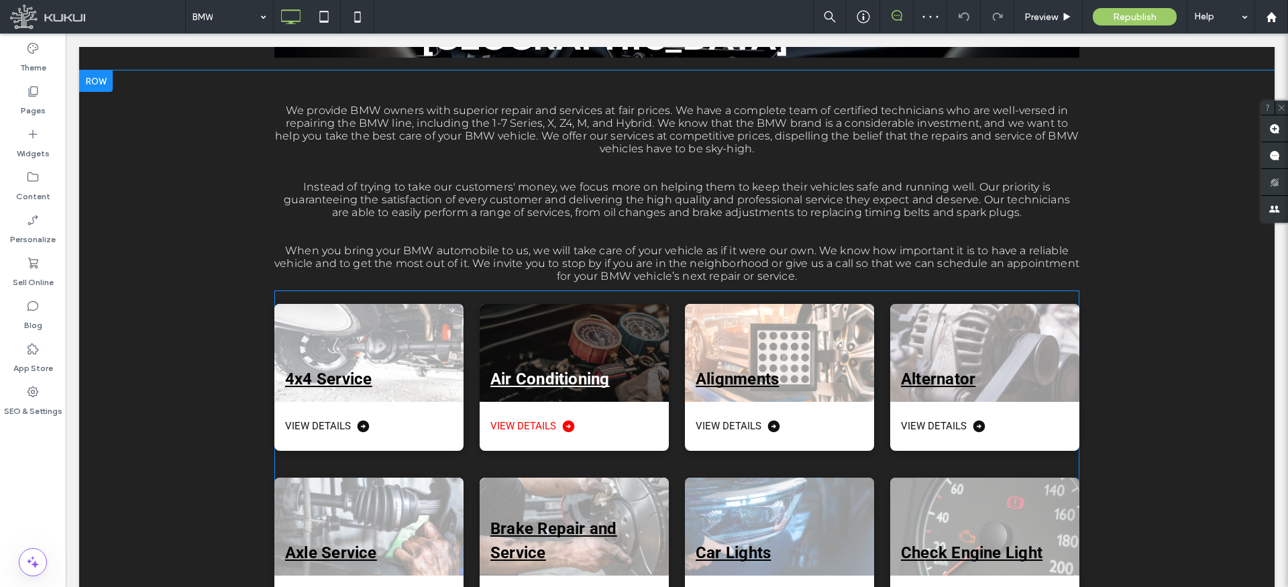
scroll to position [267, 0]
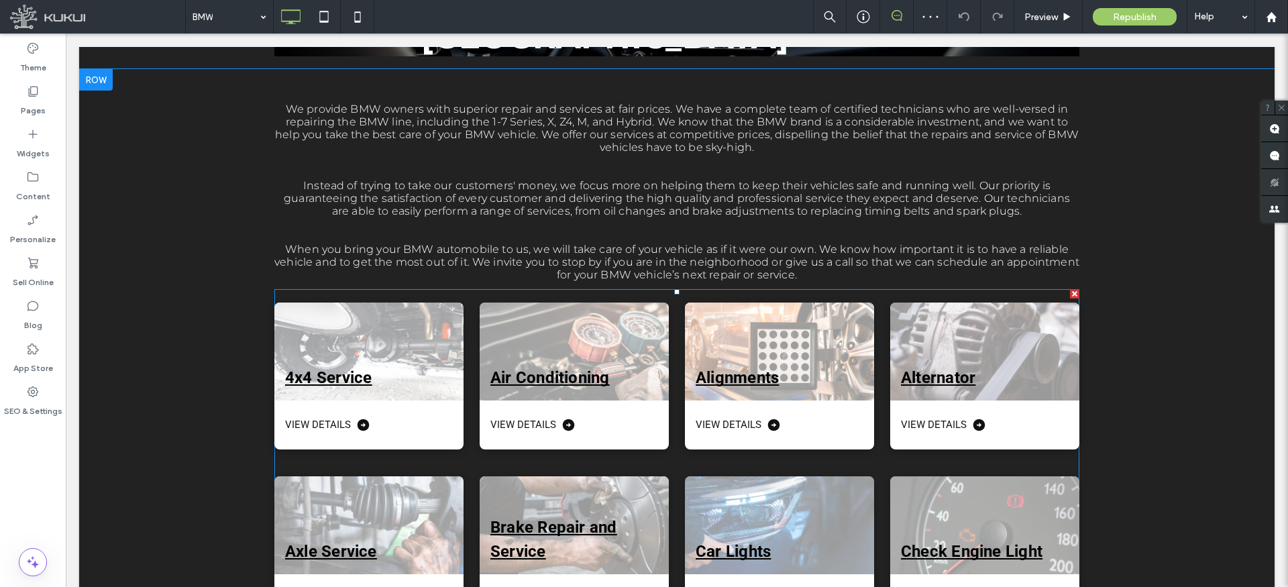
click at [674, 411] on div "Alignments View Details" at bounding box center [771, 368] width 205 height 174
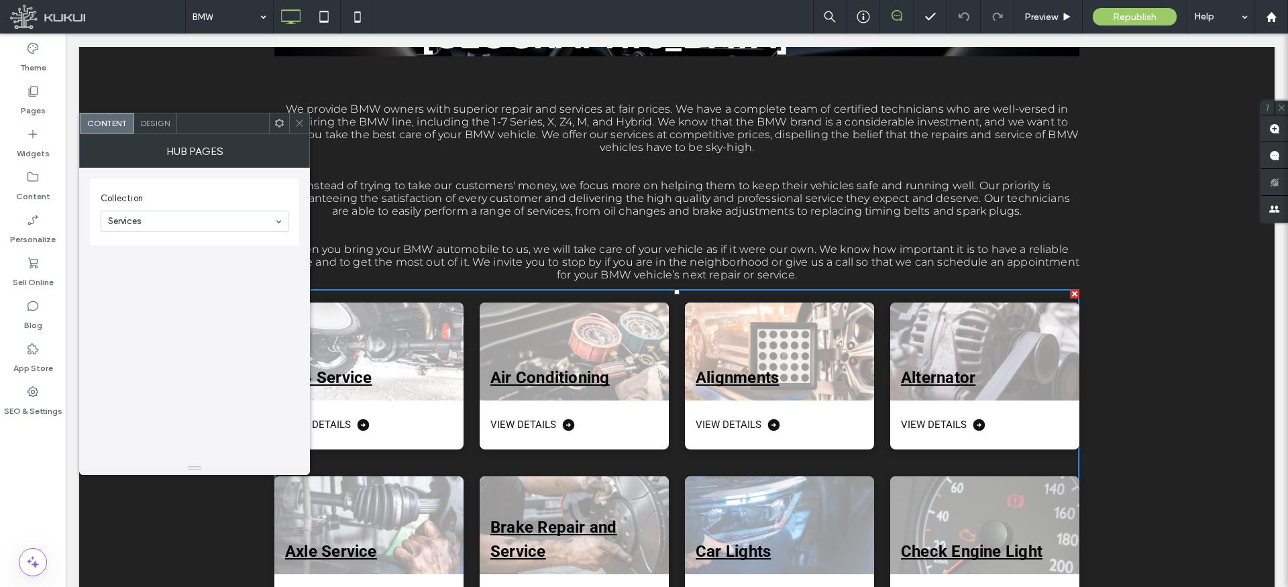
click at [1074, 297] on div at bounding box center [1074, 293] width 9 height 9
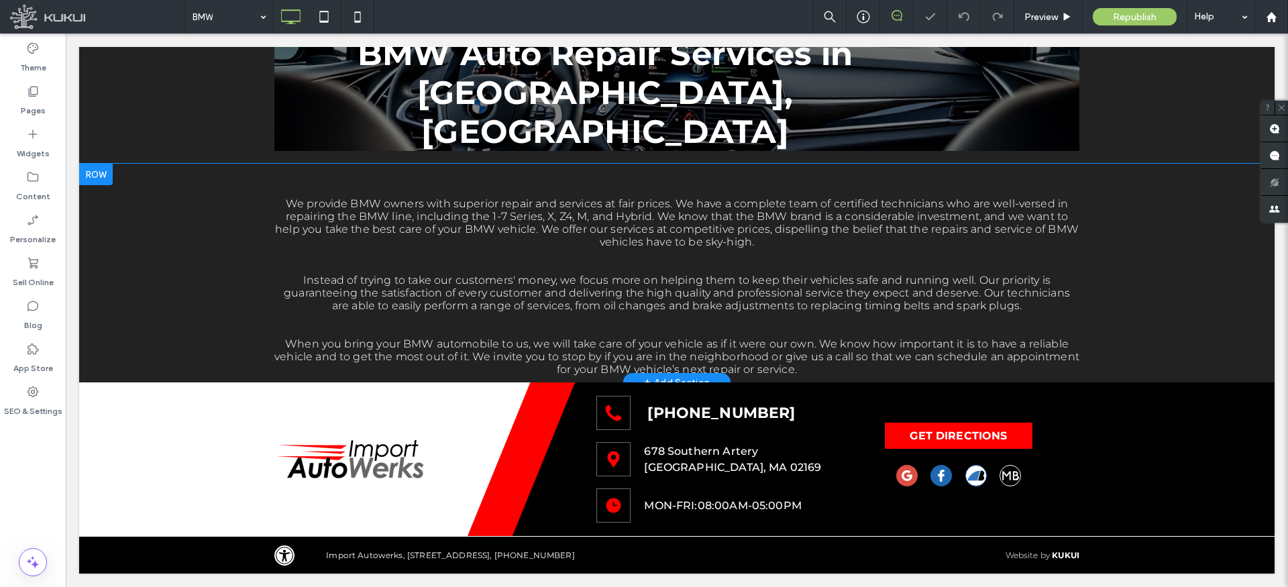
scroll to position [172, 0]
click at [25, 97] on div "Pages" at bounding box center [33, 100] width 66 height 43
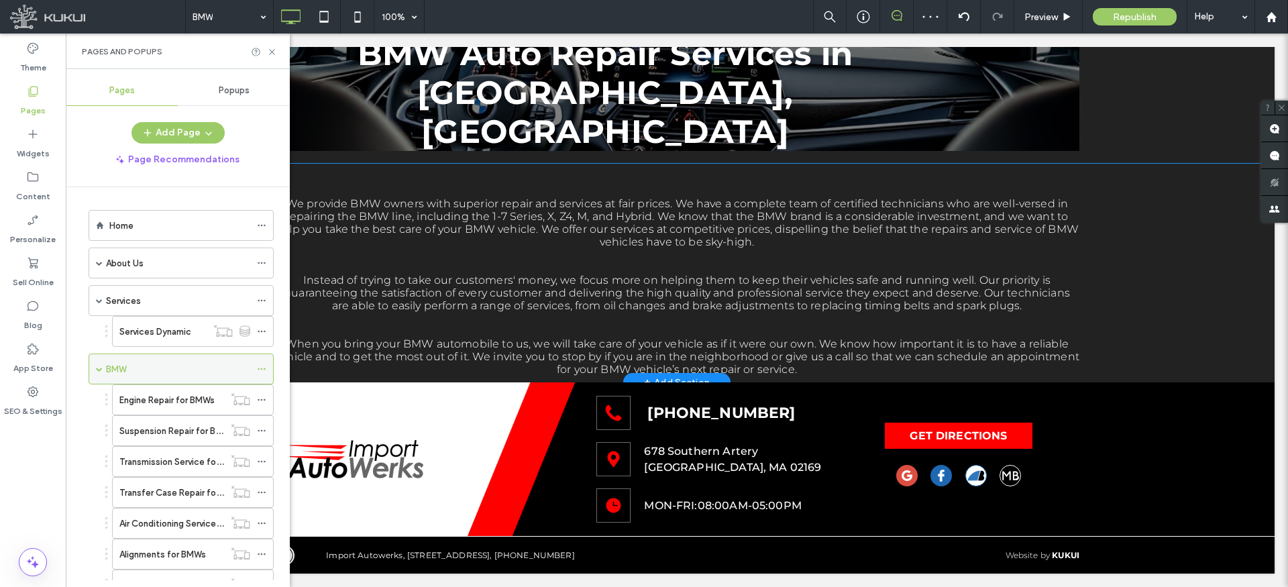
drag, startPoint x: 97, startPoint y: 370, endPoint x: 113, endPoint y: 373, distance: 16.3
click at [97, 370] on span at bounding box center [99, 369] width 7 height 7
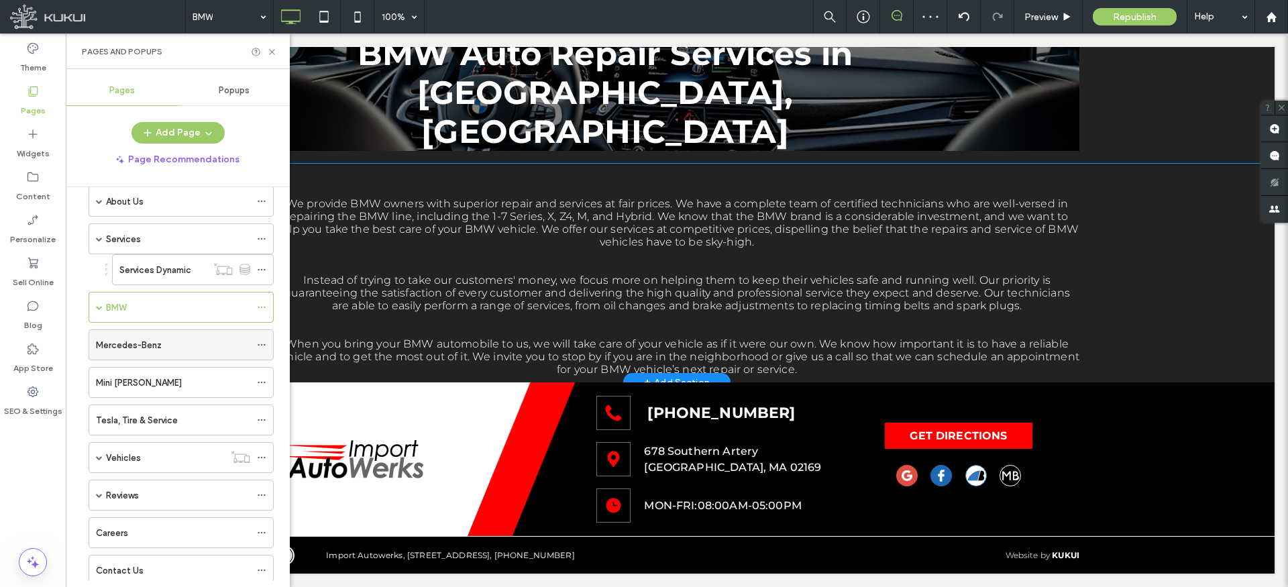
scroll to position [63, 0]
click at [140, 340] on label "Mercedes-Benz" at bounding box center [129, 343] width 66 height 23
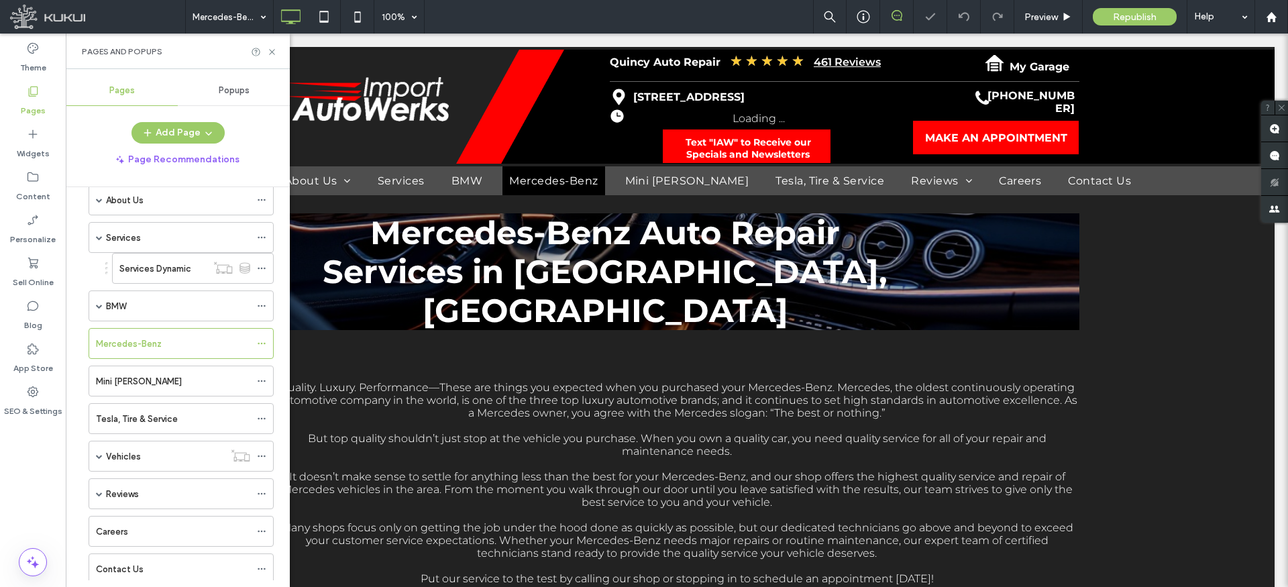
scroll to position [56, 0]
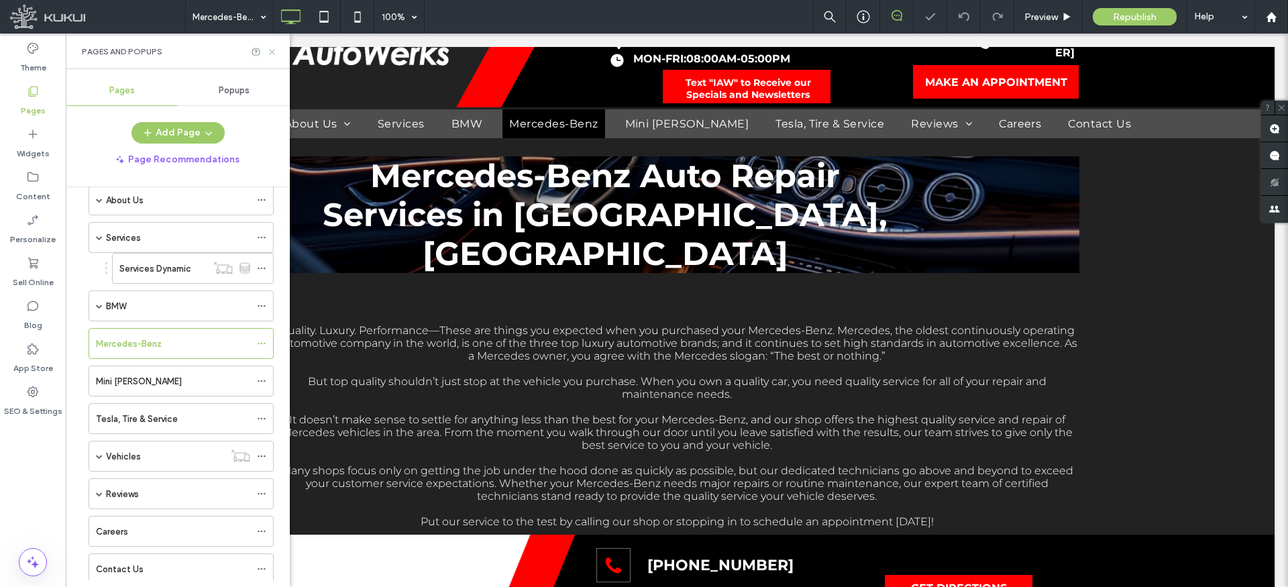
click at [273, 50] on icon at bounding box center [272, 52] width 10 height 10
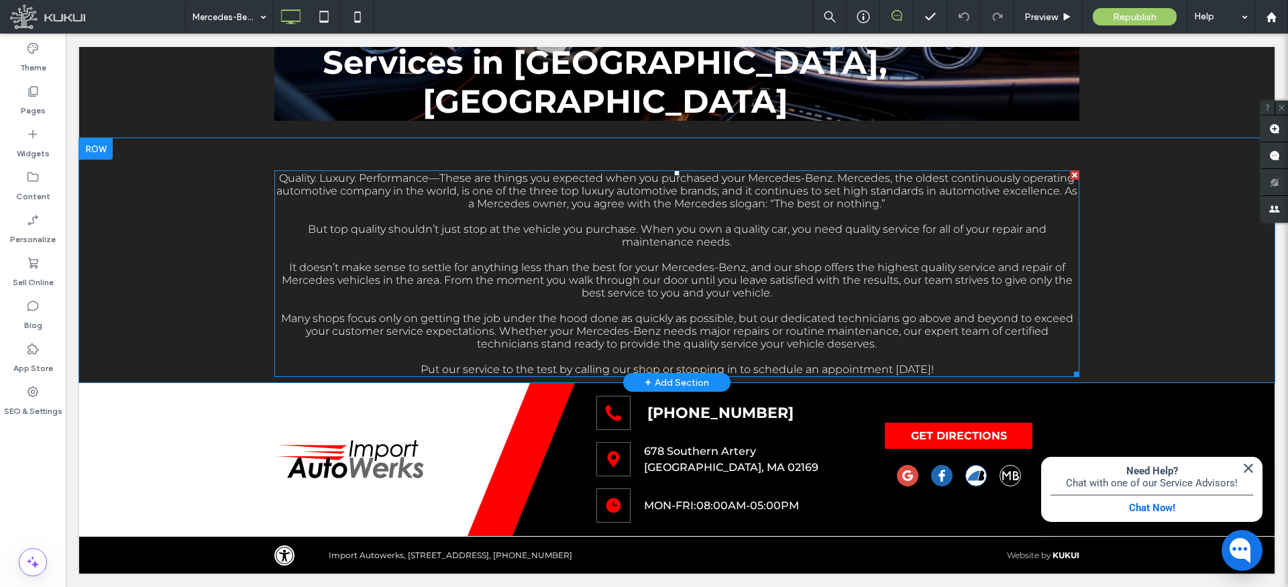
scroll to position [0, 0]
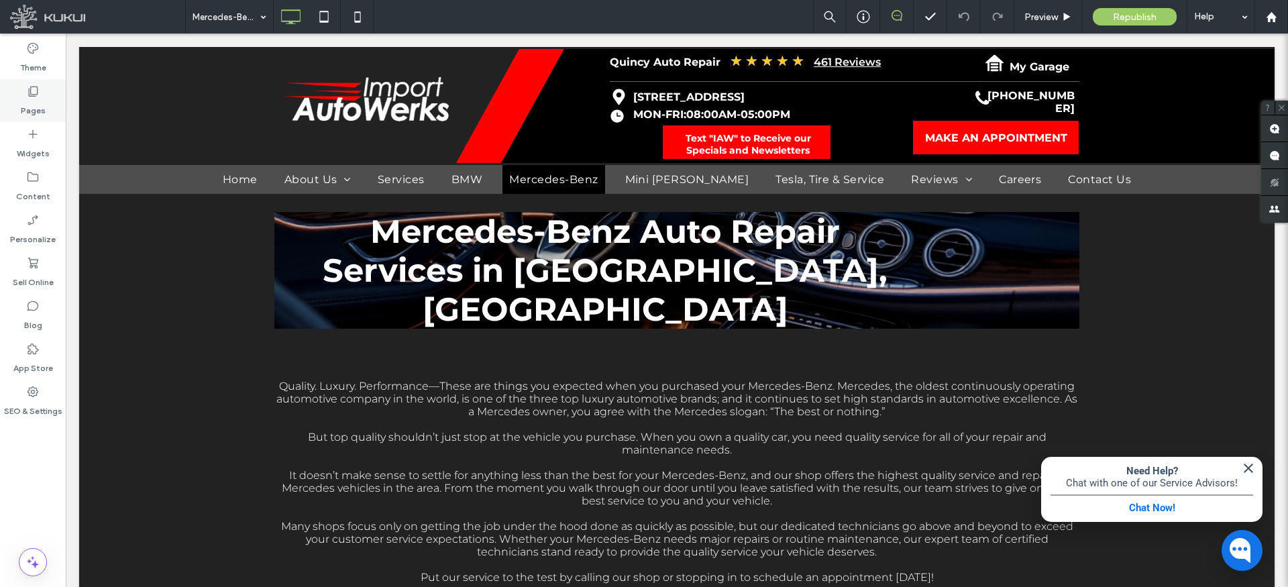
click at [29, 91] on icon at bounding box center [32, 91] width 13 height 13
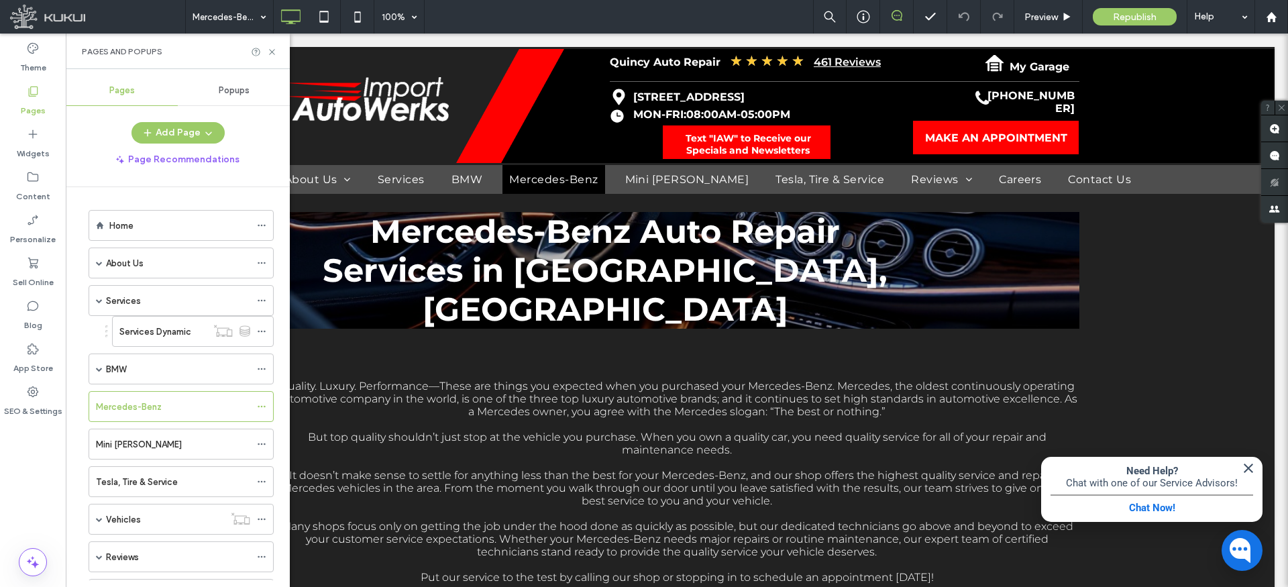
click at [142, 299] on div "Services" at bounding box center [178, 301] width 144 height 14
click at [83, 302] on div "Services" at bounding box center [178, 300] width 192 height 31
click at [271, 52] on icon at bounding box center [272, 52] width 10 height 10
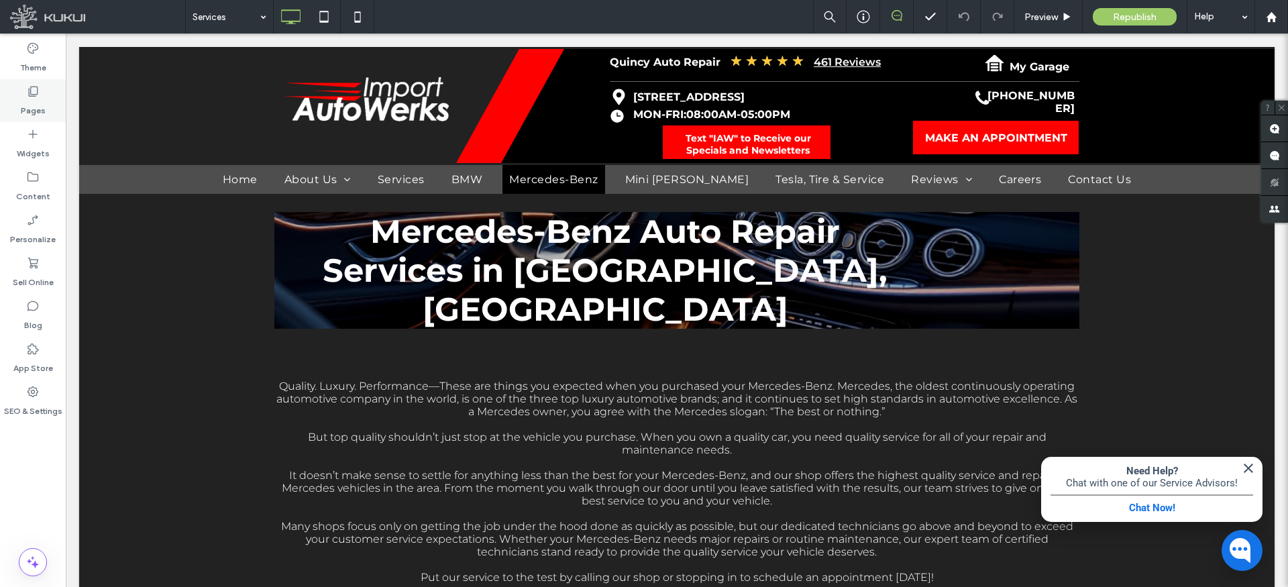
click at [28, 96] on icon at bounding box center [32, 91] width 13 height 13
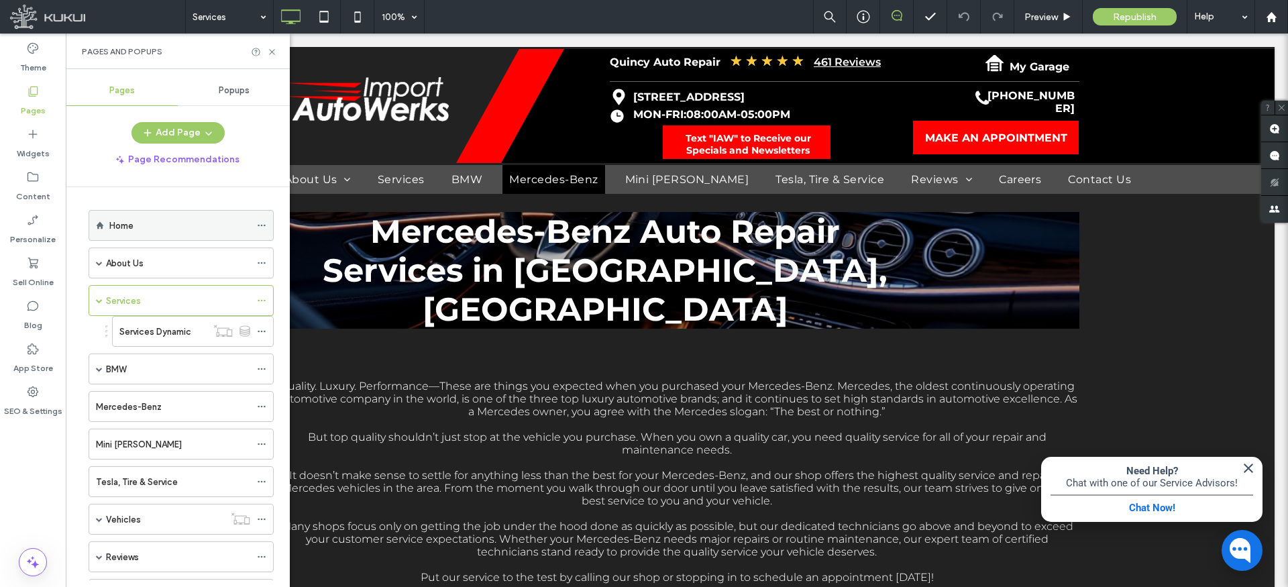
click at [140, 216] on div "Home" at bounding box center [179, 226] width 141 height 30
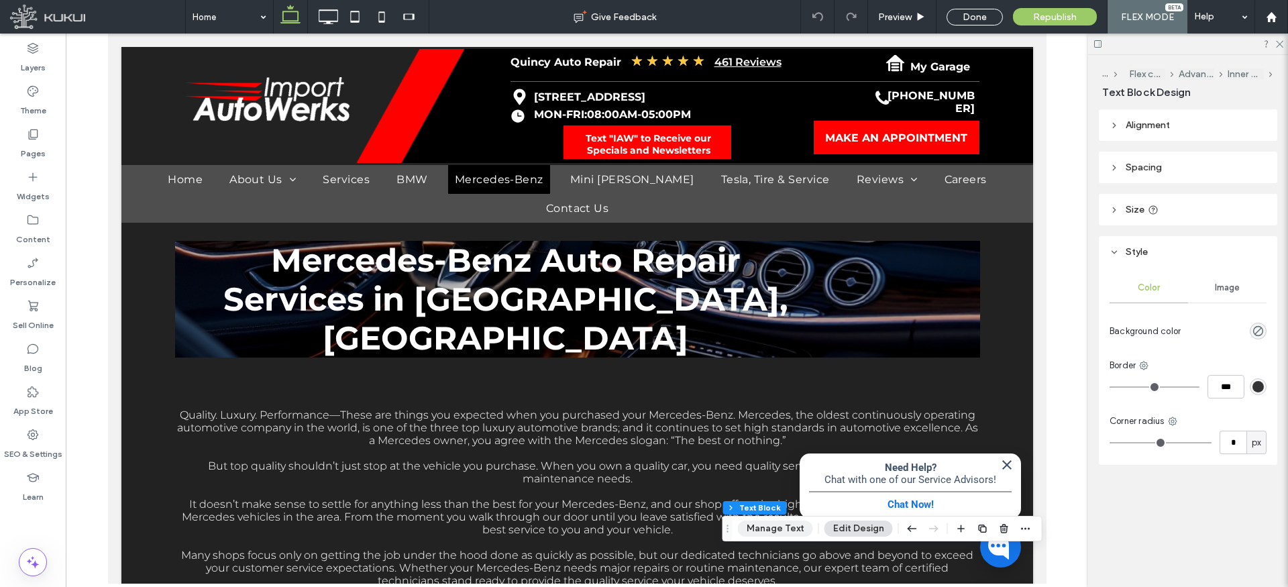
click at [786, 530] on button "Manage Text" at bounding box center [775, 529] width 75 height 16
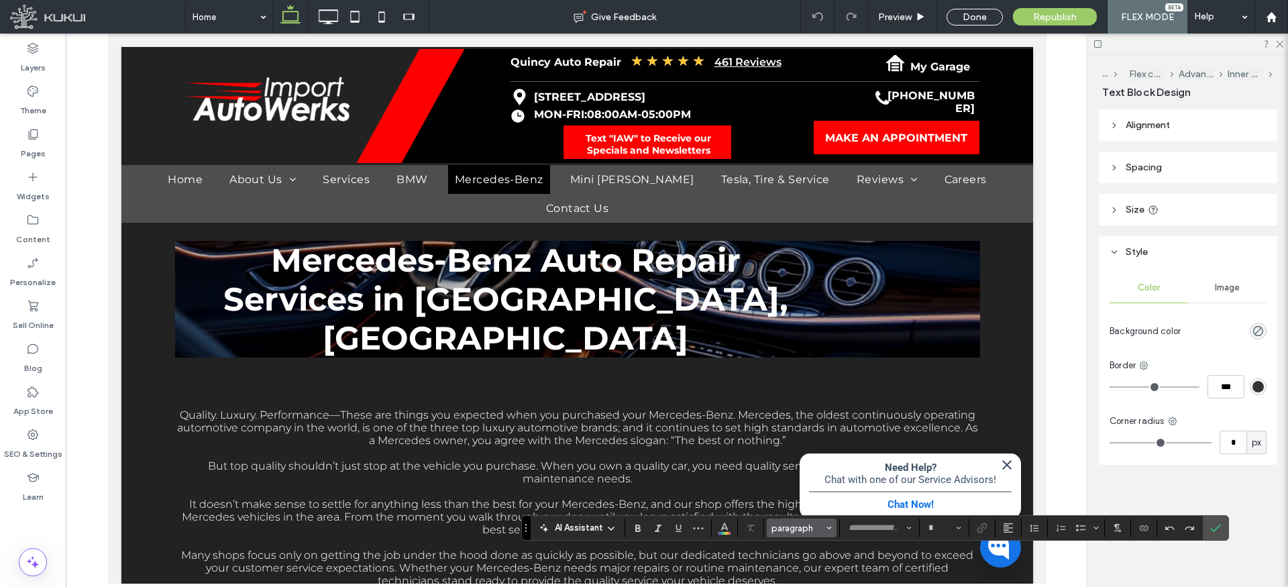
type input "**********"
type input "**"
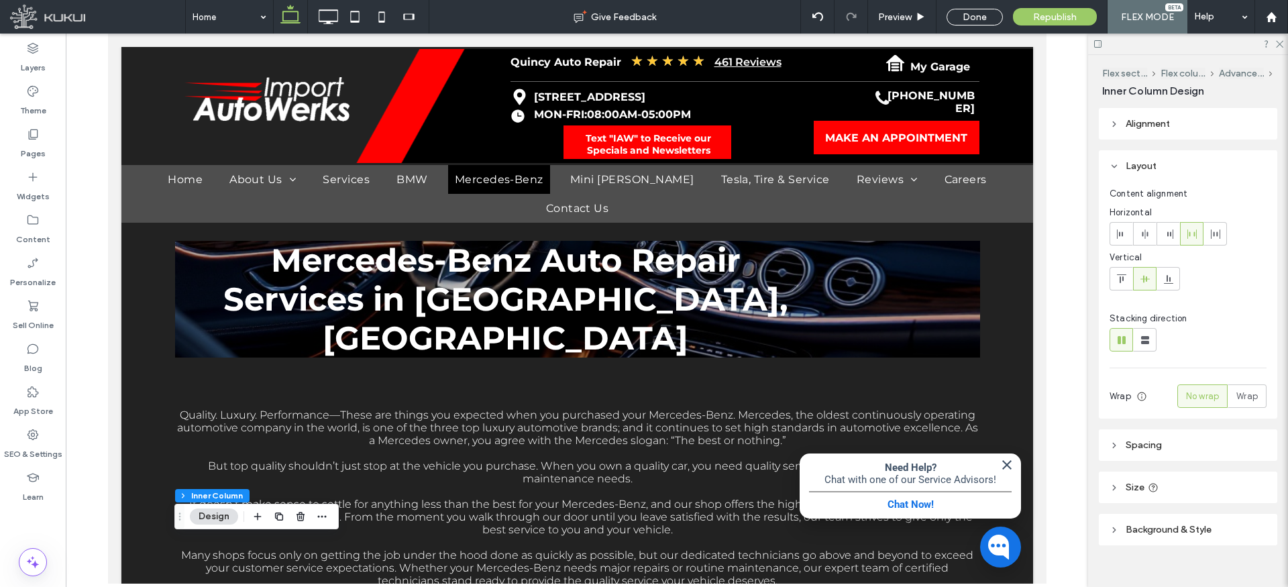
type input "**"
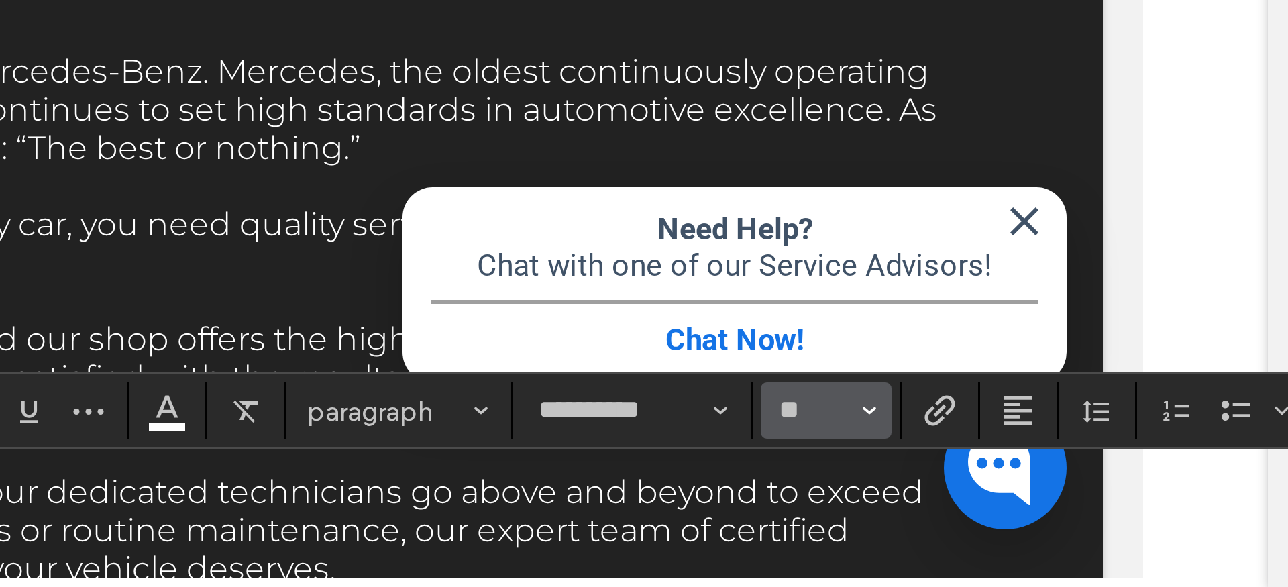
click at [956, 527] on icon "Size" at bounding box center [955, 527] width 5 height 5
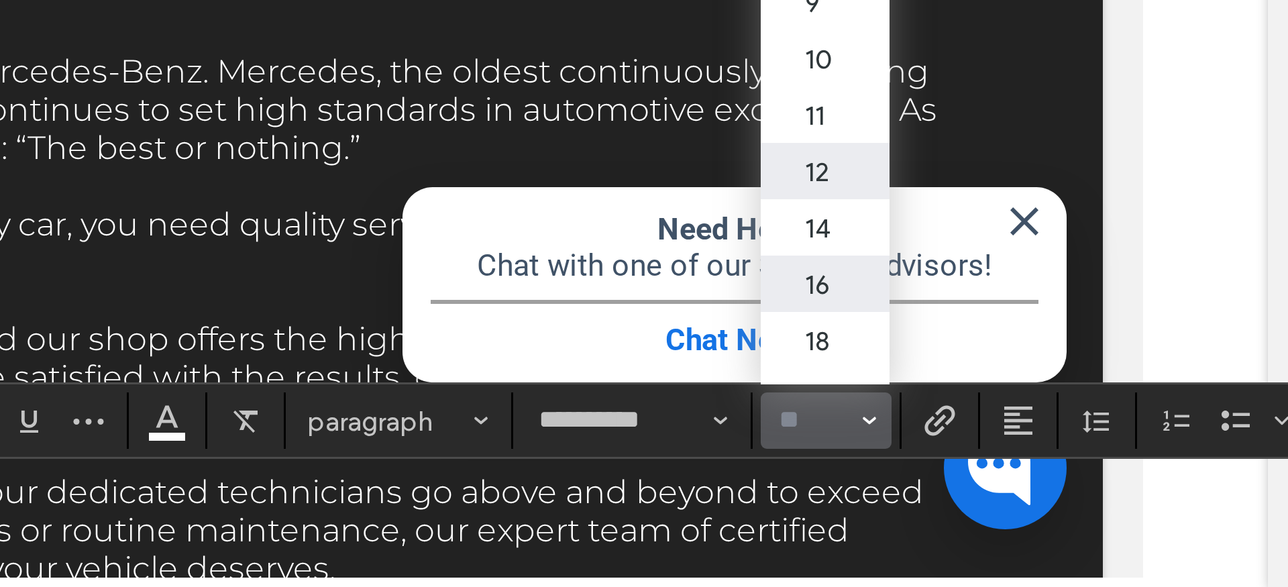
click at [940, 447] on label "12" at bounding box center [940, 448] width 43 height 19
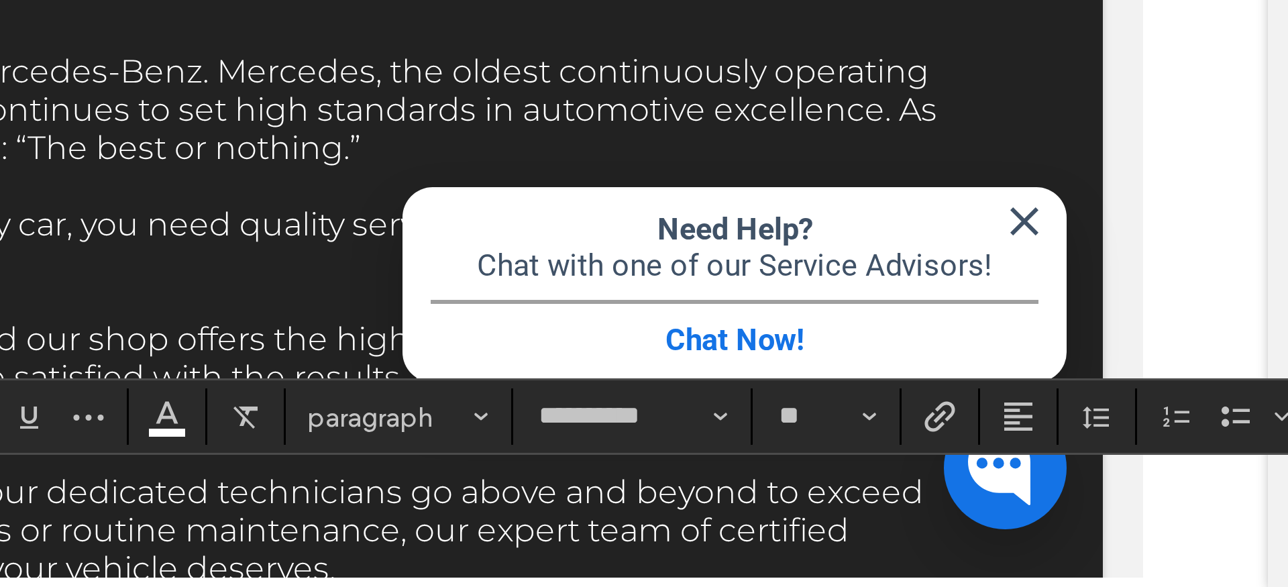
type input "**"
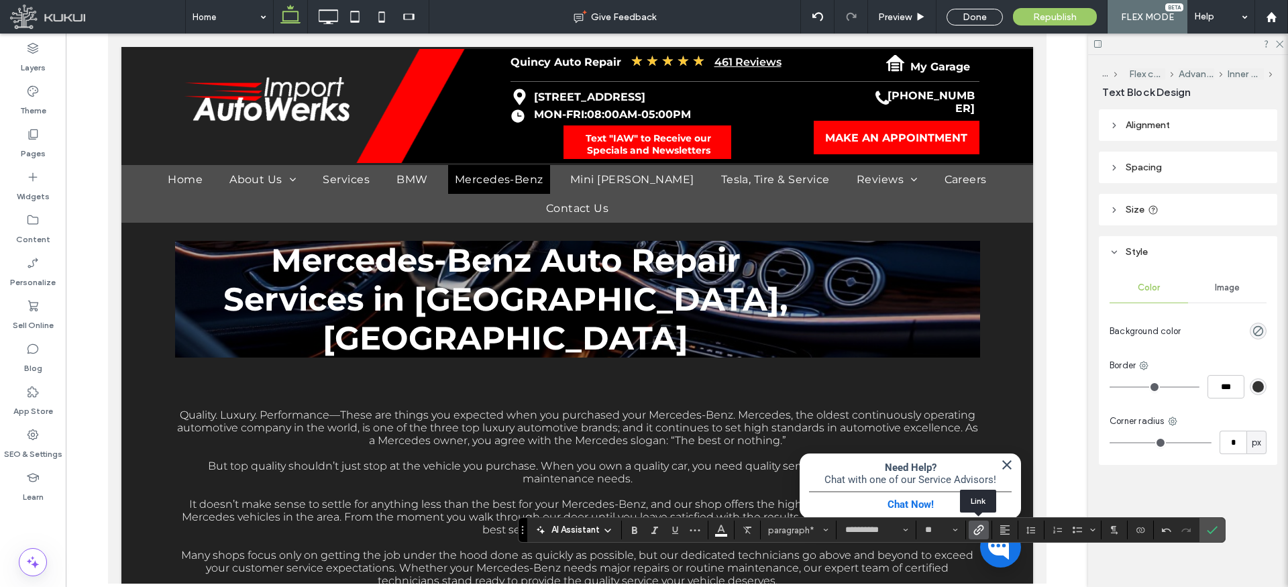
click at [979, 531] on icon "Link" at bounding box center [979, 530] width 11 height 11
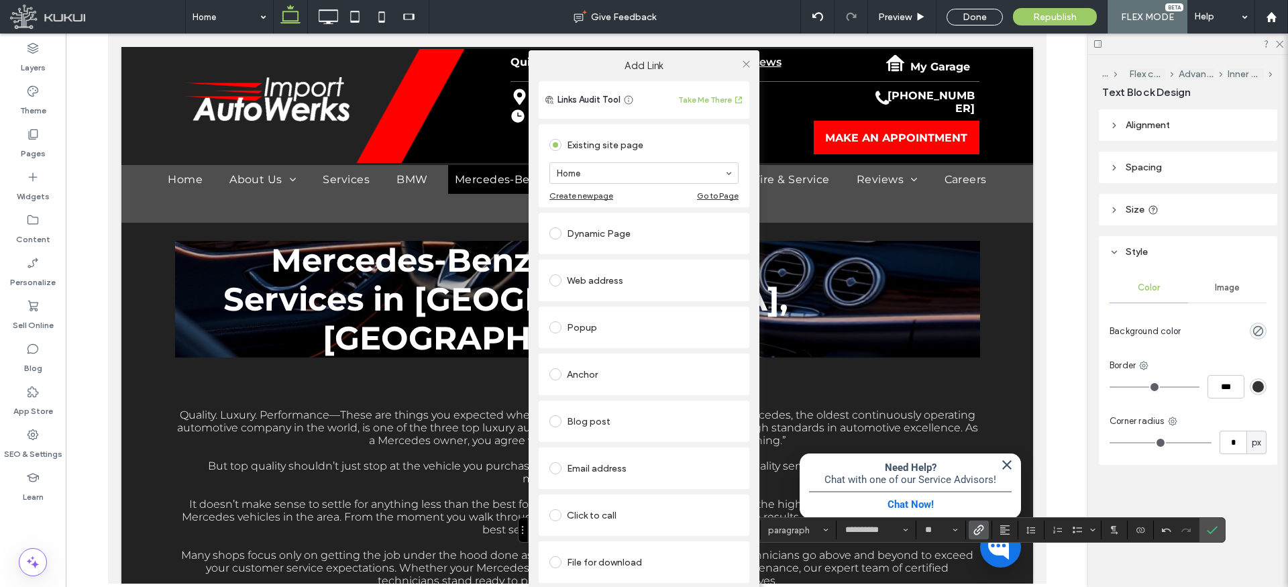
click at [557, 326] on span at bounding box center [556, 327] width 12 height 12
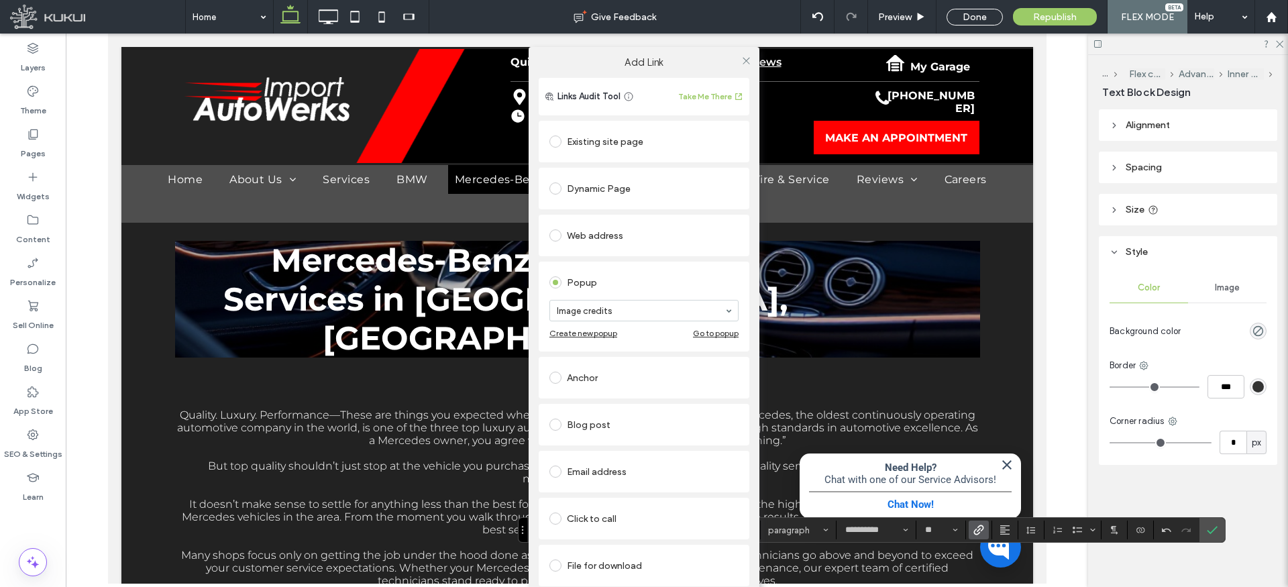
click at [712, 335] on div "Go to popup" at bounding box center [716, 333] width 46 height 10
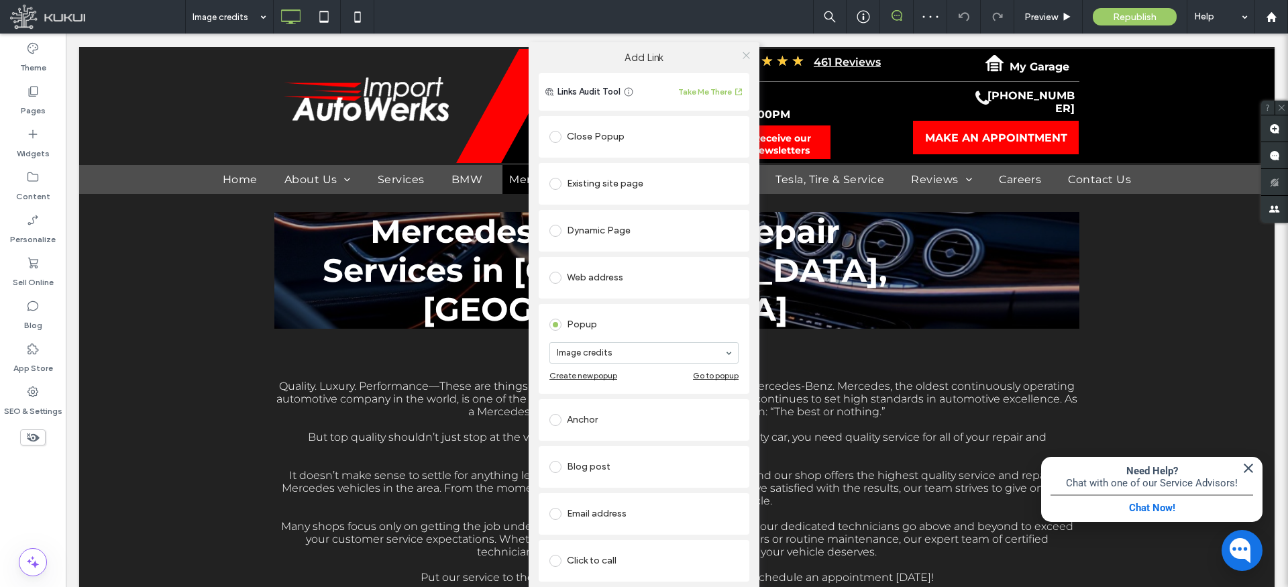
click at [743, 52] on icon at bounding box center [746, 55] width 10 height 10
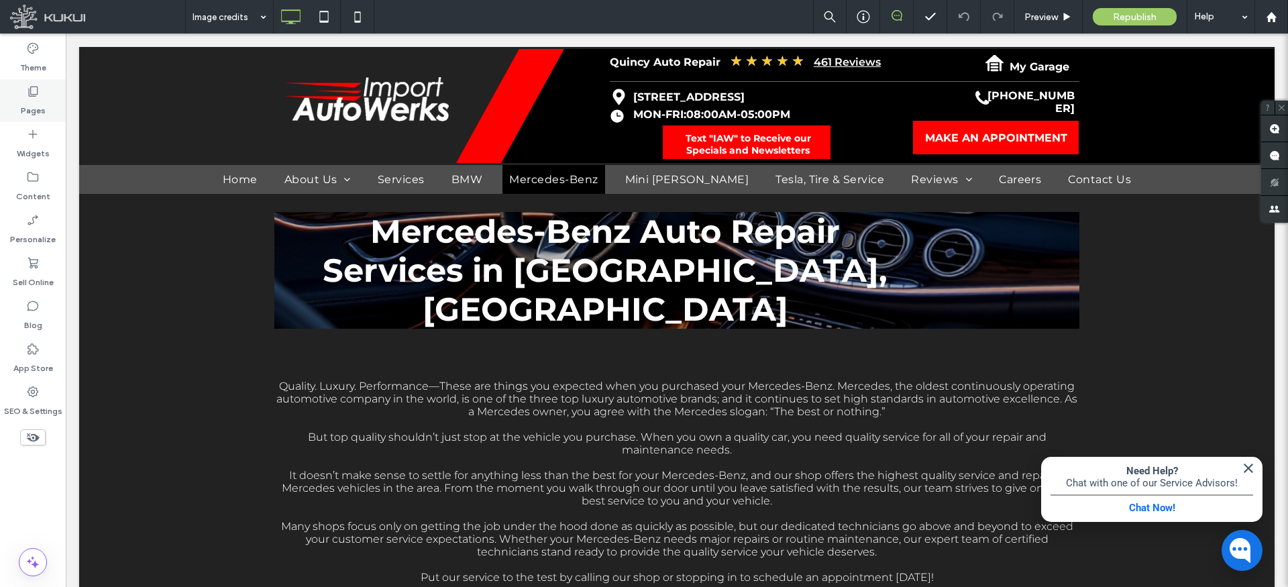
click at [38, 92] on icon at bounding box center [32, 91] width 13 height 13
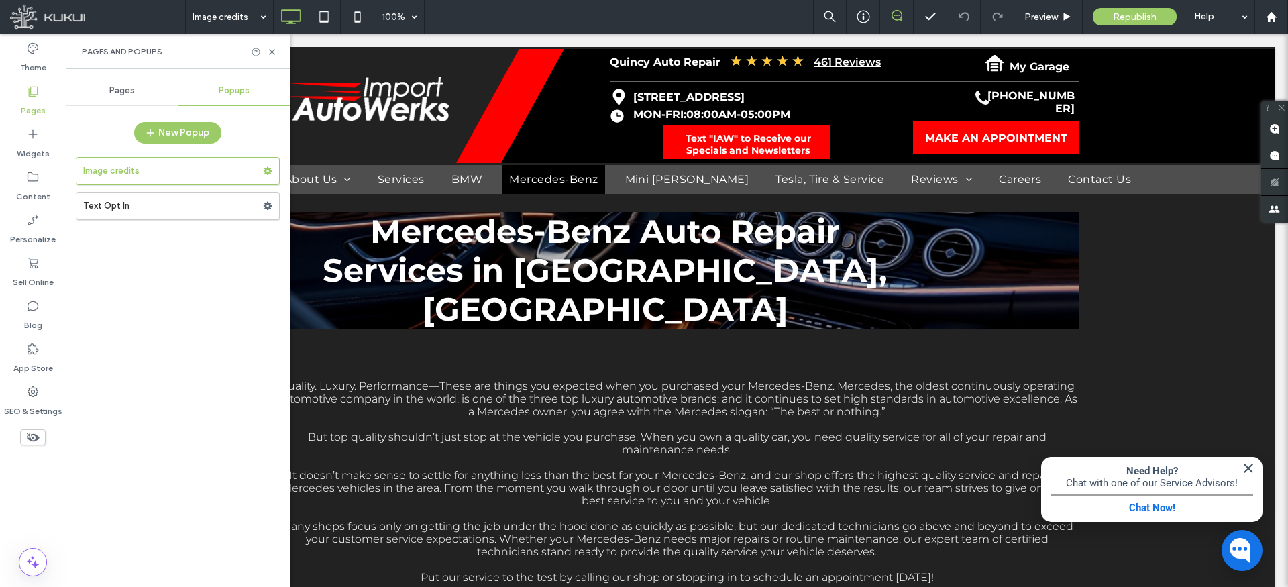
click at [127, 87] on span "Pages" at bounding box center [121, 90] width 25 height 11
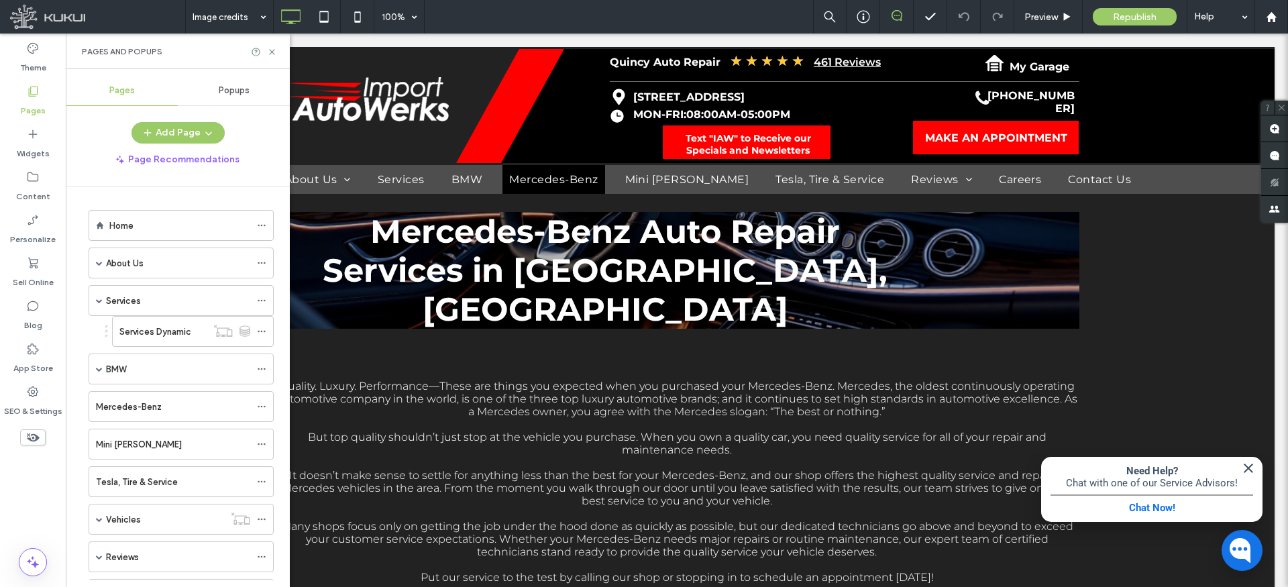
click at [141, 297] on div "Services" at bounding box center [178, 301] width 144 height 14
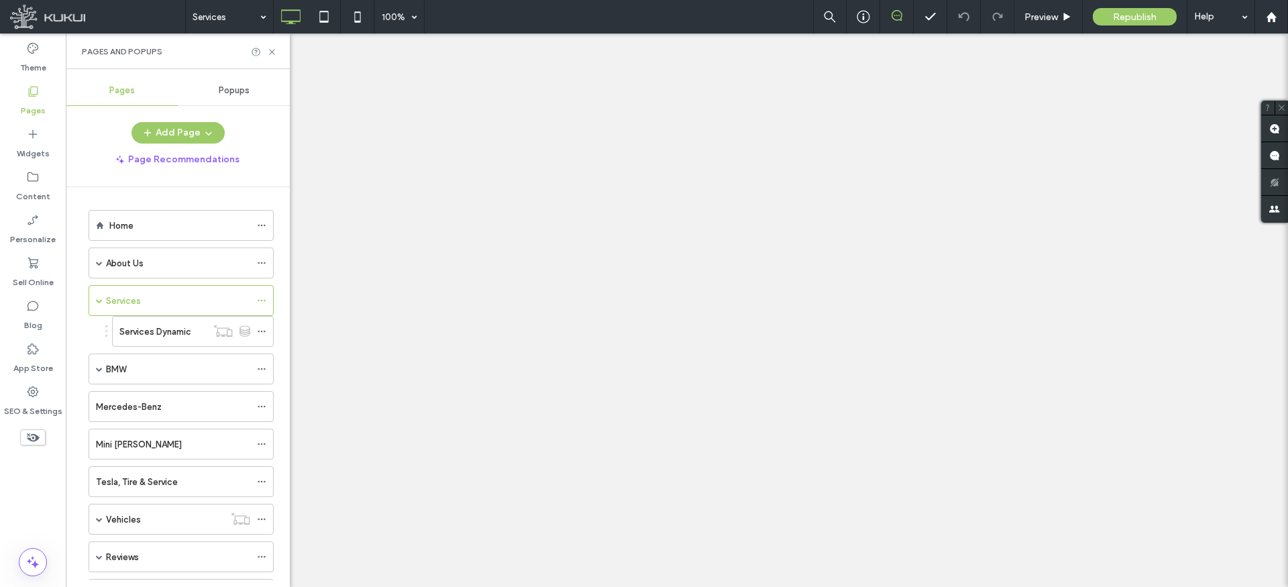
click at [156, 224] on div at bounding box center [644, 293] width 1288 height 587
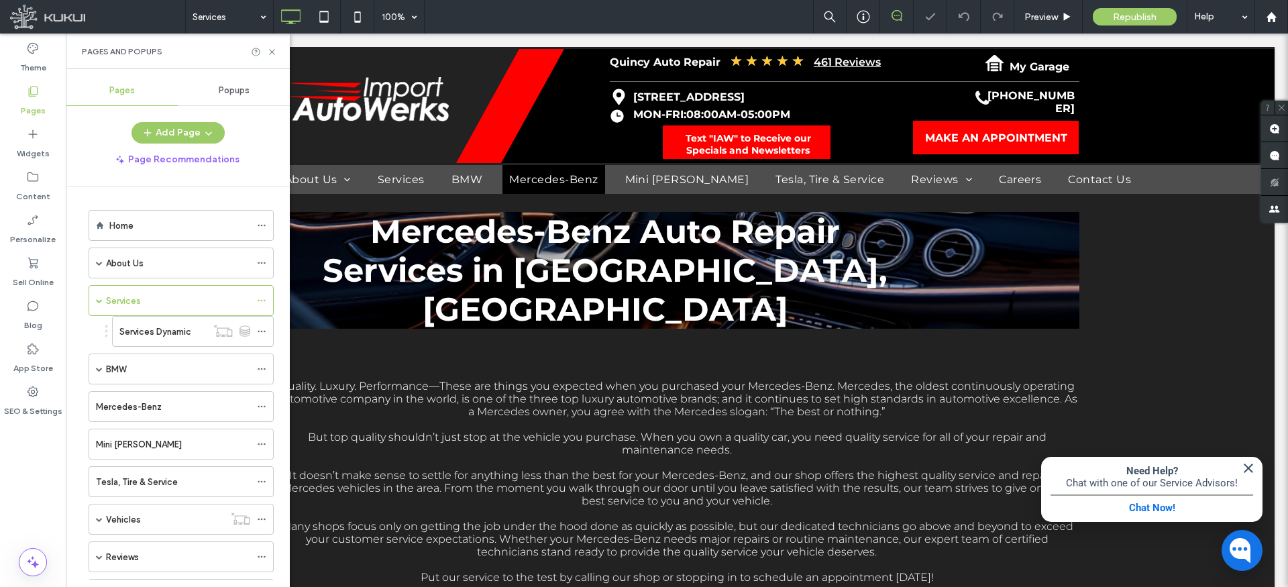
click at [119, 223] on label "Home" at bounding box center [121, 225] width 24 height 23
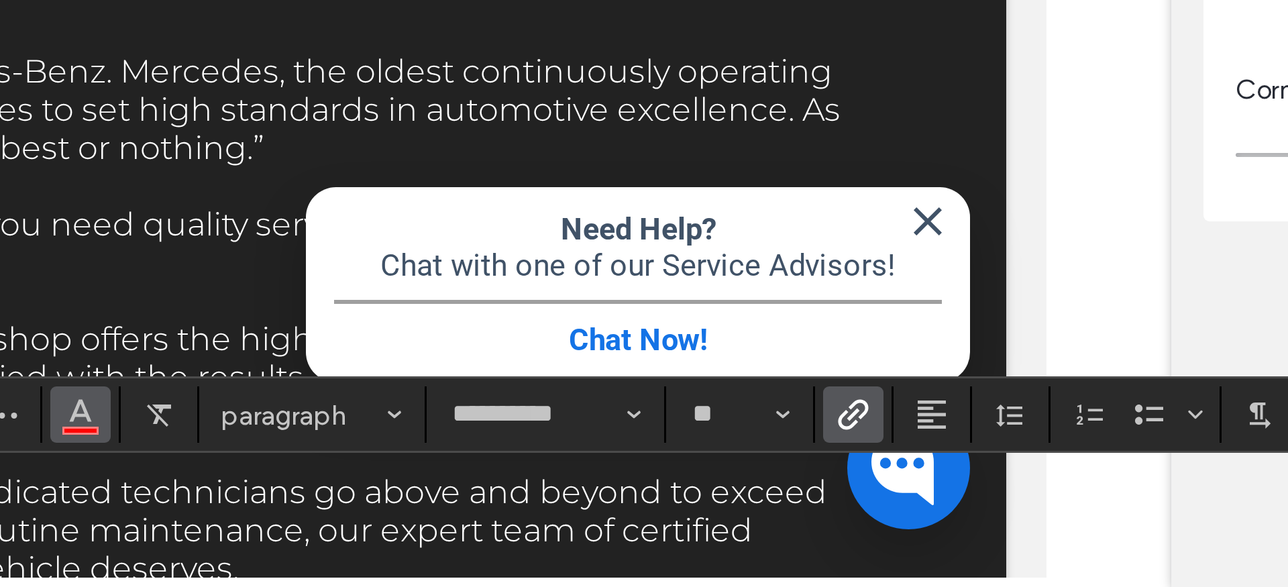
click at [728, 527] on icon "Color" at bounding box center [724, 528] width 11 height 11
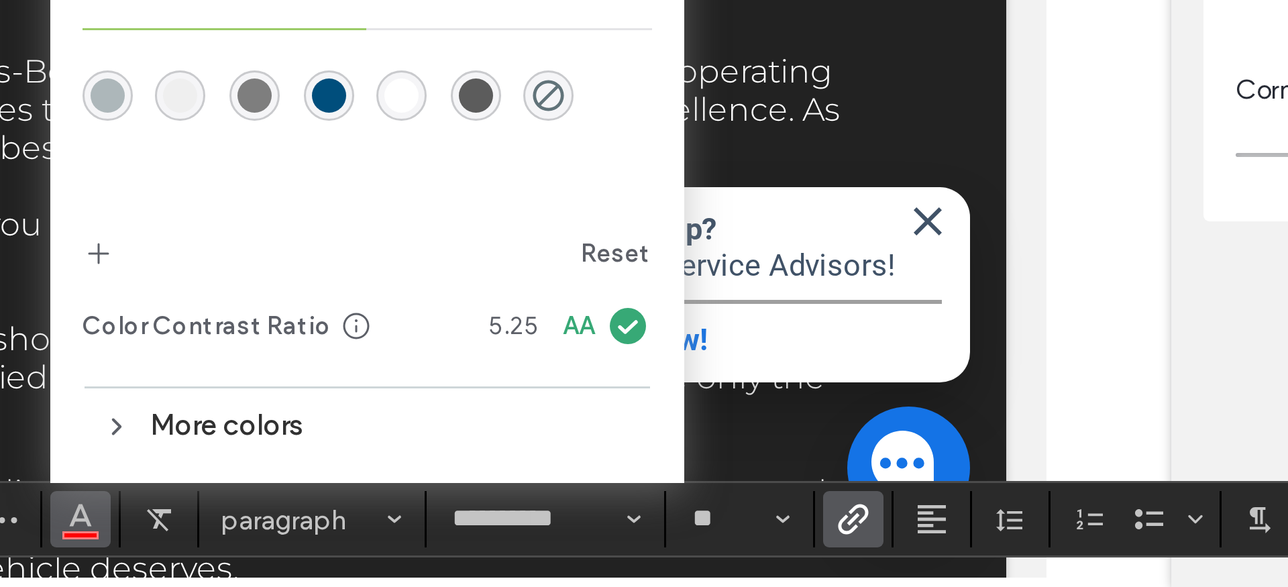
click at [834, 420] on div "rgba(255,255,255,1)" at bounding box center [831, 422] width 11 height 11
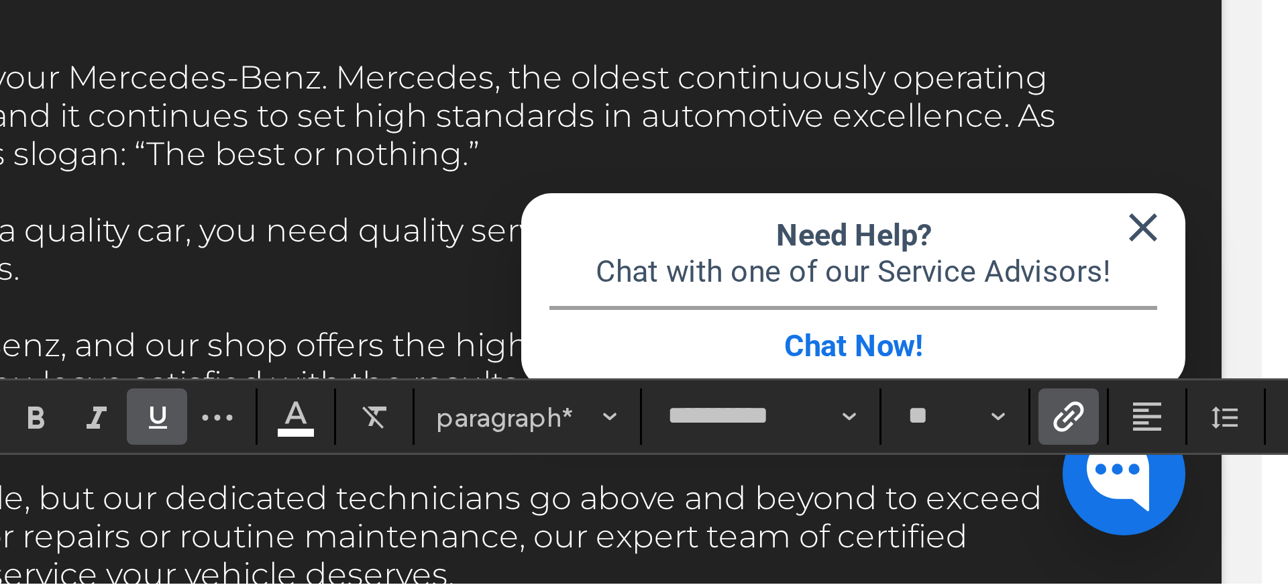
click at [679, 525] on icon "Underline" at bounding box center [678, 528] width 11 height 11
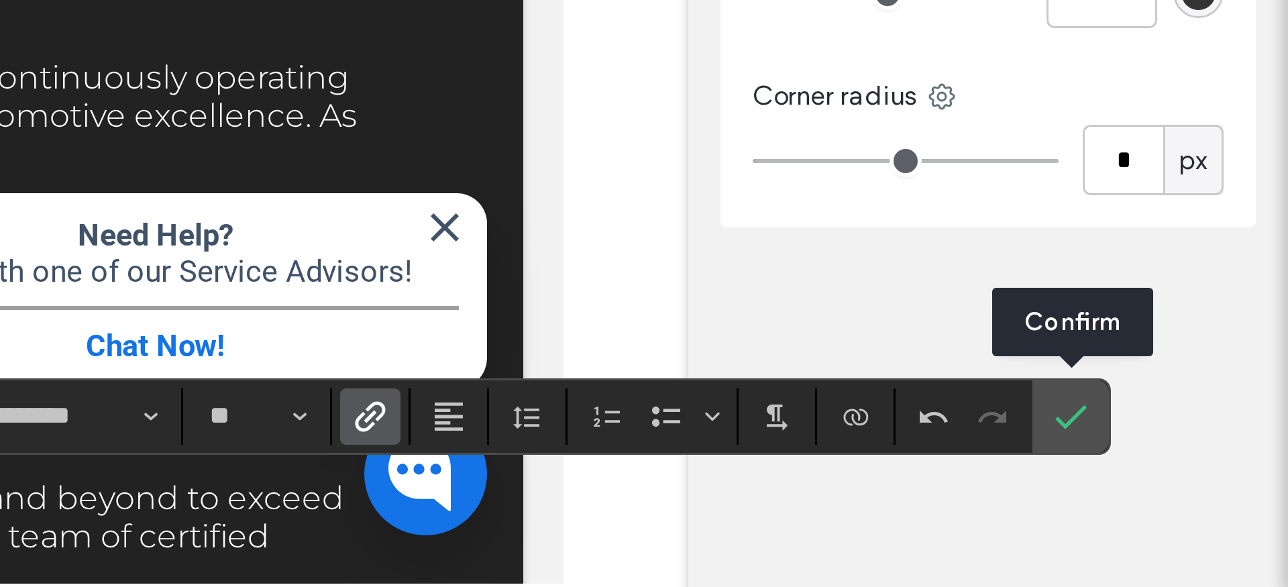
click at [1221, 525] on label "Confirm" at bounding box center [1216, 528] width 20 height 24
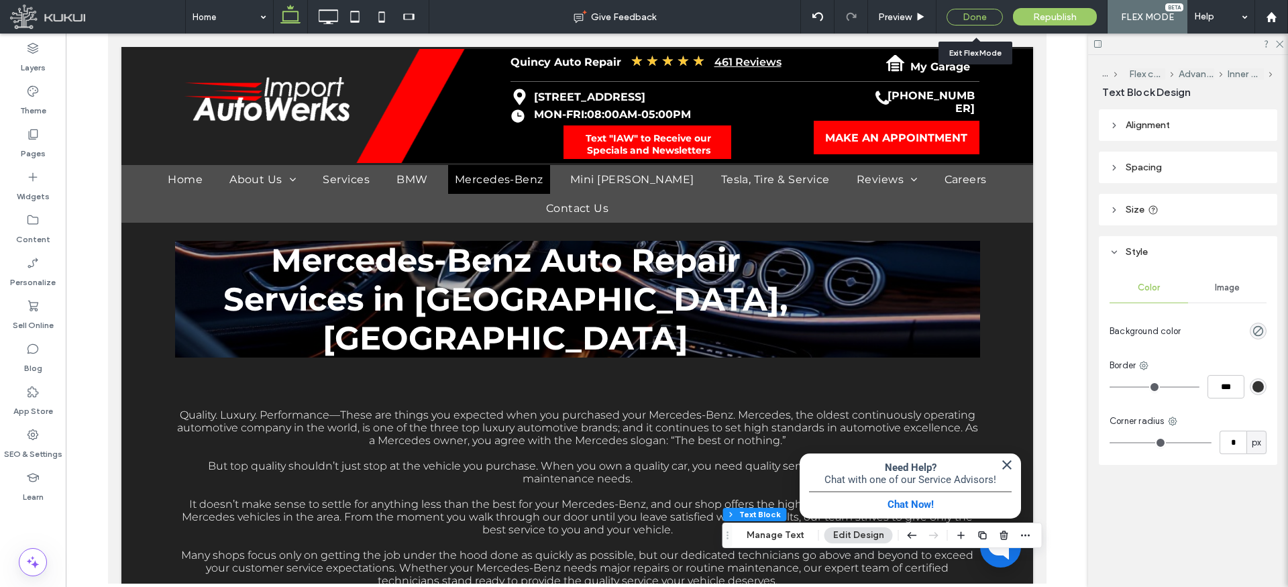
click at [989, 11] on div "Done" at bounding box center [975, 17] width 56 height 17
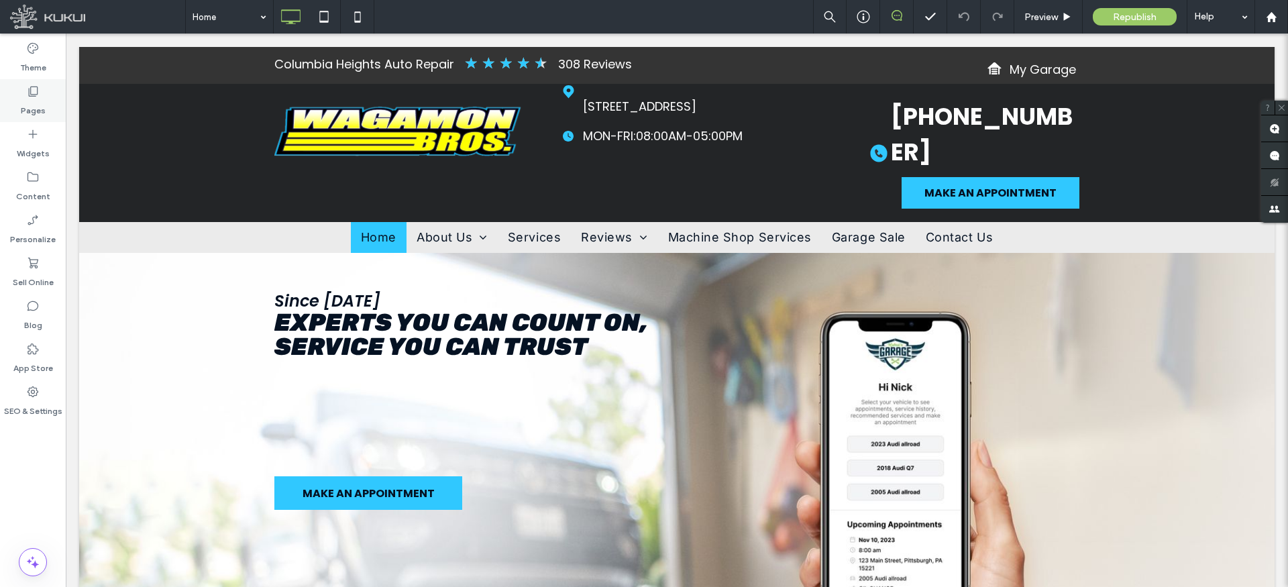
click at [38, 95] on icon at bounding box center [32, 91] width 13 height 13
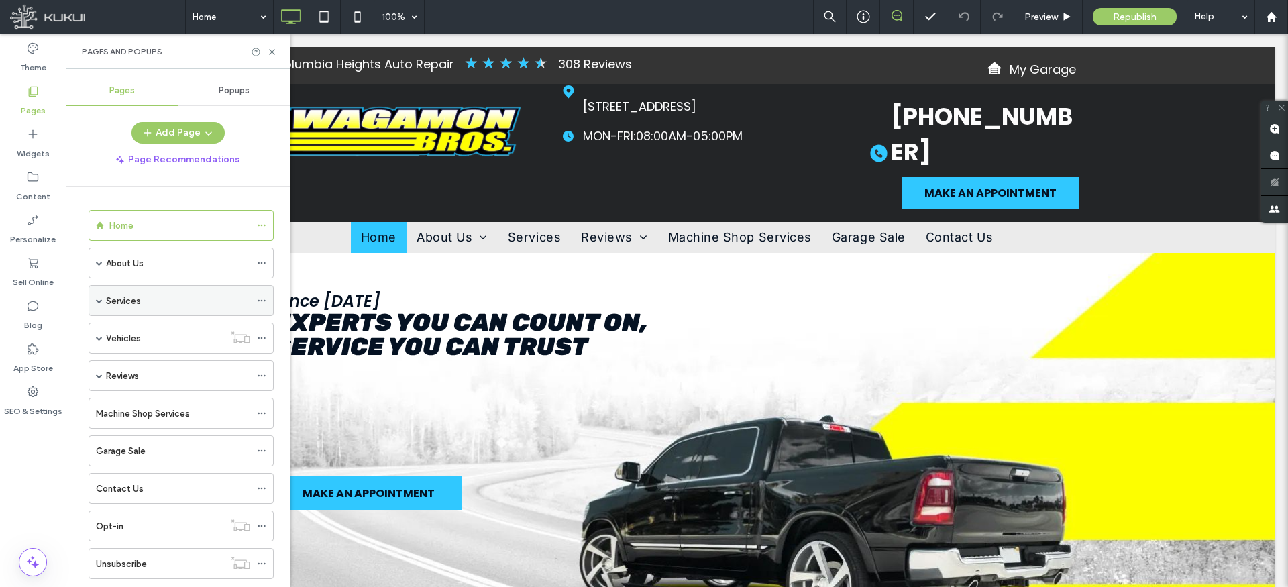
click at [99, 305] on span at bounding box center [99, 301] width 7 height 30
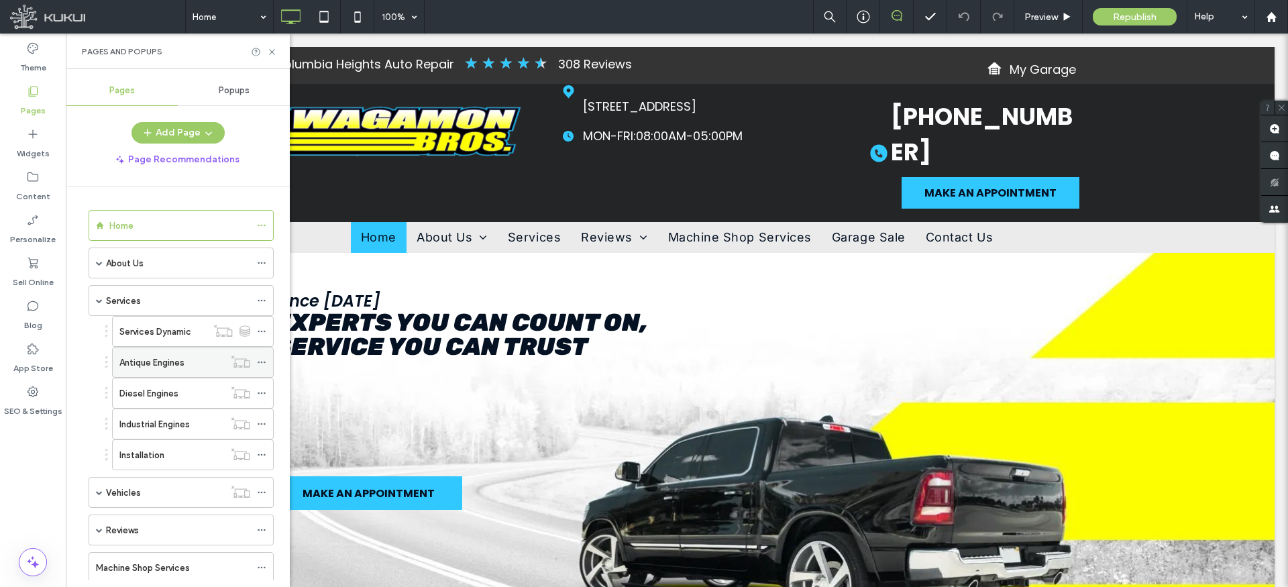
scroll to position [10, 0]
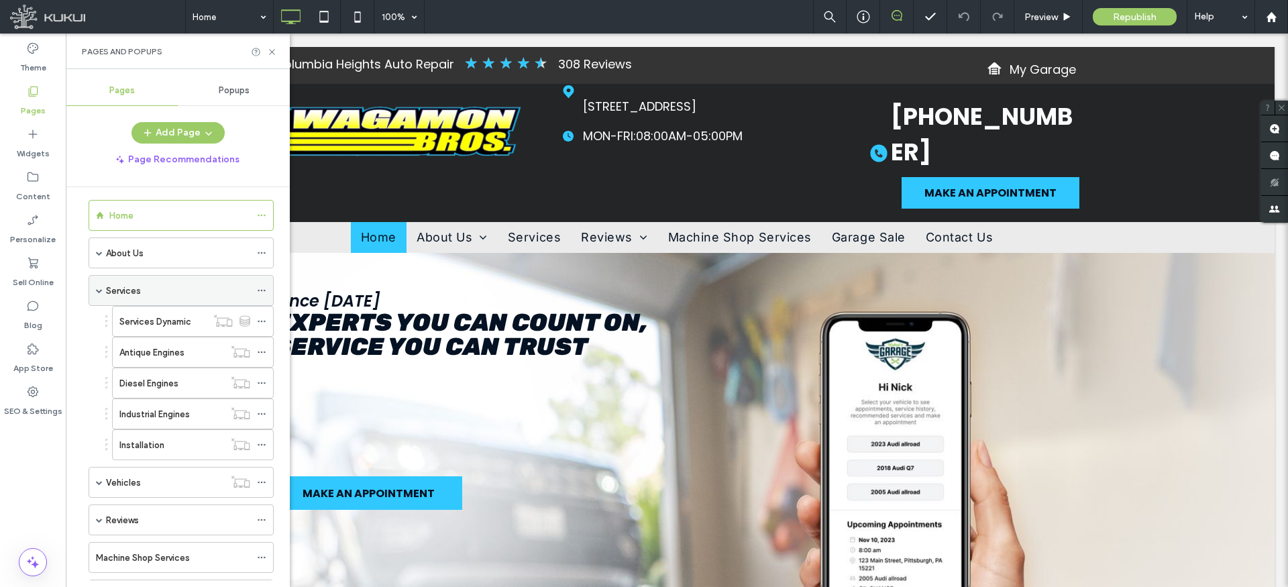
click at [97, 291] on span at bounding box center [99, 290] width 7 height 7
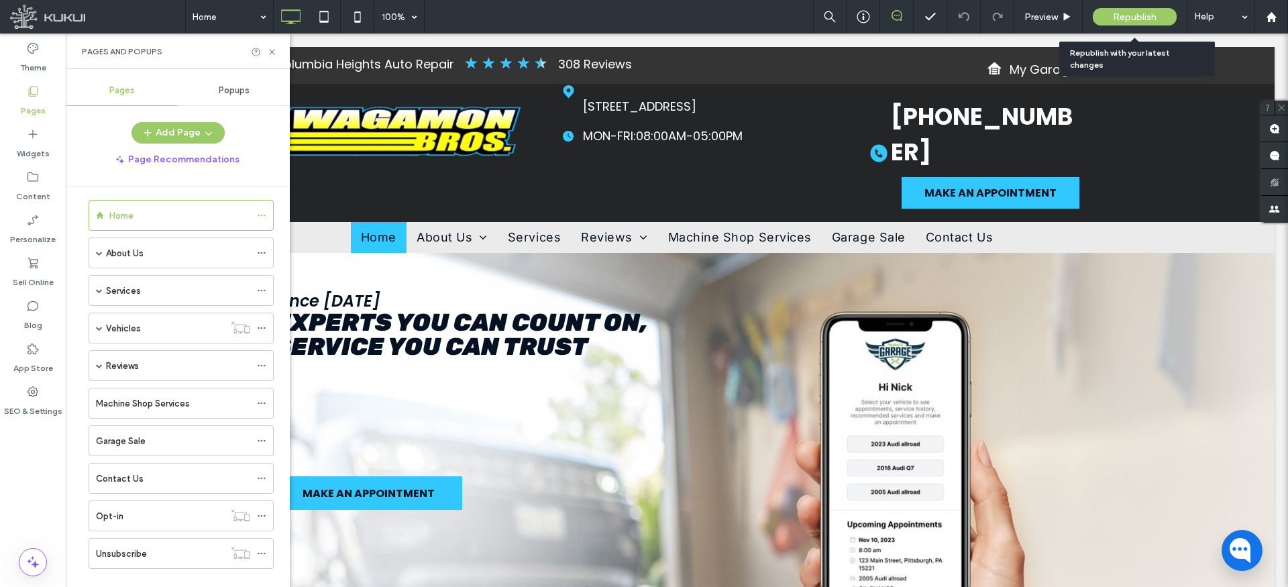
click at [1131, 18] on span "Republish" at bounding box center [1135, 16] width 44 height 11
